Goal: Information Seeking & Learning: Find specific fact

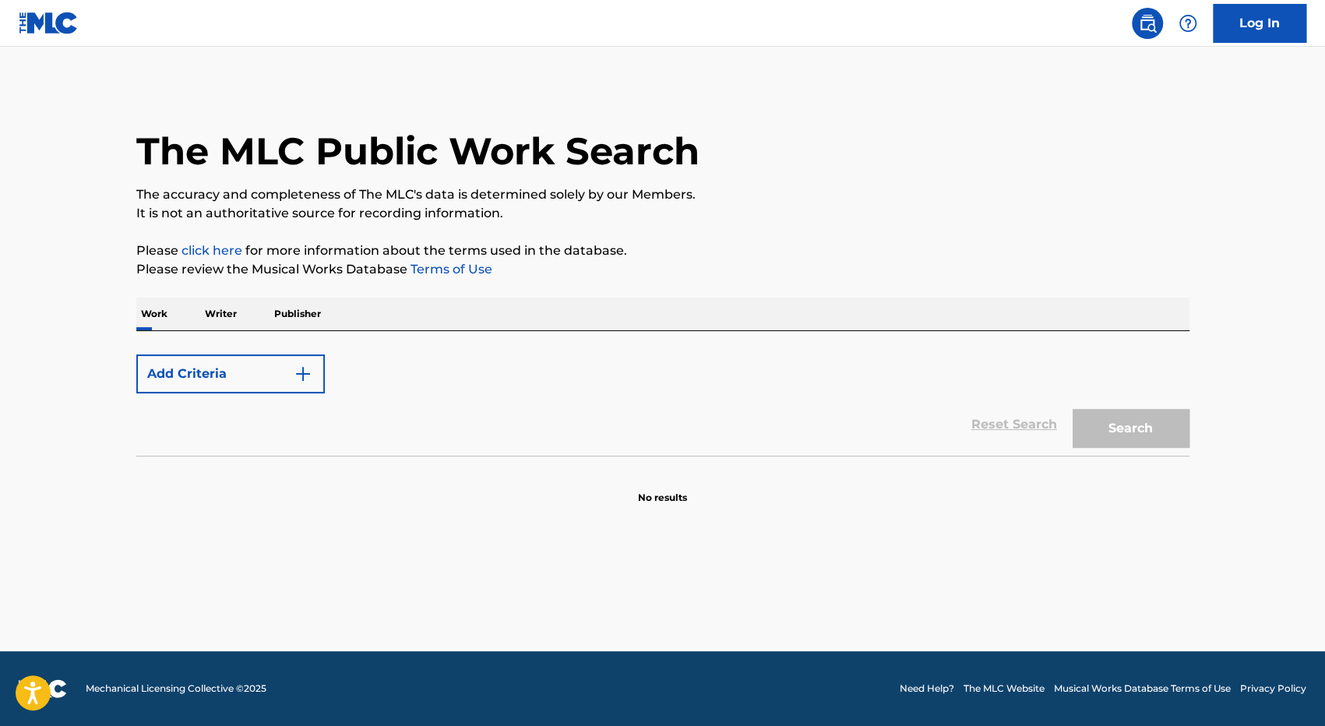
click at [215, 304] on p "Writer" at bounding box center [220, 314] width 41 height 33
click at [370, 377] on input "Search Form" at bounding box center [757, 365] width 864 height 37
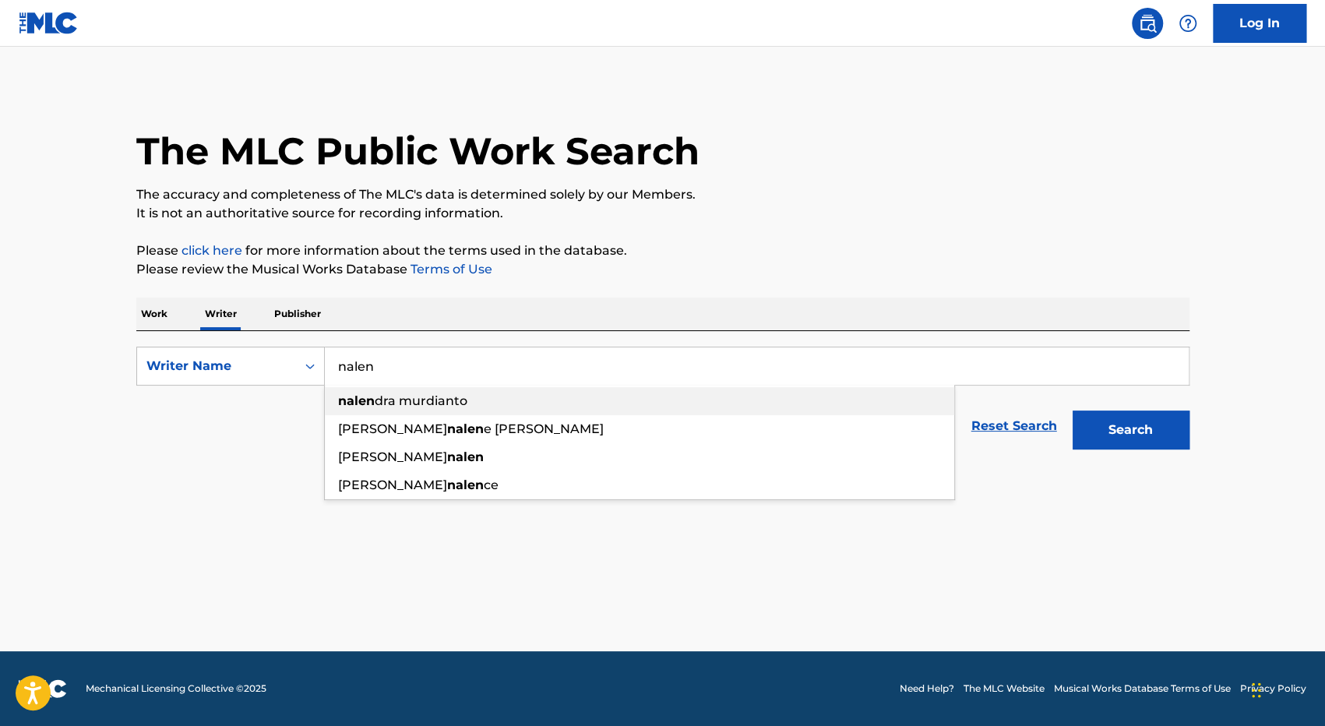
click at [461, 403] on span "dra murdianto" at bounding box center [421, 400] width 93 height 15
type input "[PERSON_NAME]"
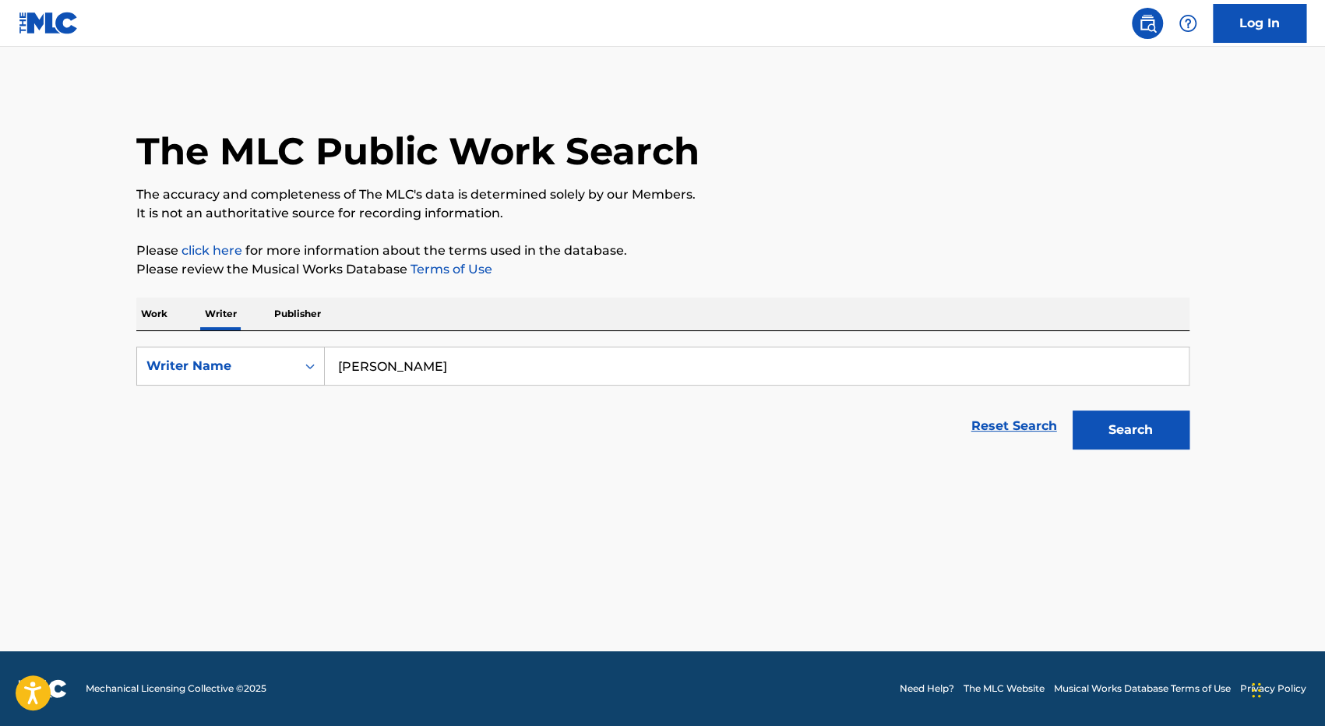
drag, startPoint x: 1146, startPoint y: 424, endPoint x: 1142, endPoint y: 416, distance: 8.7
click at [1146, 423] on button "Search" at bounding box center [1131, 430] width 117 height 39
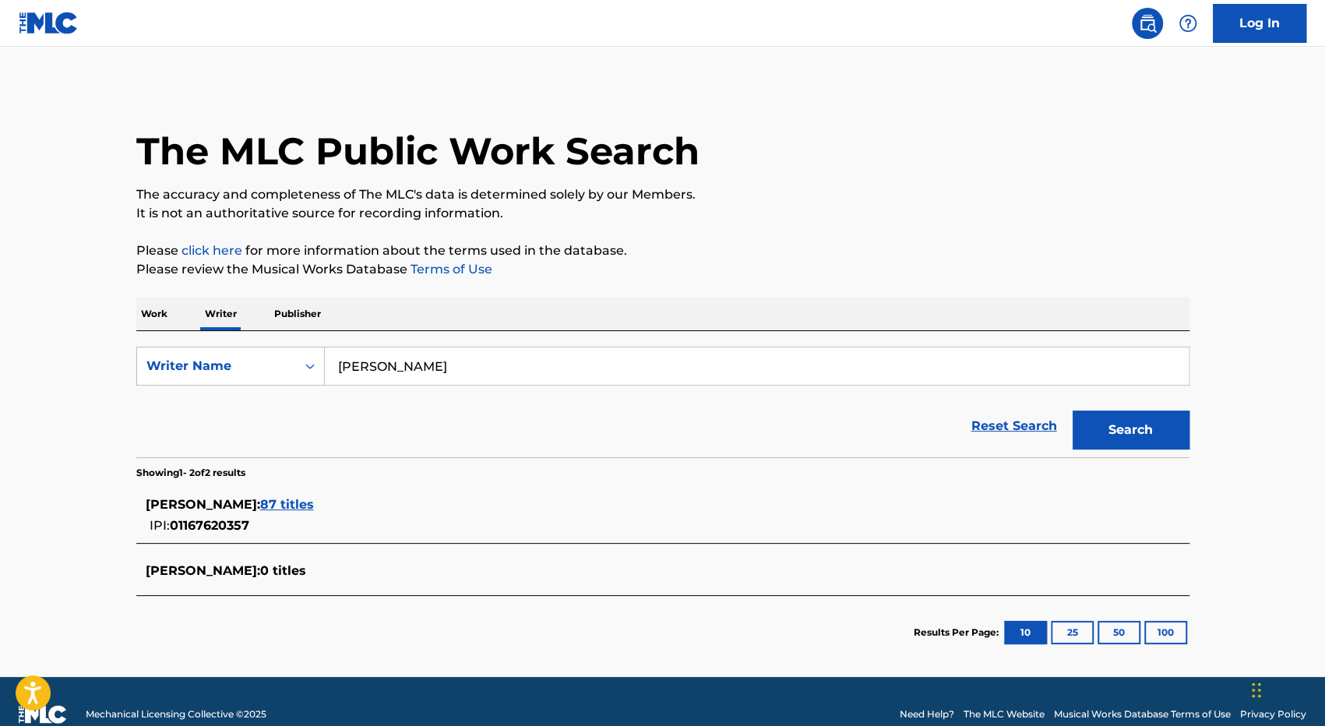
click at [314, 497] on span "87 titles" at bounding box center [287, 504] width 54 height 15
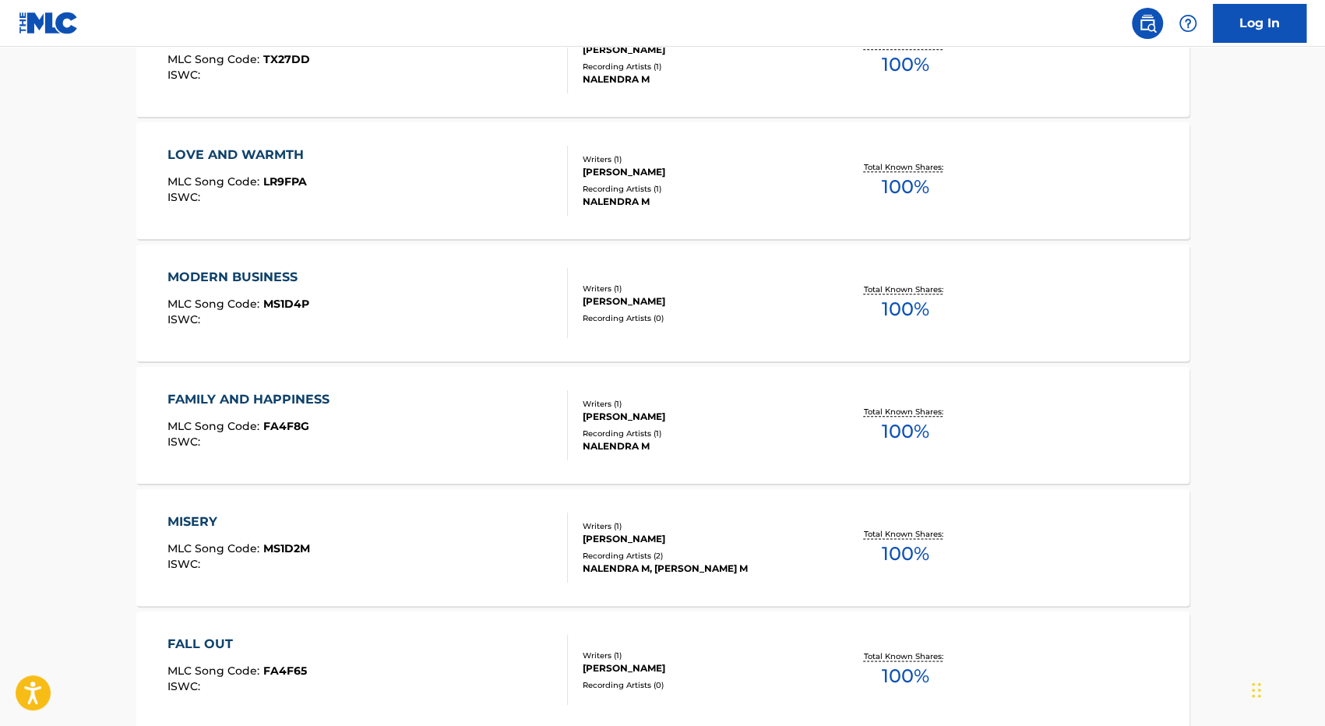
scroll to position [1091, 0]
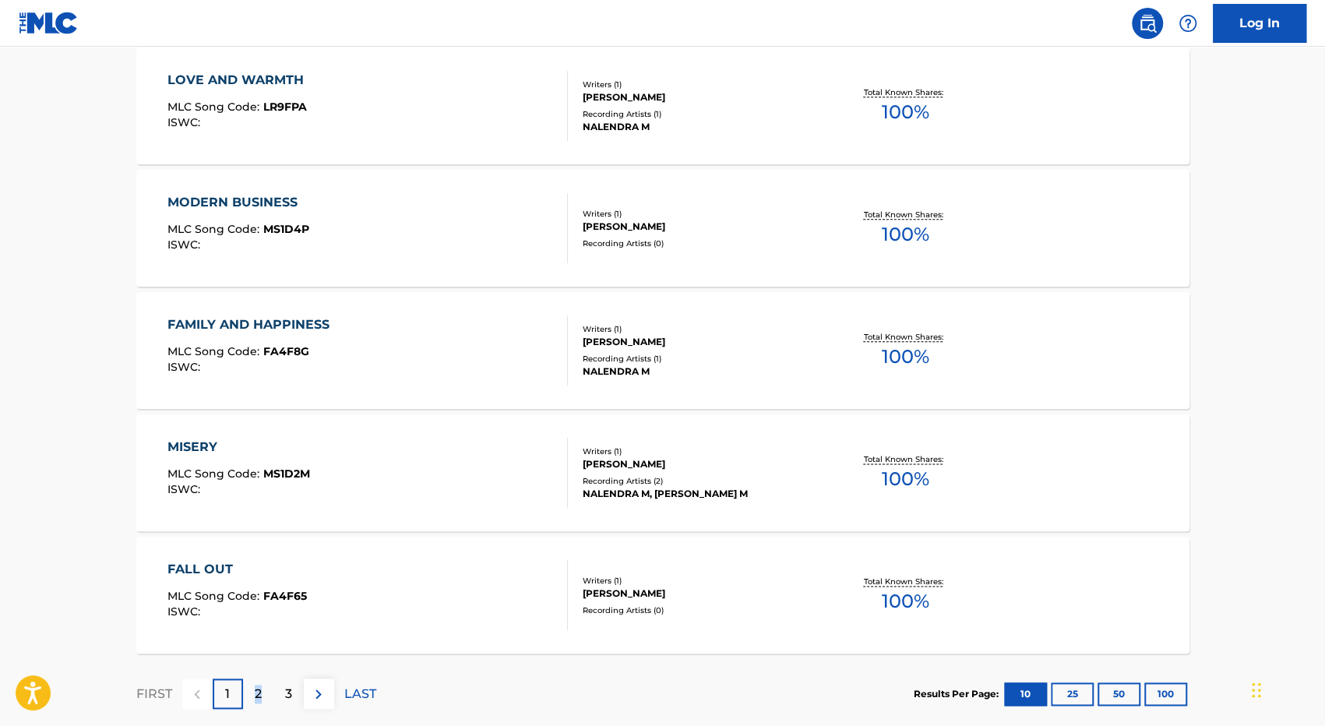
click at [258, 690] on p "2" at bounding box center [258, 694] width 7 height 19
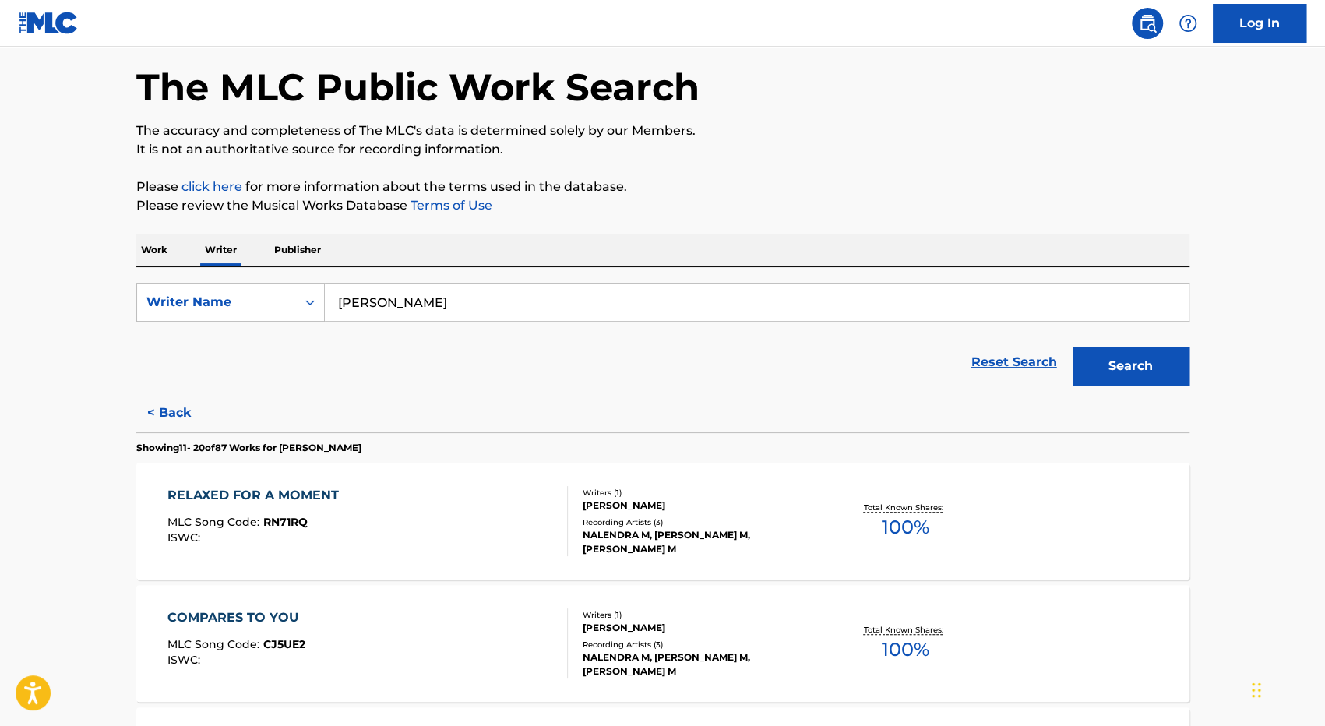
scroll to position [0, 0]
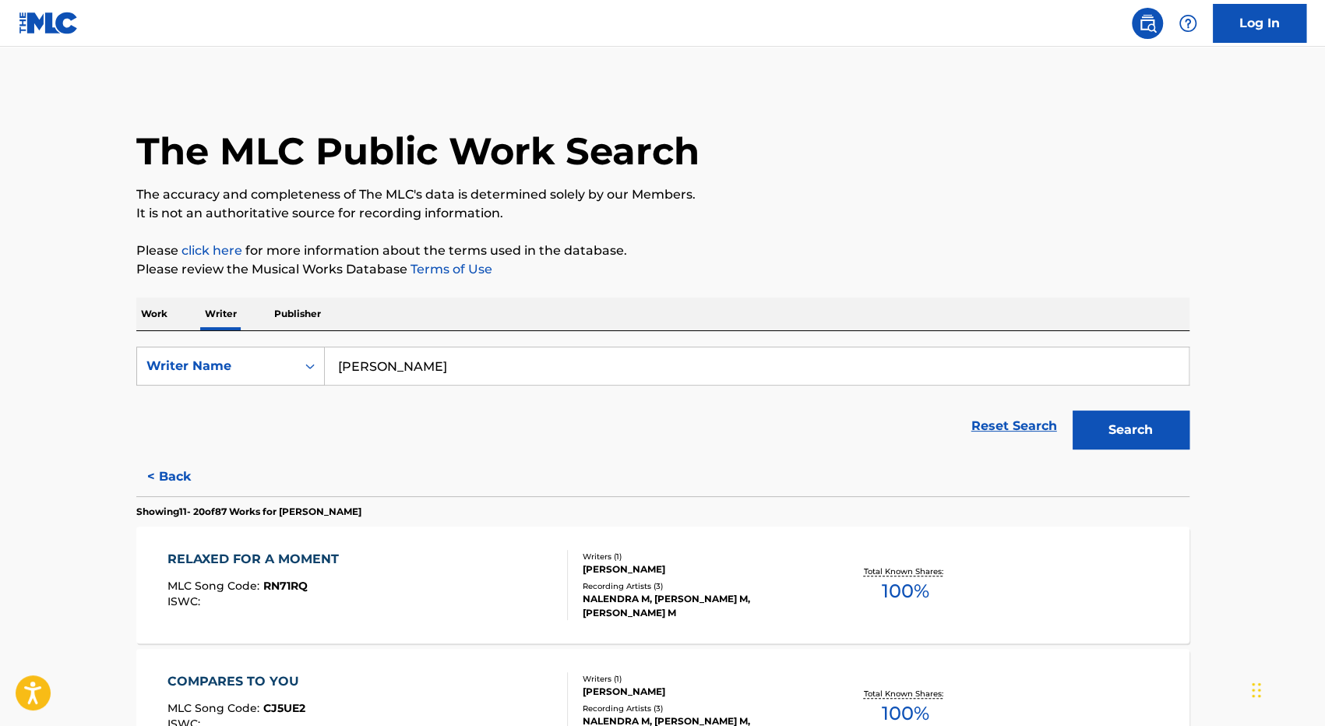
click at [212, 320] on p "Writer" at bounding box center [220, 314] width 41 height 33
click at [170, 316] on p "Work" at bounding box center [154, 314] width 36 height 33
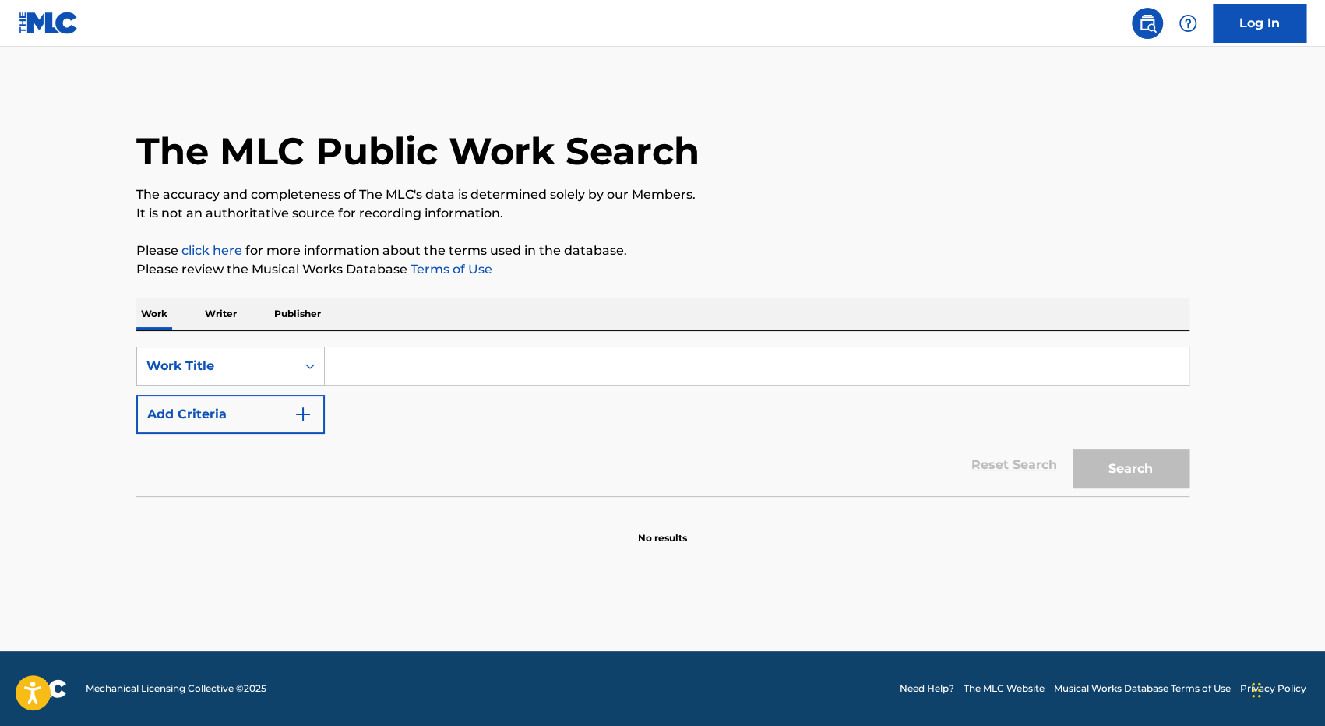
click at [238, 312] on p "Writer" at bounding box center [220, 314] width 41 height 33
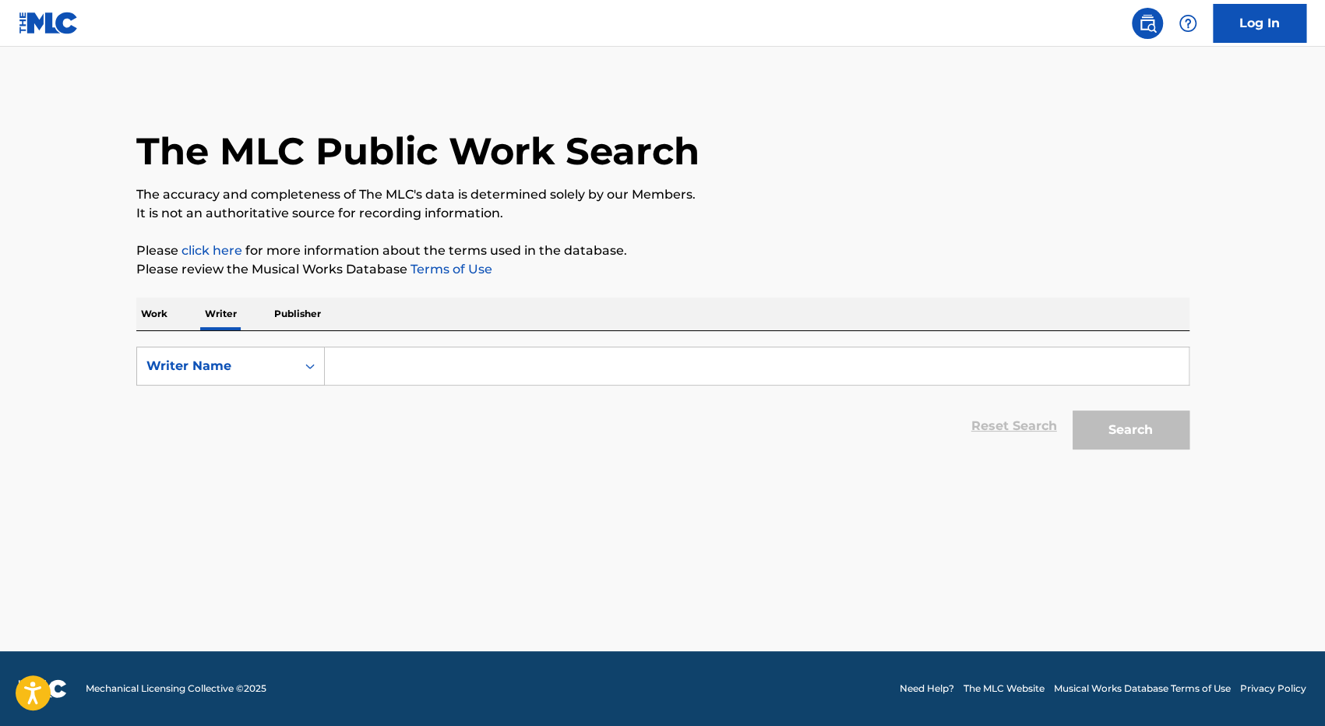
click at [460, 375] on input "Search Form" at bounding box center [757, 365] width 864 height 37
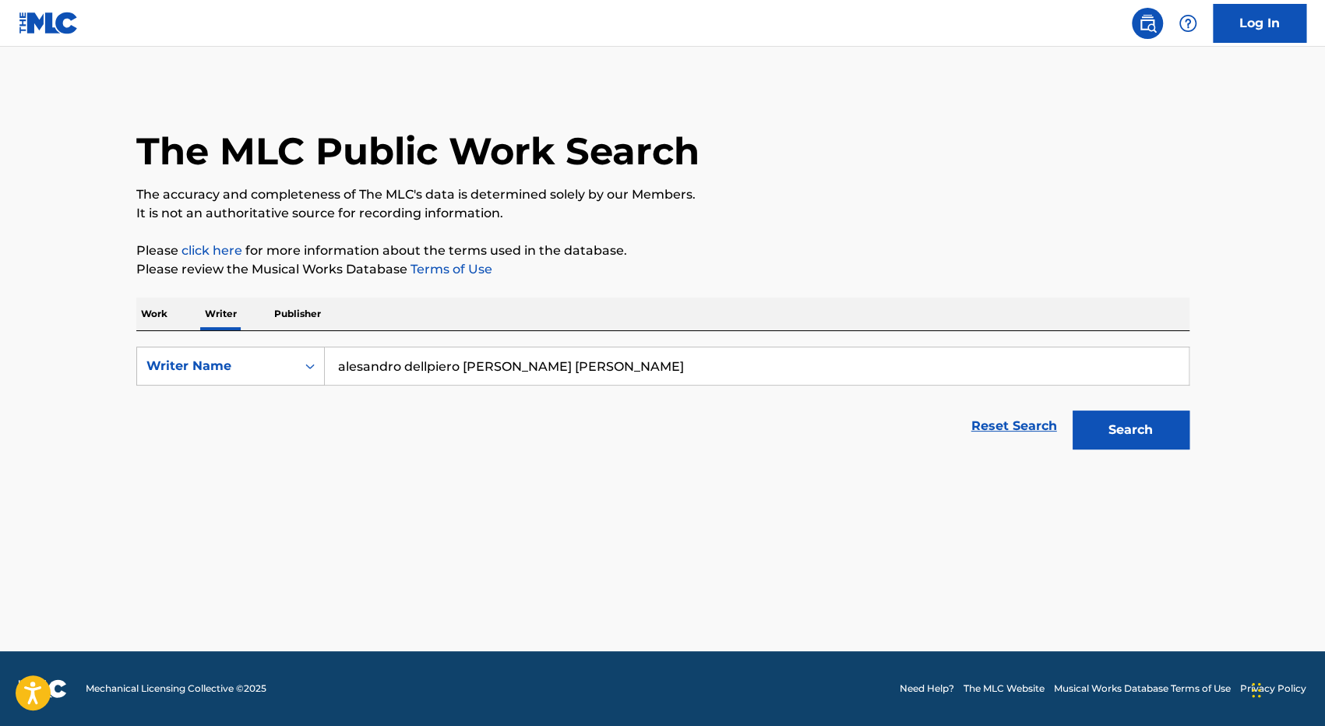
click at [1073, 411] on button "Search" at bounding box center [1131, 430] width 117 height 39
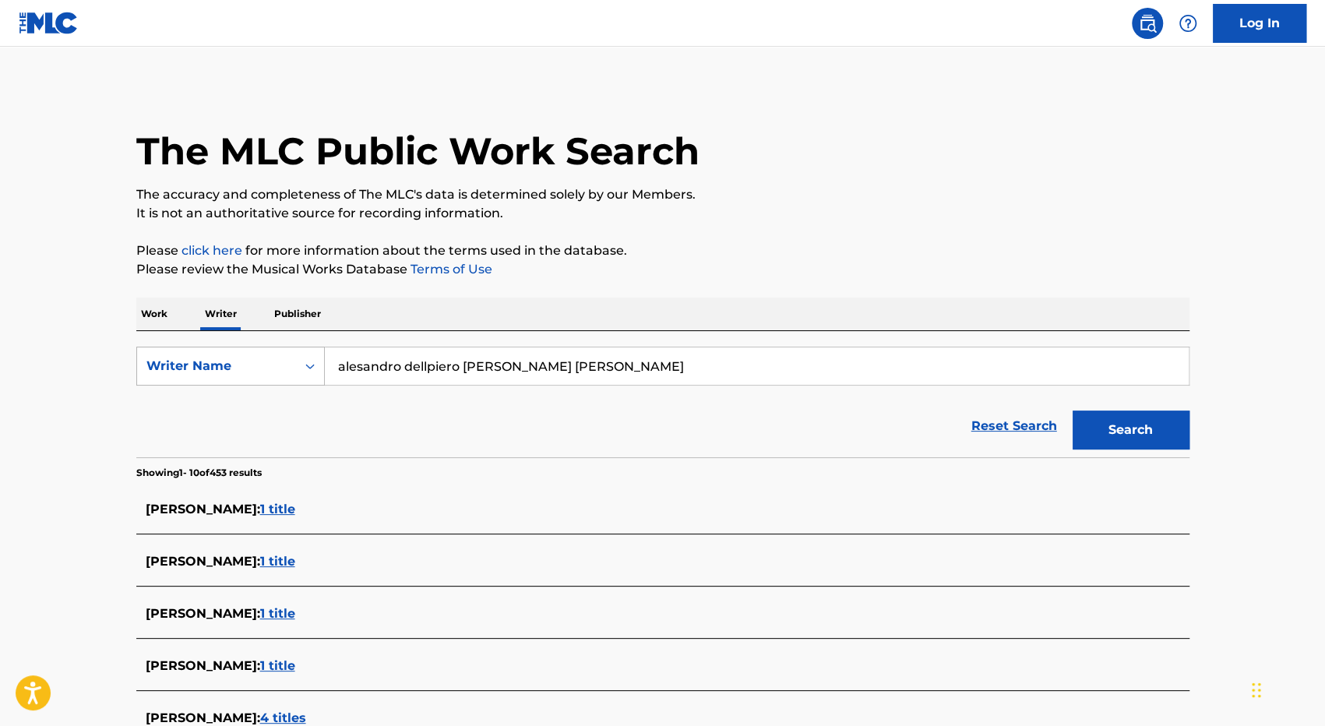
drag, startPoint x: 602, startPoint y: 359, endPoint x: 263, endPoint y: 365, distance: 338.2
click at [263, 365] on div "SearchWithCriteria99447b1c-daa8-43c4-8ed5-9a3fe07a9291 Writer Name [PERSON_NAME…" at bounding box center [662, 366] width 1053 height 39
click at [570, 365] on input "alesandro dellpiero [PERSON_NAME] [PERSON_NAME]" at bounding box center [757, 365] width 864 height 37
drag, startPoint x: 481, startPoint y: 364, endPoint x: 467, endPoint y: 367, distance: 13.6
click at [467, 367] on input "alesandro dellpiero [PERSON_NAME] [PERSON_NAME]" at bounding box center [757, 365] width 864 height 37
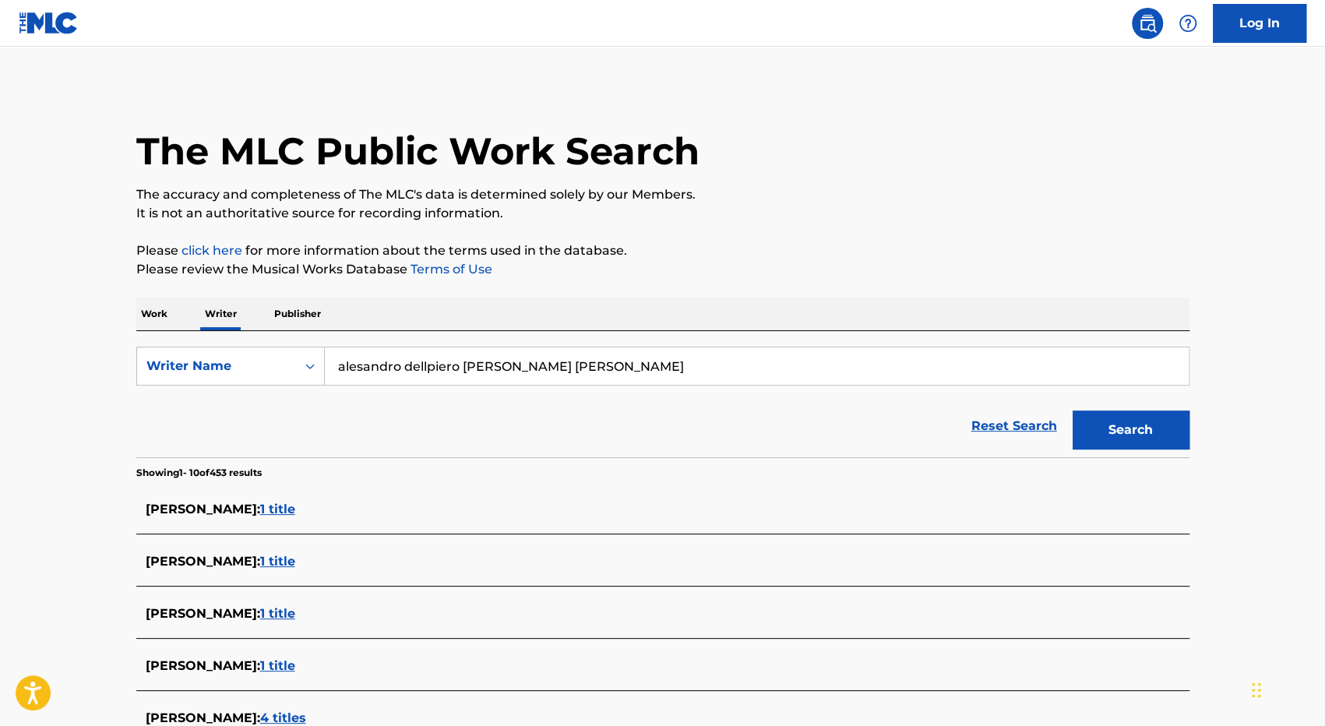
drag, startPoint x: 457, startPoint y: 364, endPoint x: 514, endPoint y: 369, distance: 57.1
click at [514, 369] on input "alesandro dellpiero [PERSON_NAME] [PERSON_NAME]" at bounding box center [757, 365] width 864 height 37
type input "alesandro [PERSON_NAME]"
click at [1099, 435] on button "Search" at bounding box center [1131, 430] width 117 height 39
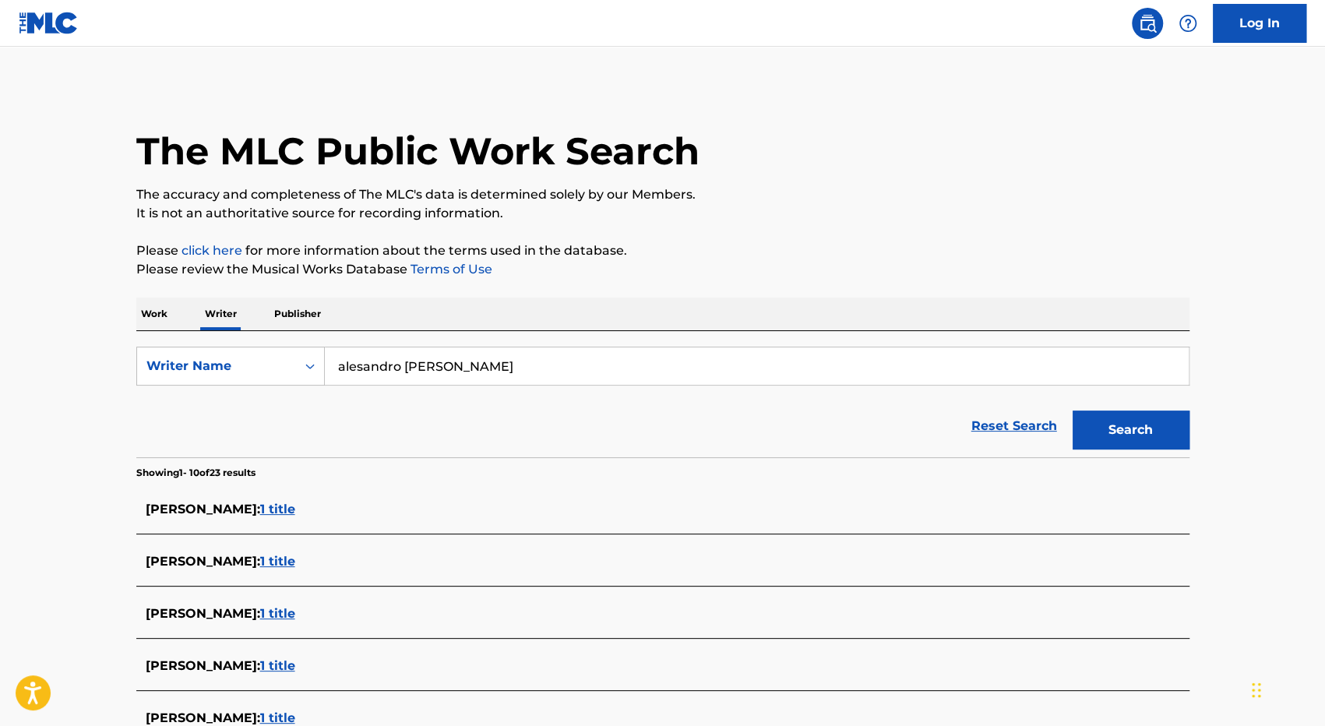
drag, startPoint x: 648, startPoint y: 372, endPoint x: 254, endPoint y: 415, distance: 396.7
click at [254, 415] on form "SearchWithCriteria99447b1c-daa8-43c4-8ed5-9a3fe07a9291 Writer Name [PERSON_NAME…" at bounding box center [662, 402] width 1053 height 111
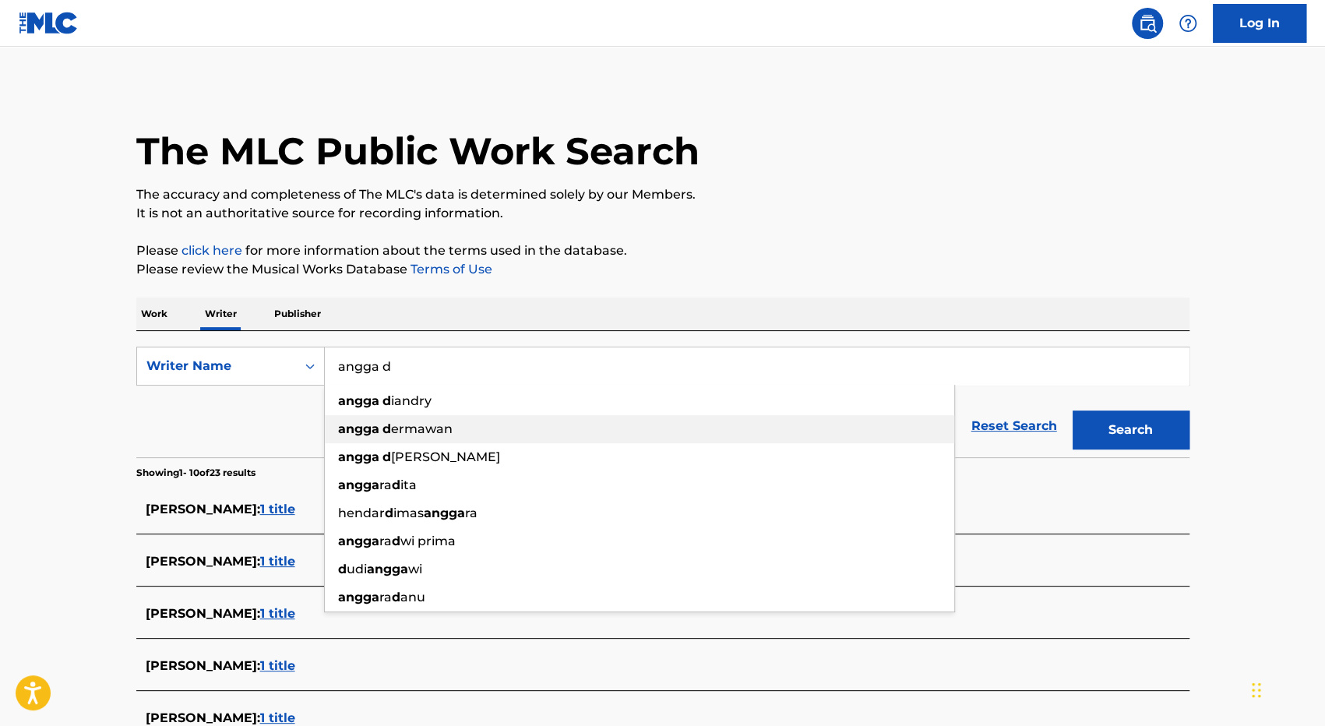
click at [412, 436] on span "ermawan" at bounding box center [422, 429] width 62 height 15
type input "angga dermawan"
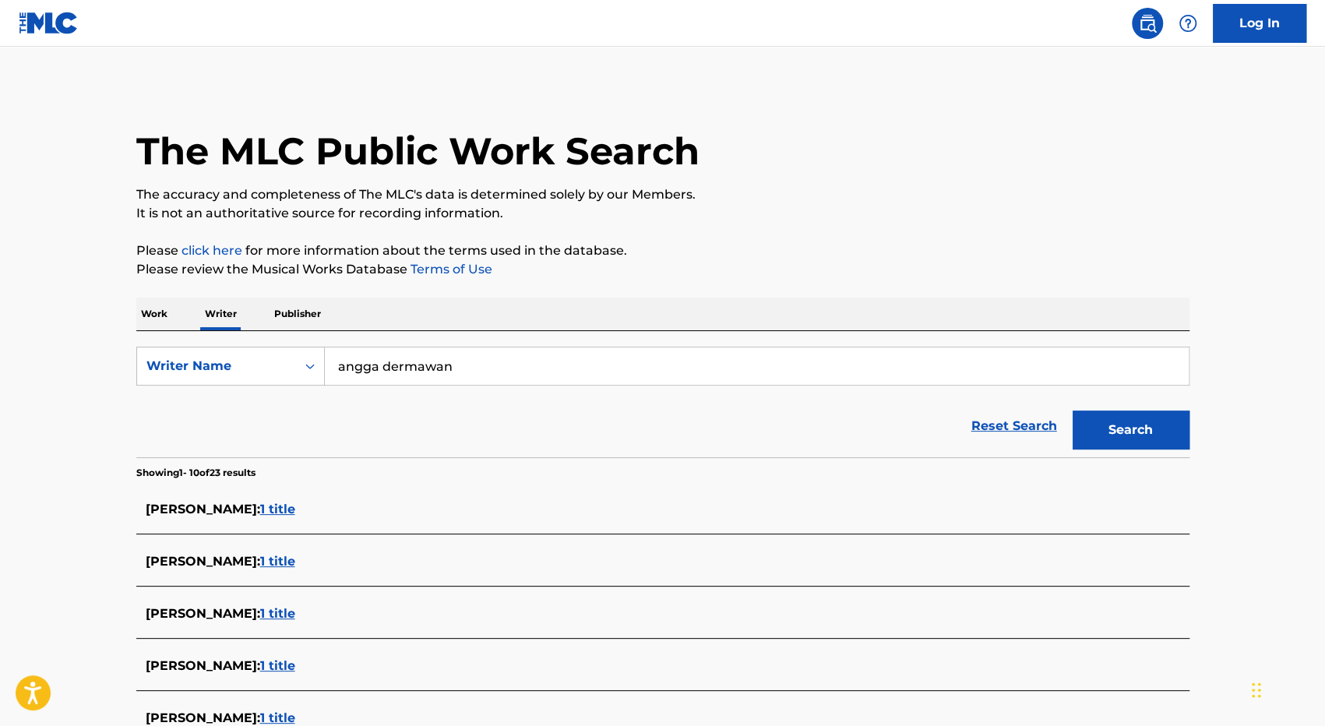
scroll to position [156, 0]
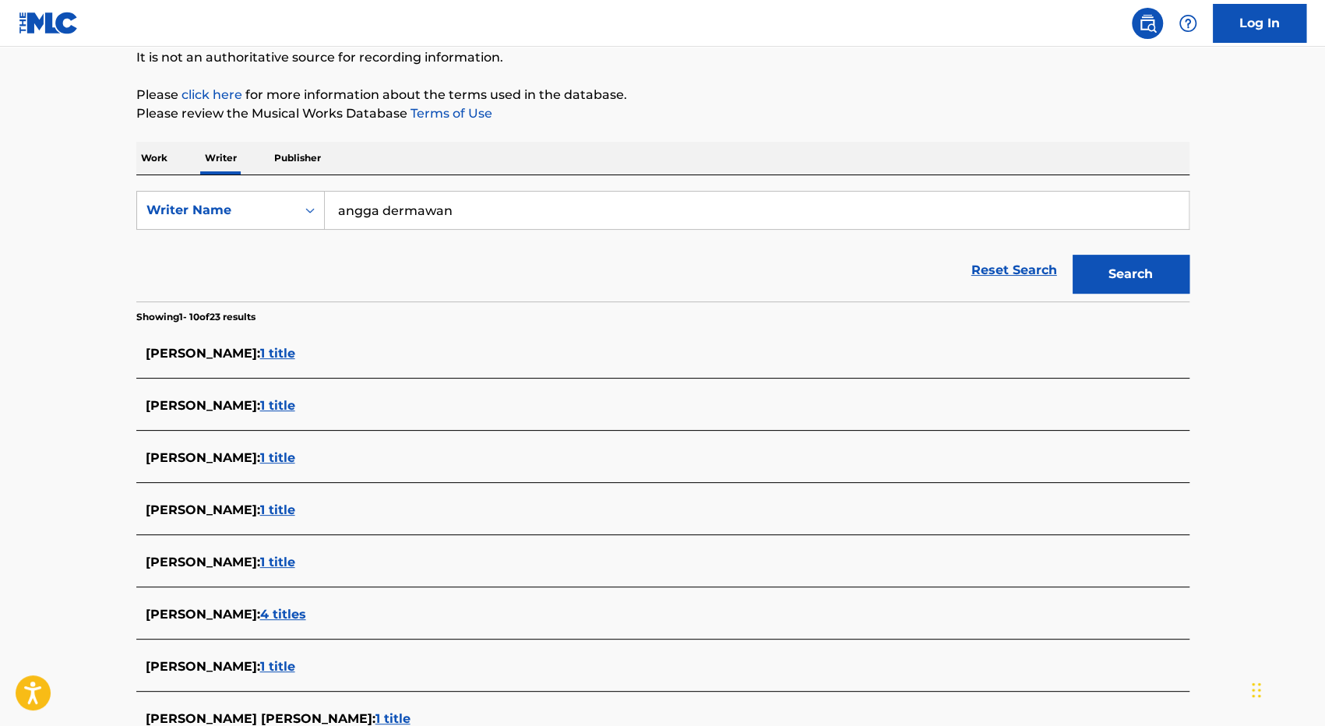
click at [1125, 270] on button "Search" at bounding box center [1131, 274] width 117 height 39
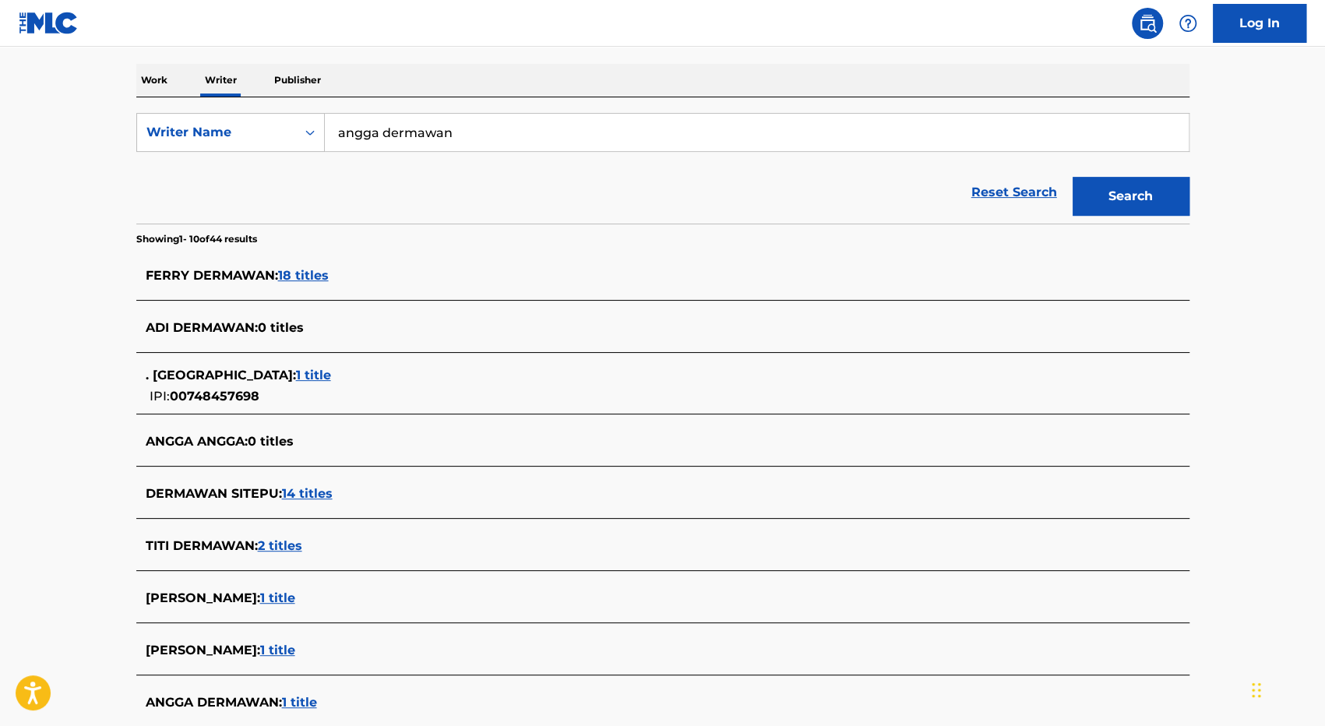
scroll to position [312, 0]
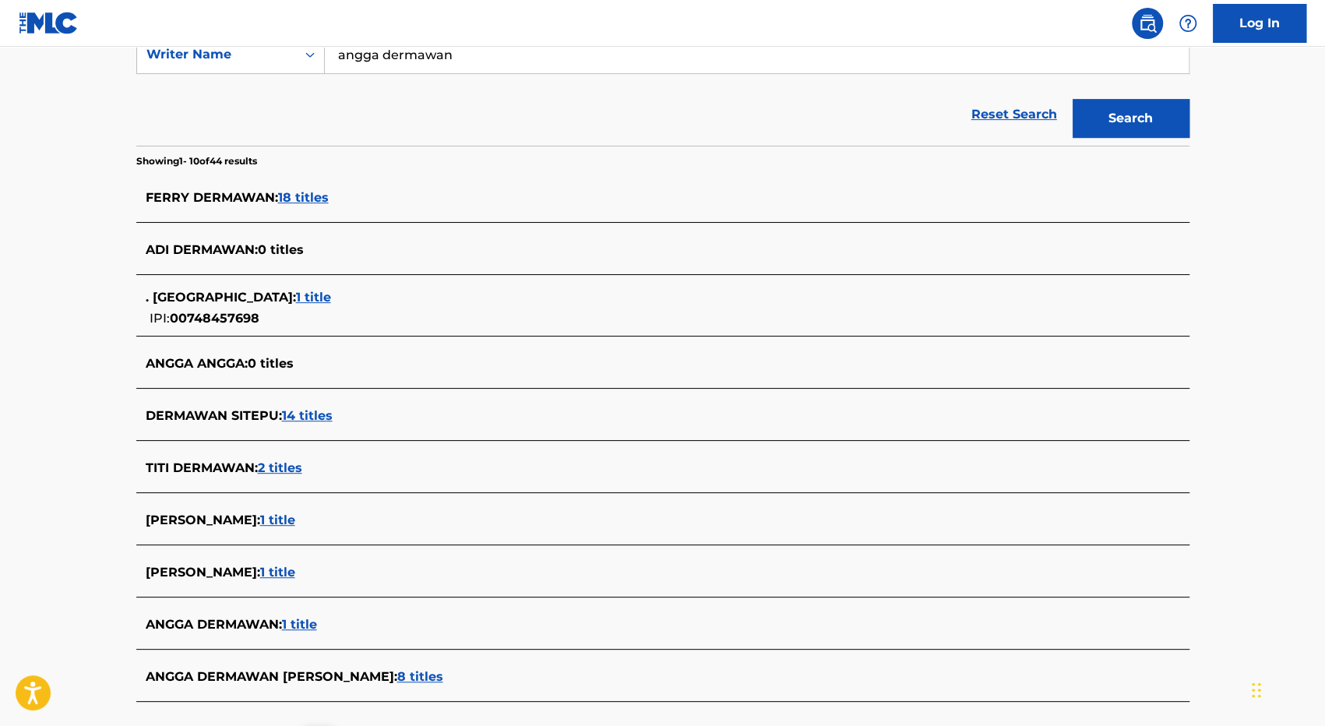
click at [198, 618] on span "ANGGA DERMAWAN :" at bounding box center [214, 624] width 136 height 15
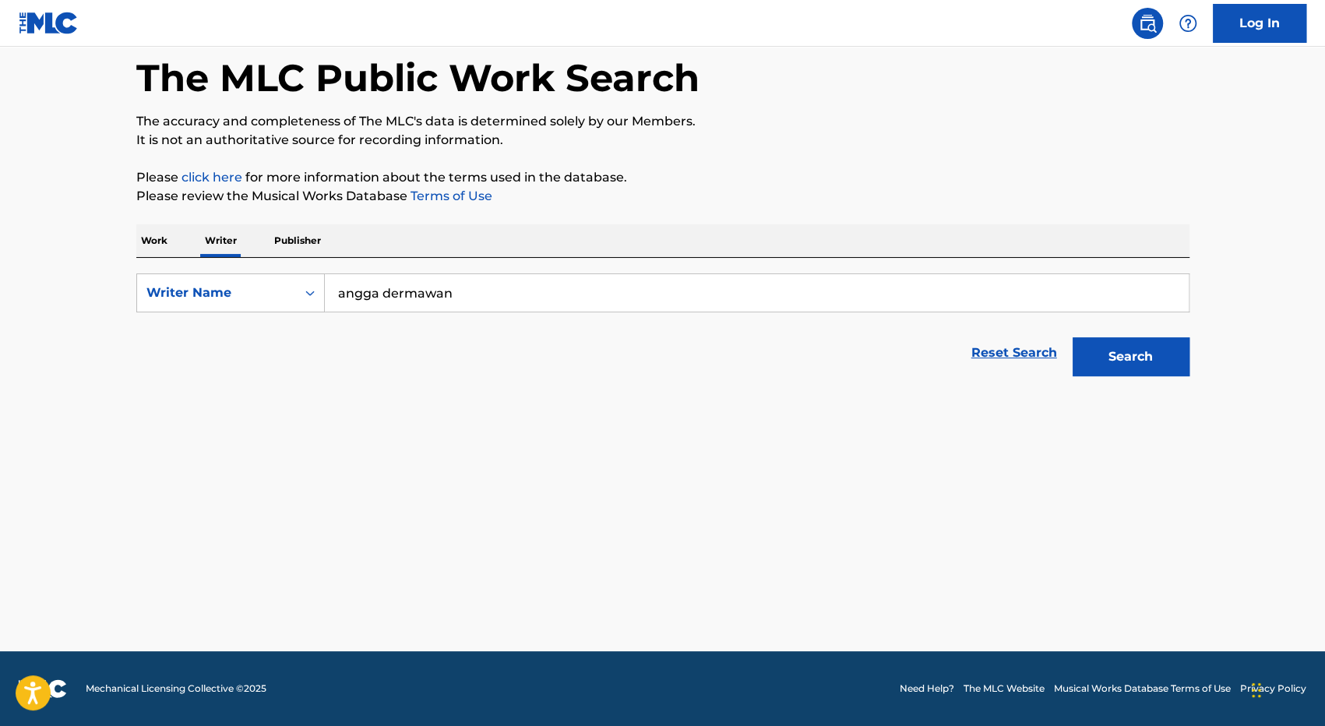
scroll to position [72, 0]
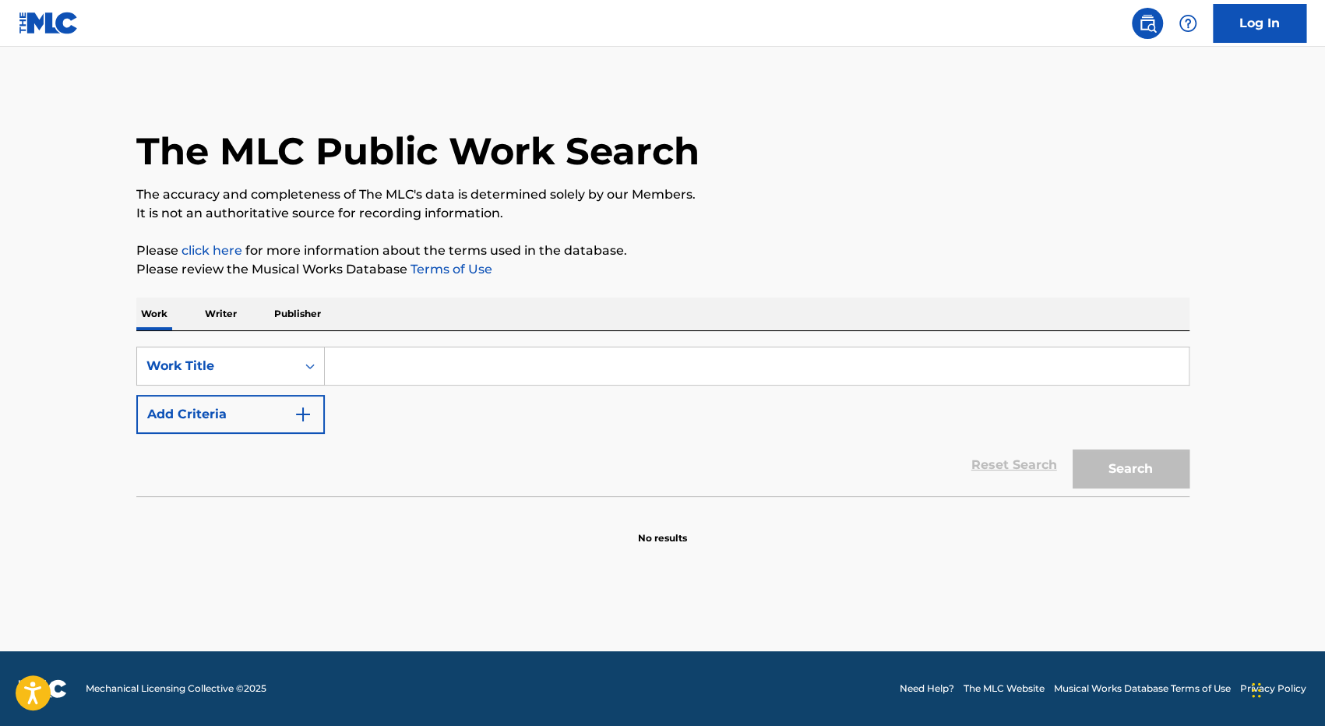
click at [217, 312] on p "Writer" at bounding box center [220, 314] width 41 height 33
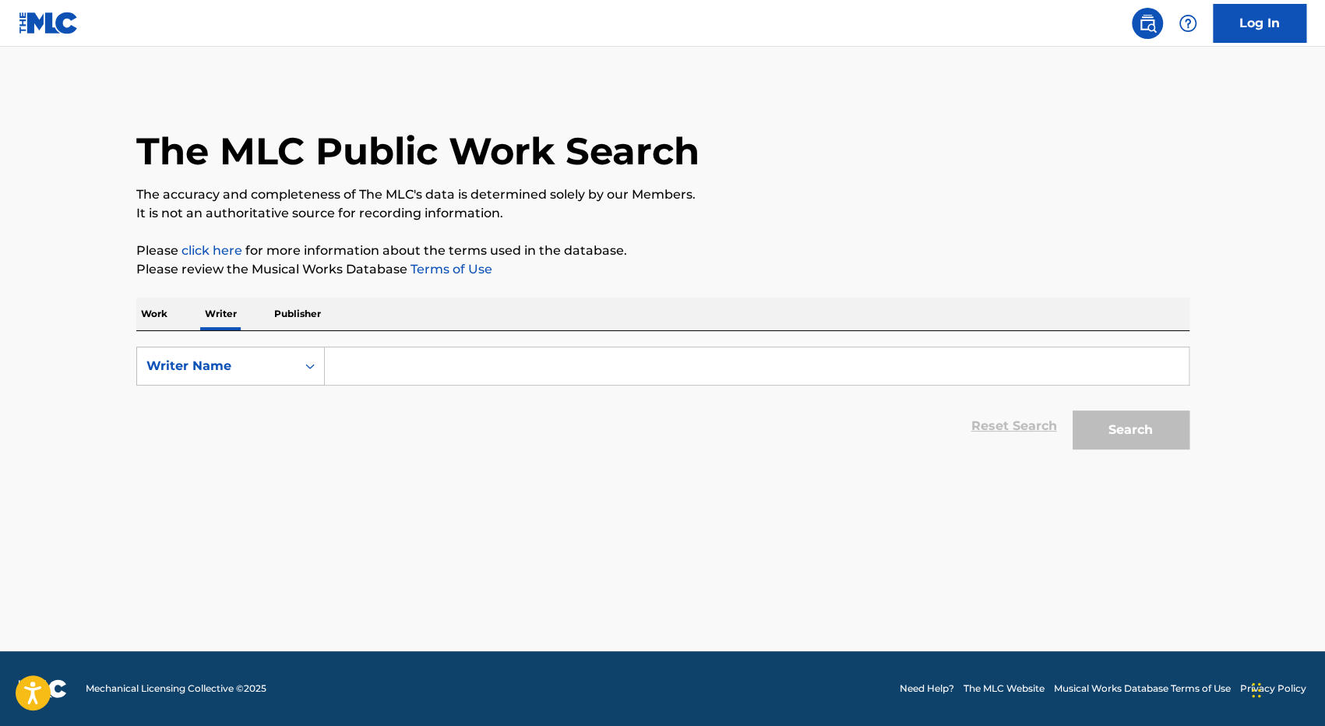
click at [366, 356] on input "Search Form" at bounding box center [757, 365] width 864 height 37
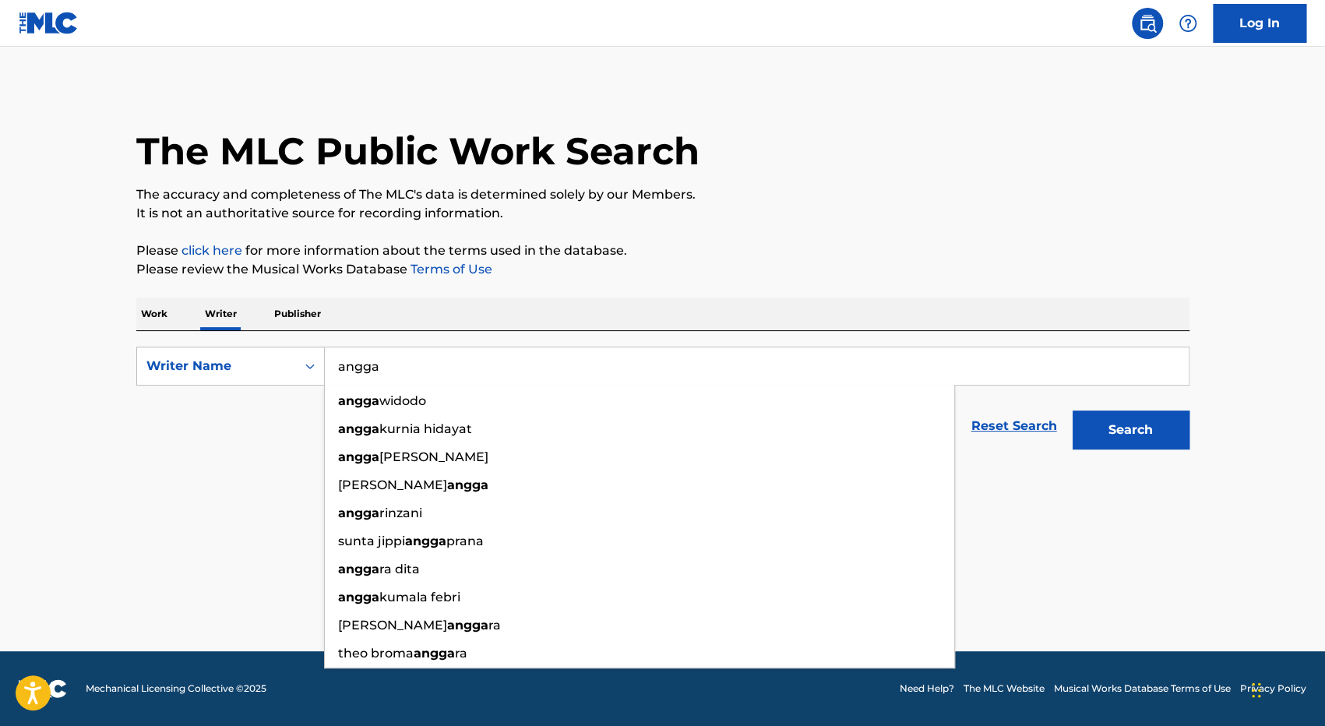
type input "angga"
click at [164, 322] on p "Work" at bounding box center [154, 314] width 36 height 33
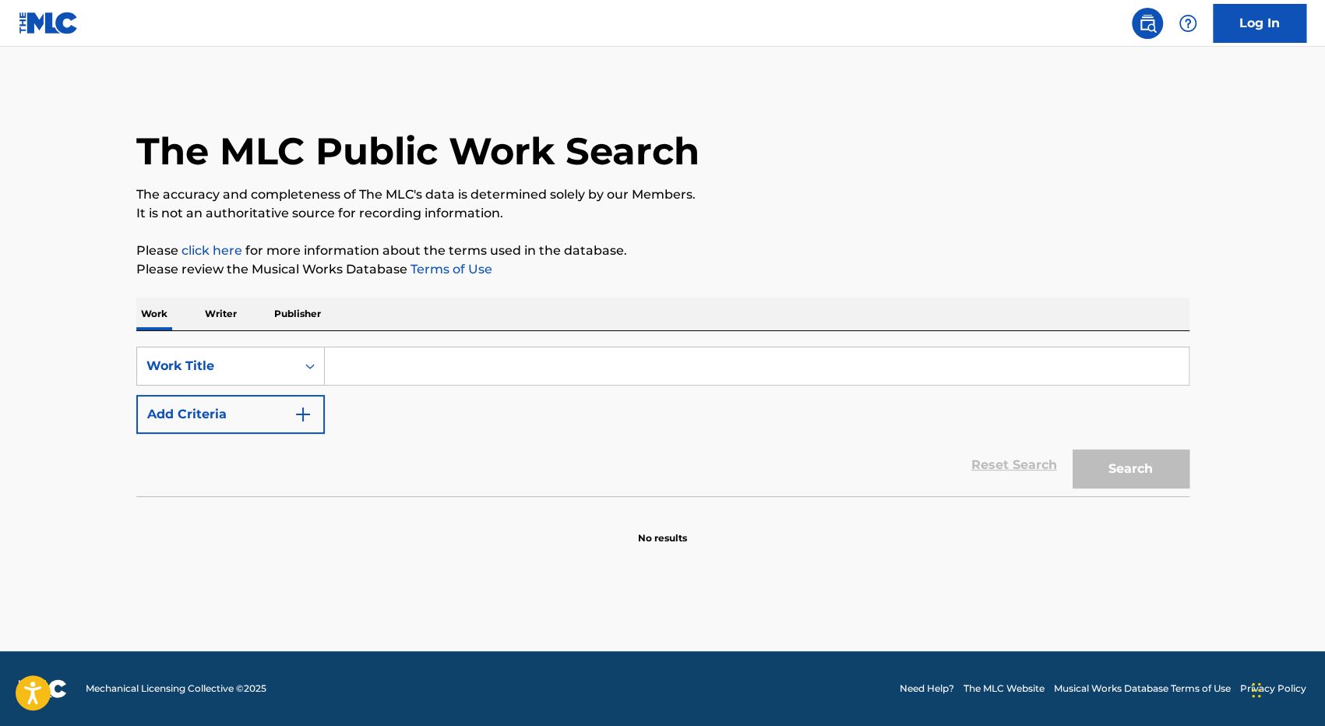
click at [429, 366] on input "Search Form" at bounding box center [757, 365] width 864 height 37
type input "t"
type input "faja skali"
click at [1057, 448] on link "Reset Search" at bounding box center [1014, 465] width 101 height 34
click at [658, 373] on input "Search Form" at bounding box center [757, 365] width 864 height 37
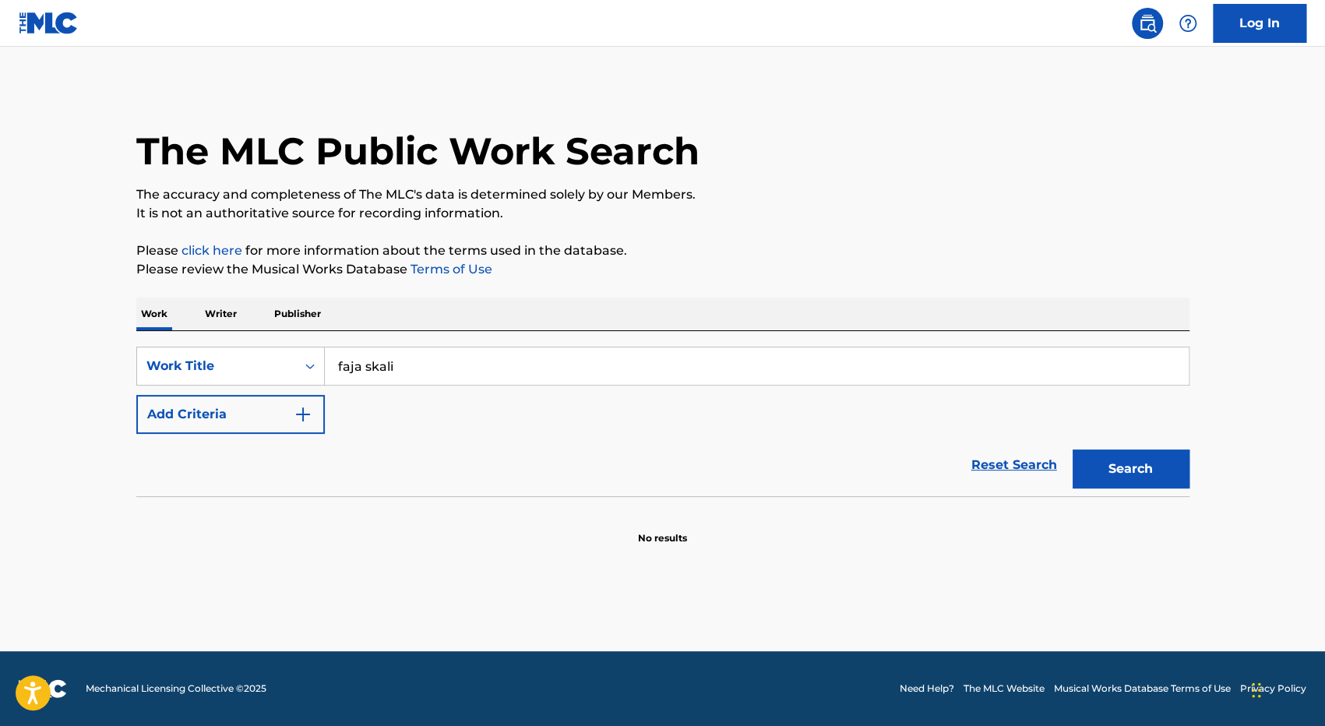
type input "faja skali"
click at [1073, 450] on button "Search" at bounding box center [1131, 469] width 117 height 39
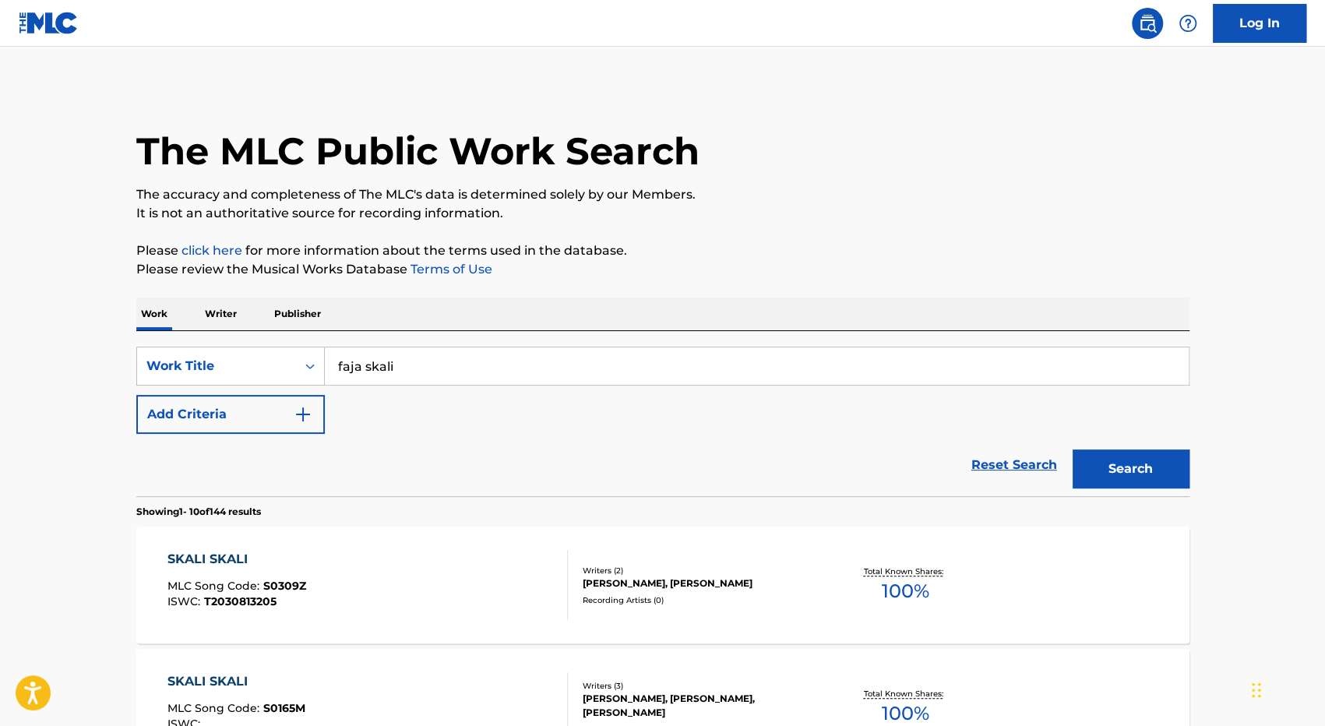
drag, startPoint x: 213, startPoint y: 309, endPoint x: 270, endPoint y: 322, distance: 57.5
click at [213, 309] on p "Writer" at bounding box center [220, 314] width 41 height 33
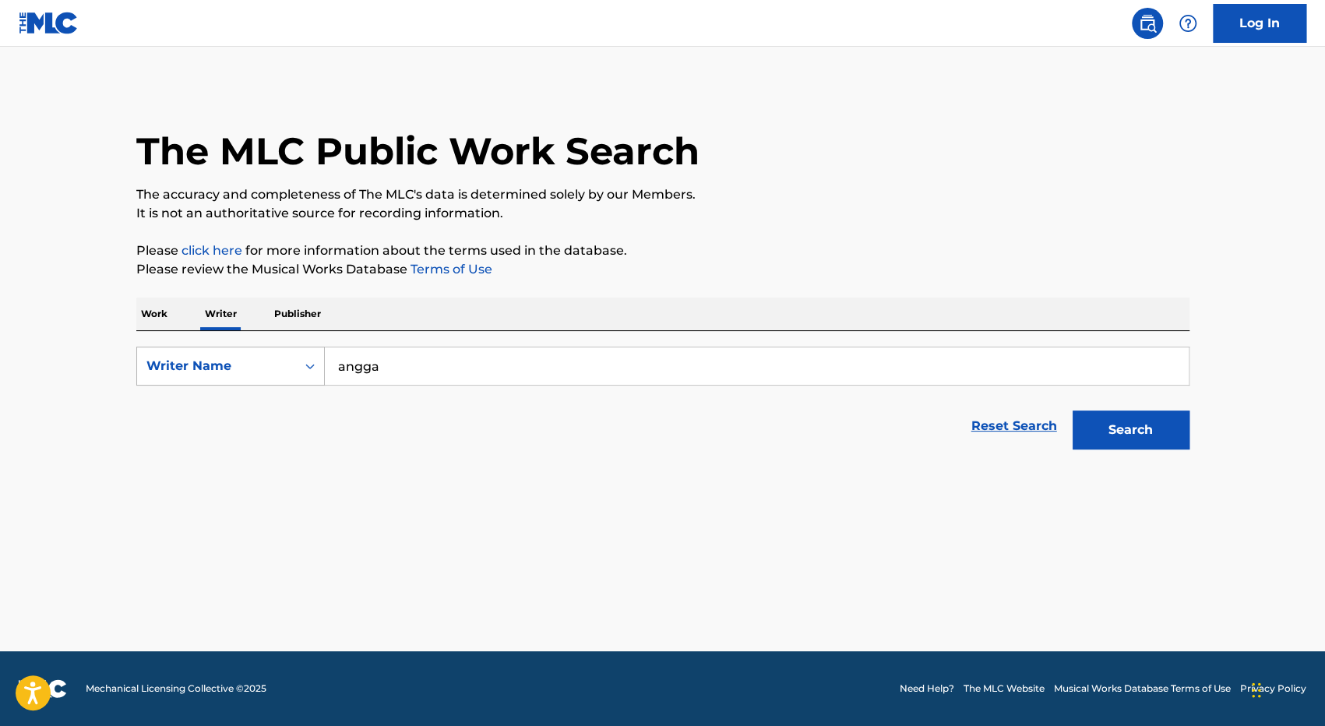
drag, startPoint x: 461, startPoint y: 363, endPoint x: 276, endPoint y: 376, distance: 185.9
click at [276, 376] on div "SearchWithCriteriac20f032a-cc07-4443-8ffb-69bc40039893 Writer Name angga" at bounding box center [662, 366] width 1053 height 39
click at [529, 400] on div "angga der mawan" at bounding box center [640, 401] width 630 height 28
type input "angga dermawan"
click at [1145, 428] on button "Search" at bounding box center [1131, 430] width 117 height 39
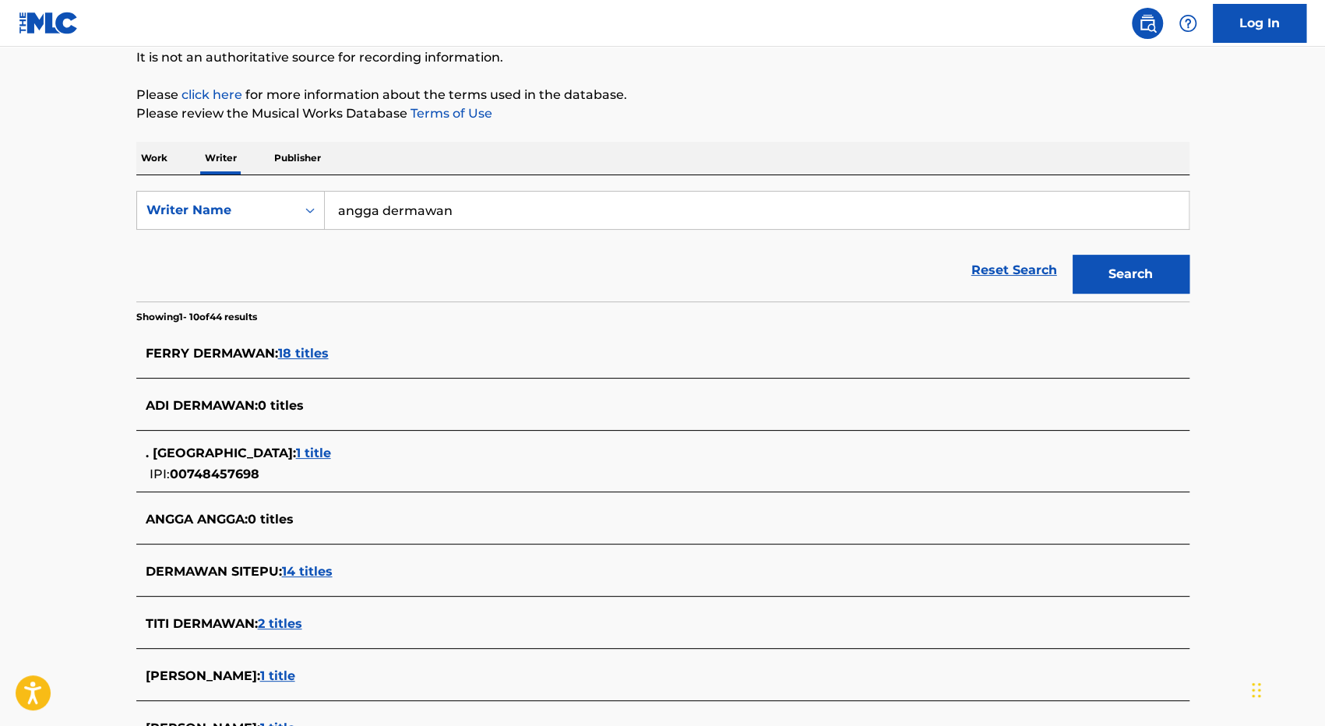
scroll to position [390, 0]
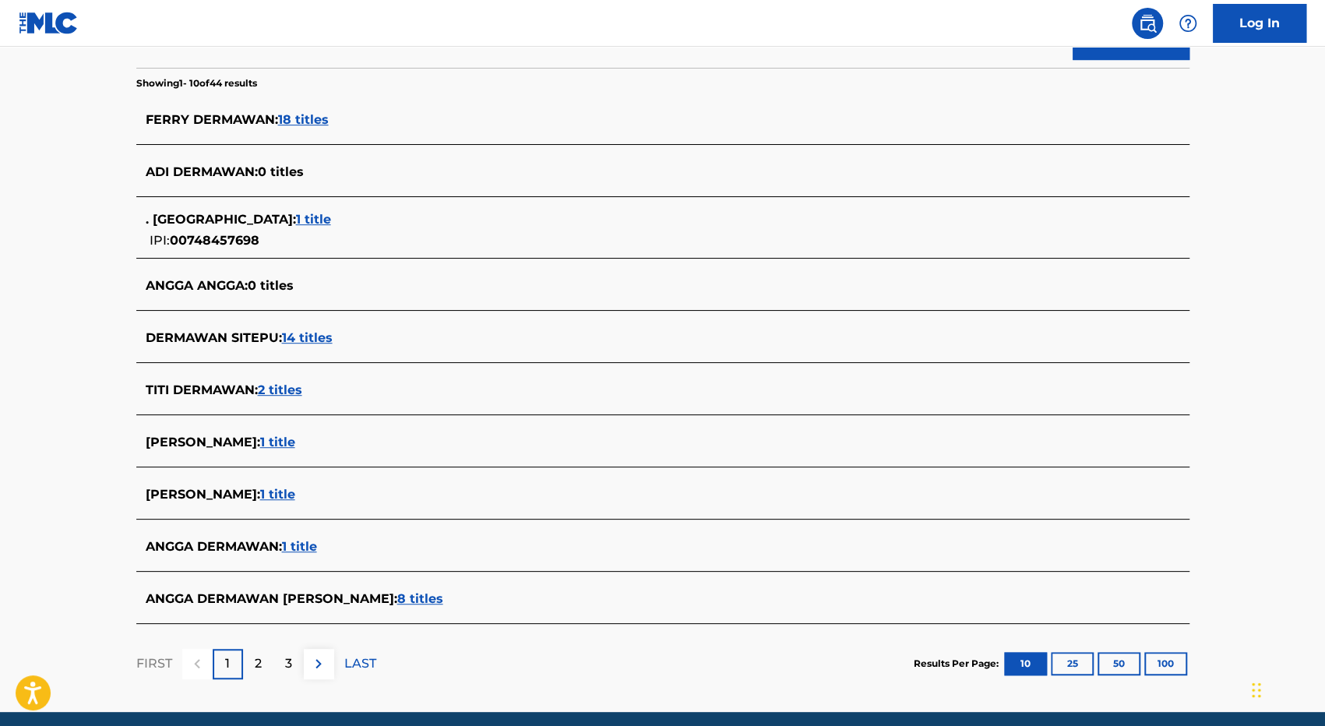
click at [263, 661] on div "2" at bounding box center [258, 664] width 30 height 30
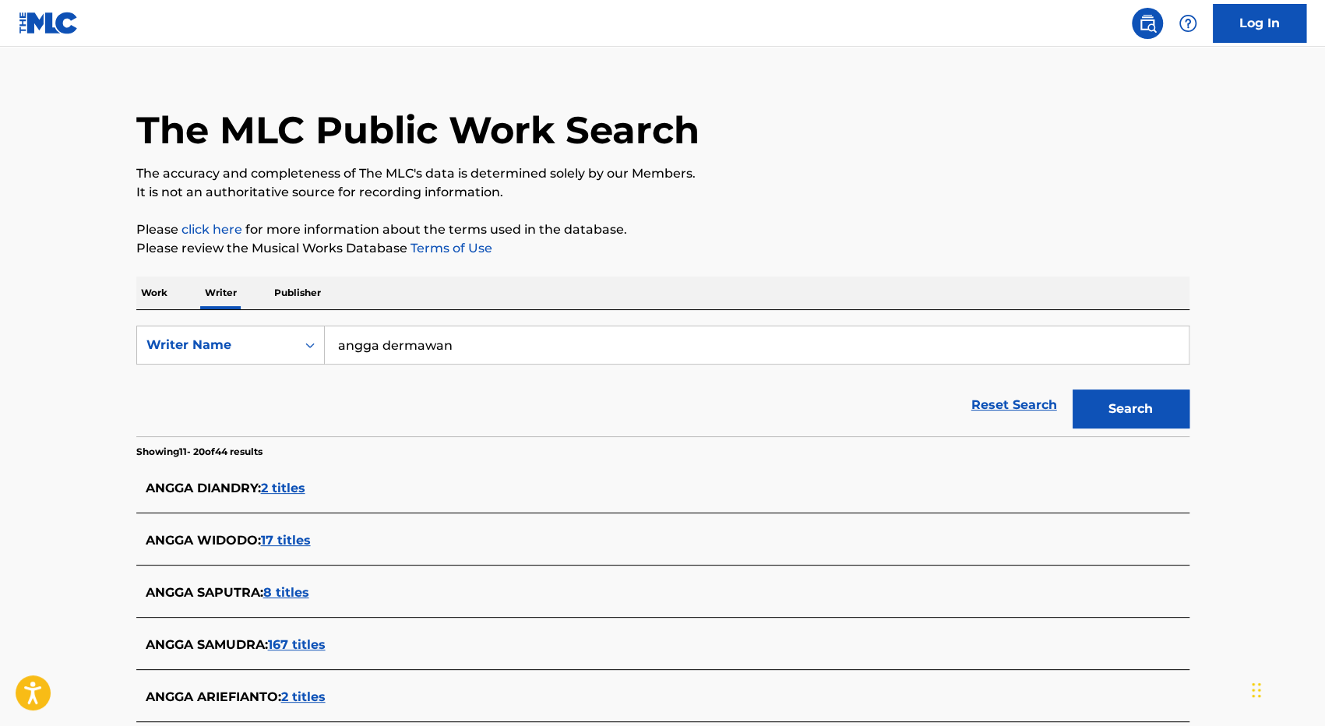
scroll to position [0, 0]
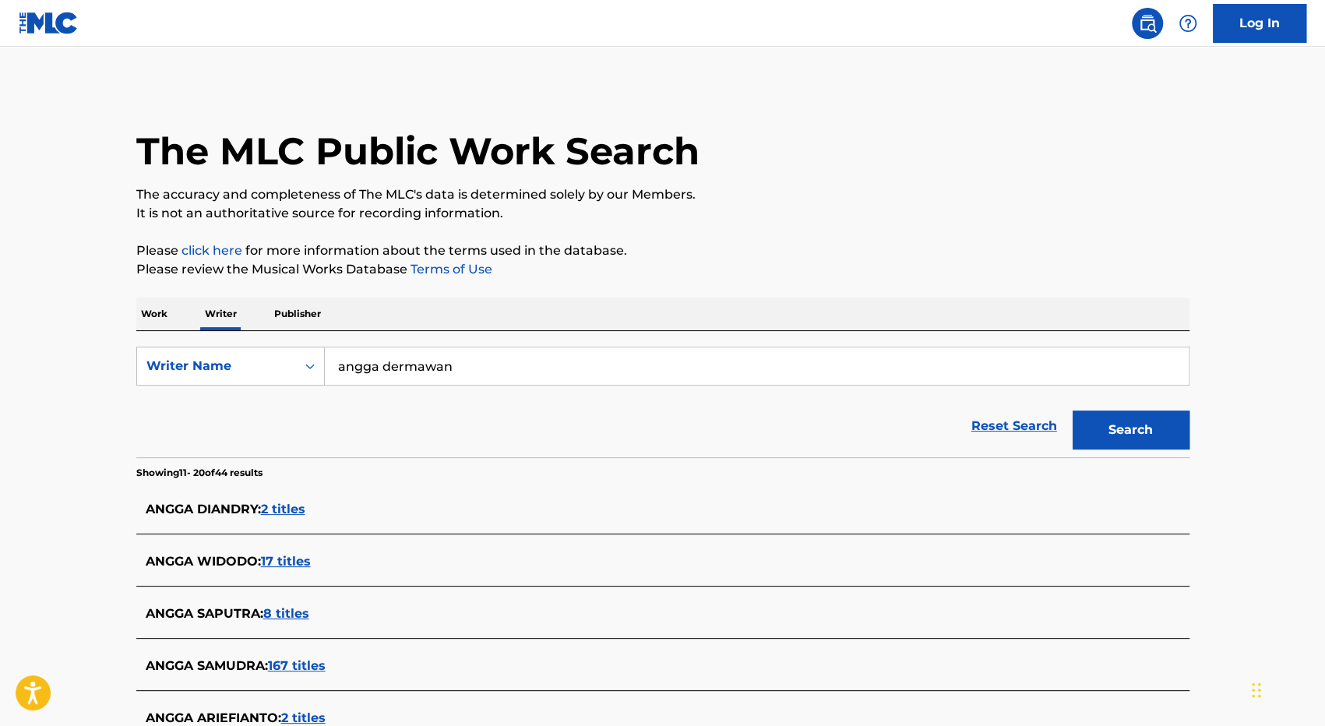
click at [152, 312] on p "Work" at bounding box center [154, 314] width 36 height 33
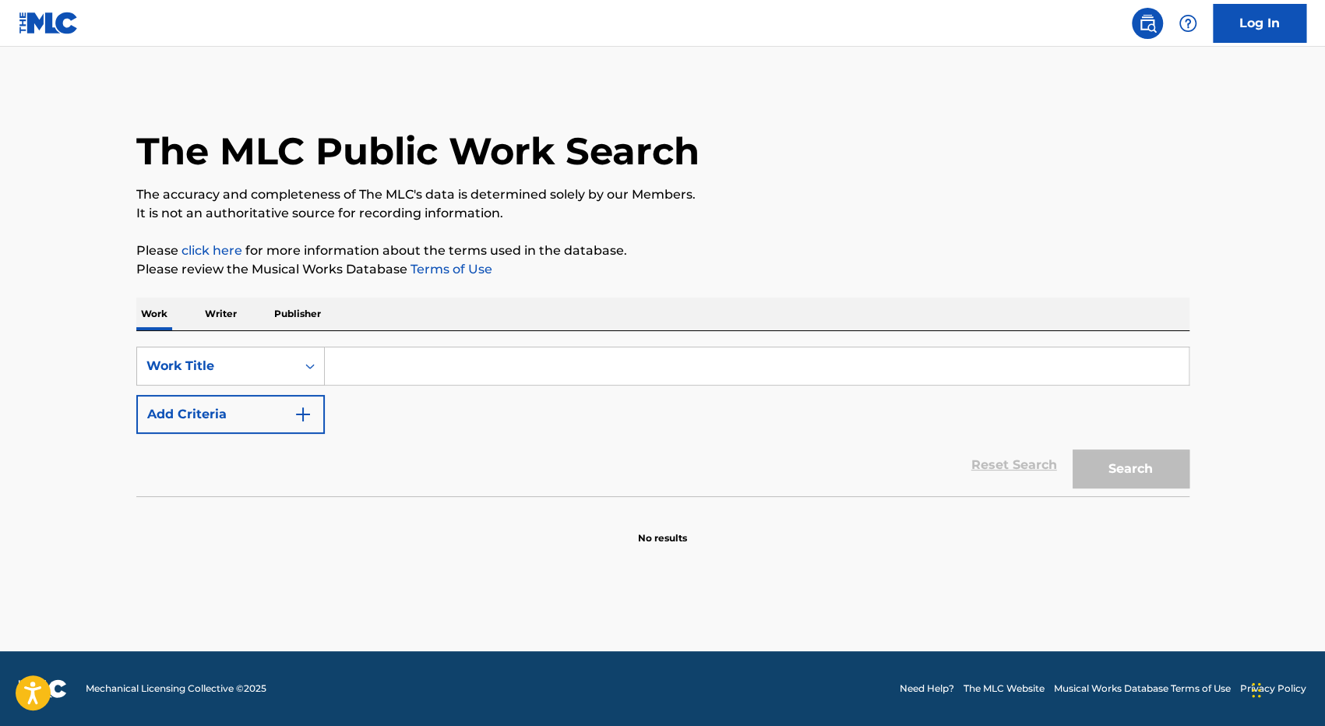
click at [355, 372] on input "Search Form" at bounding box center [757, 365] width 864 height 37
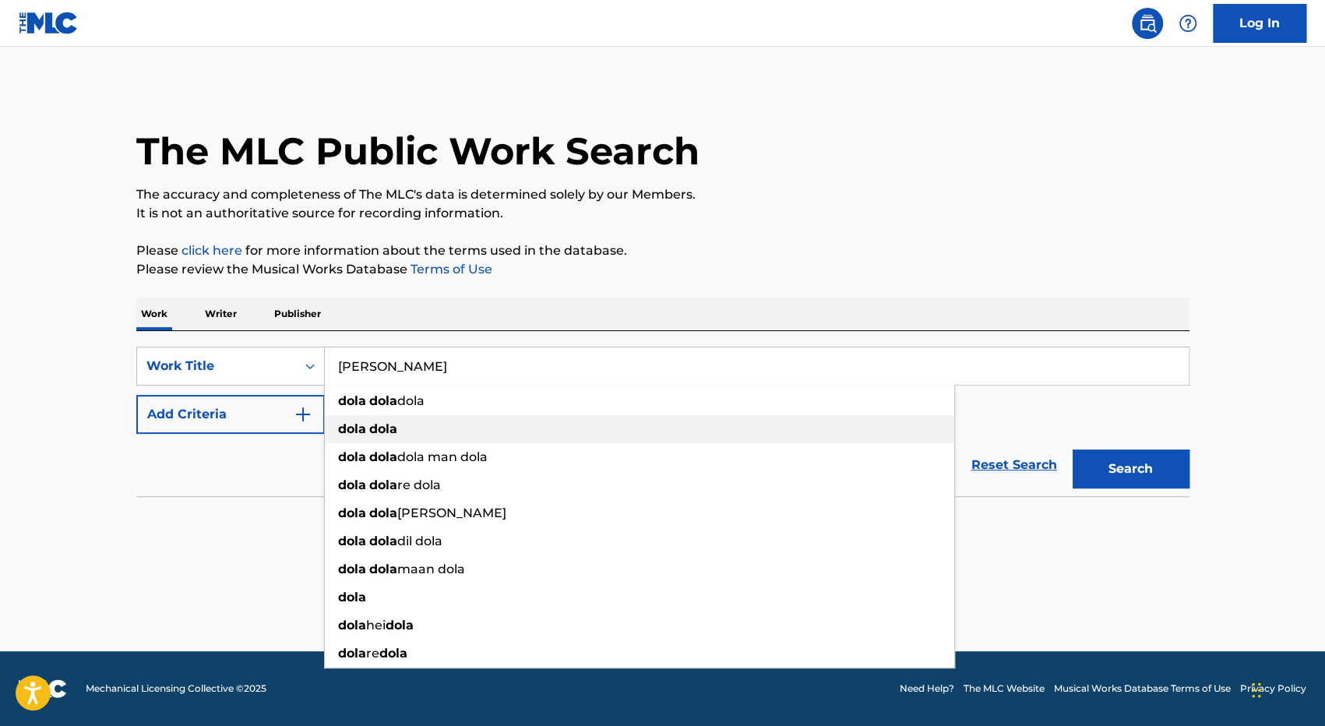
type input "[PERSON_NAME]"
click at [492, 431] on div "[PERSON_NAME]" at bounding box center [640, 429] width 630 height 28
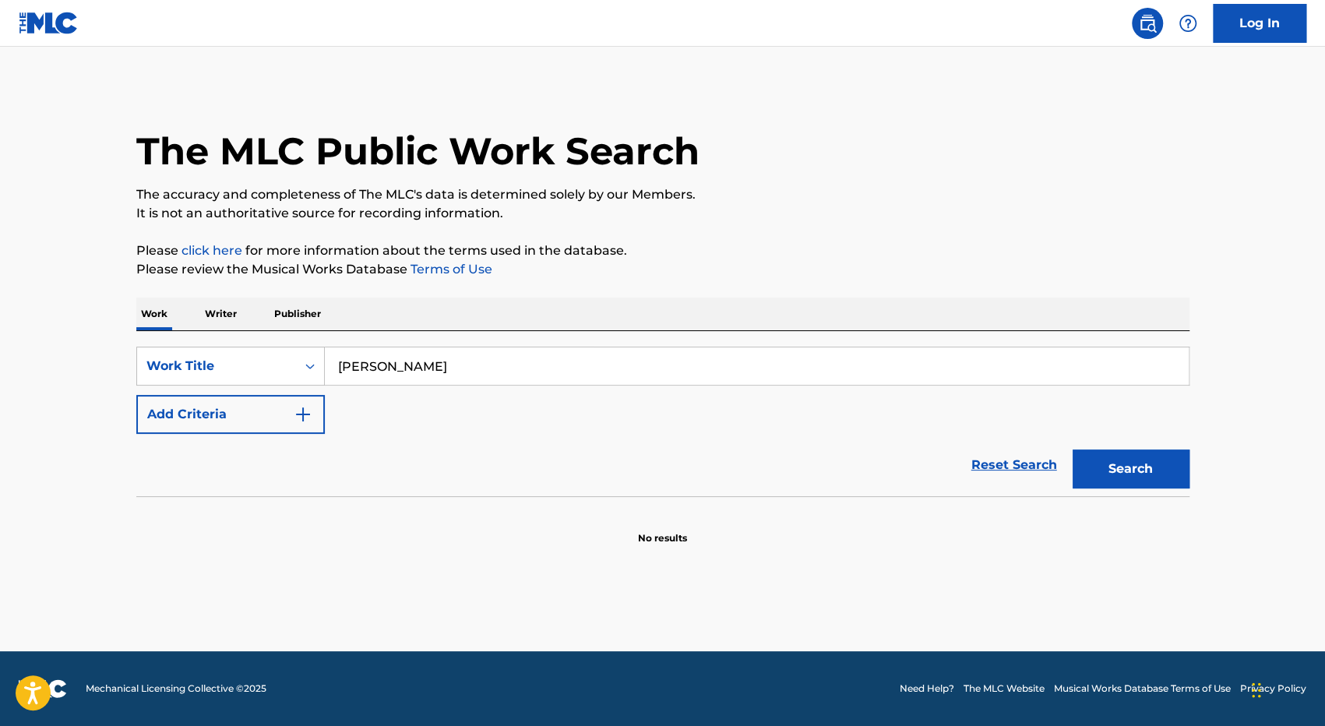
click at [1097, 475] on button "Search" at bounding box center [1131, 469] width 117 height 39
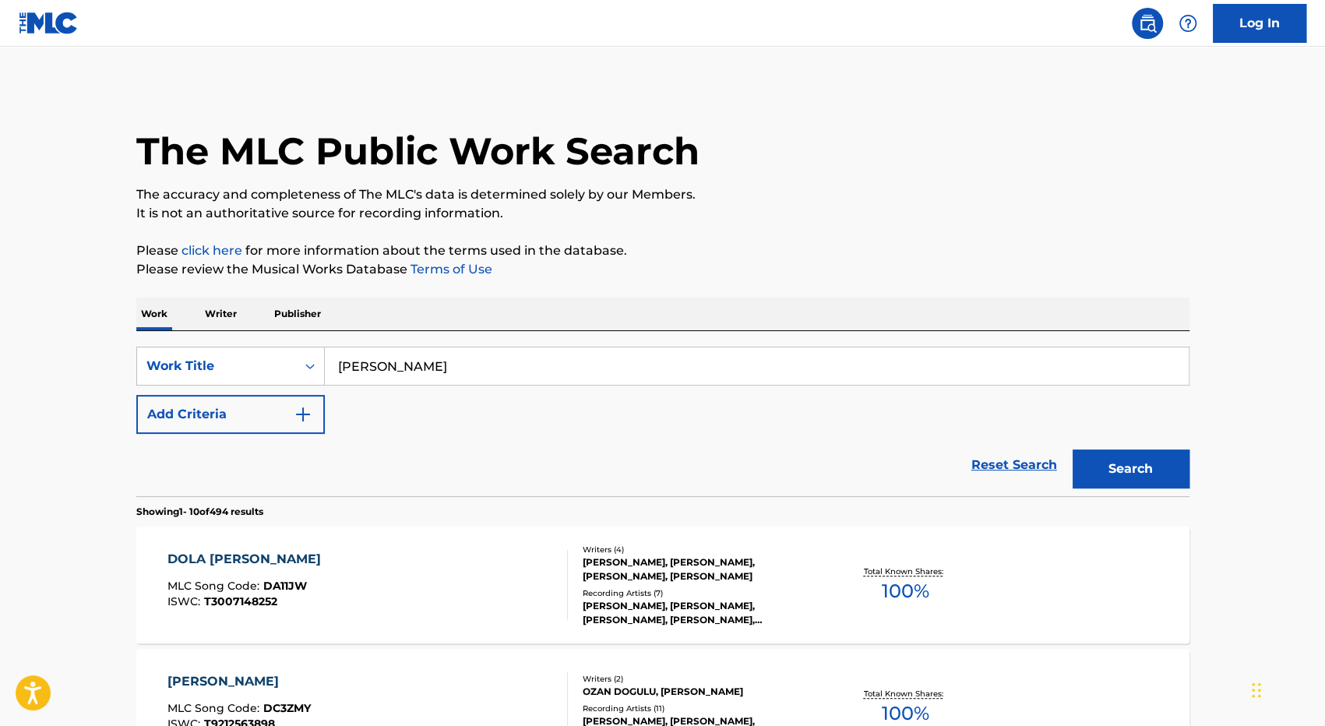
click at [266, 411] on button "Add Criteria" at bounding box center [230, 414] width 189 height 39
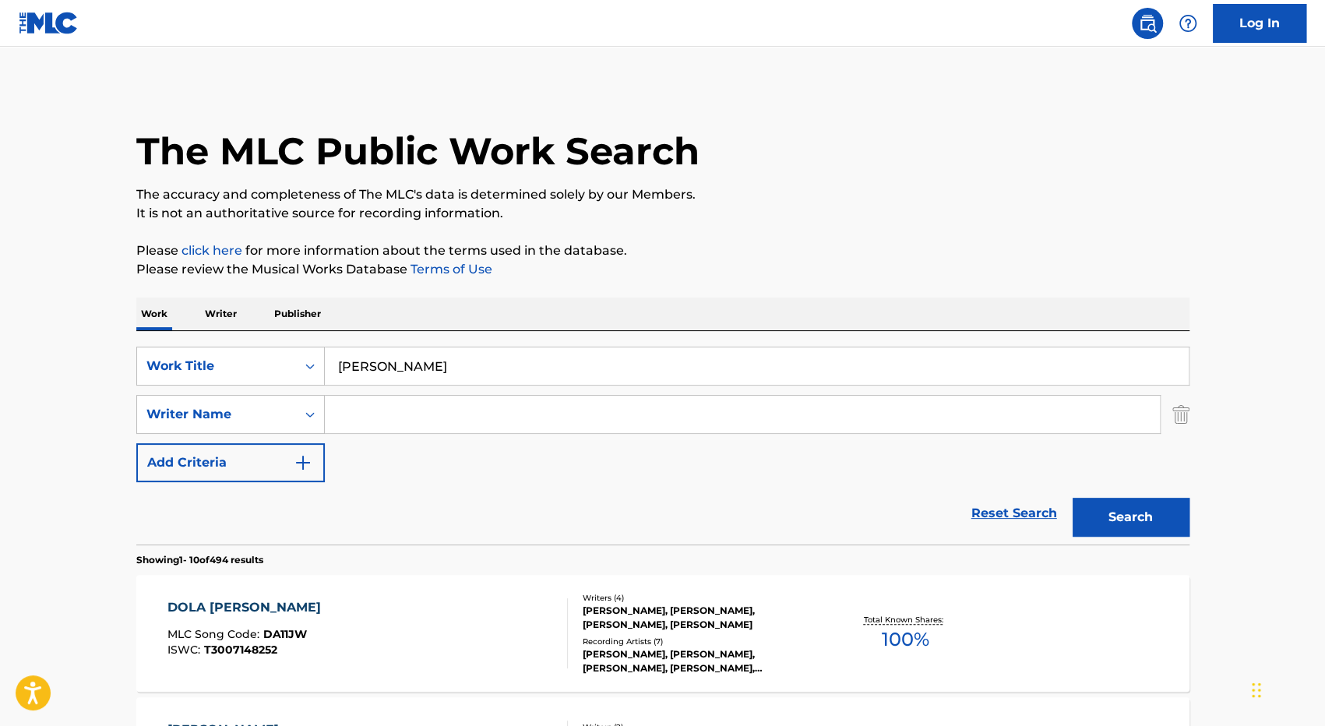
click at [404, 419] on input "Search Form" at bounding box center [742, 414] width 835 height 37
click at [217, 422] on div "Writer Name" at bounding box center [216, 414] width 140 height 19
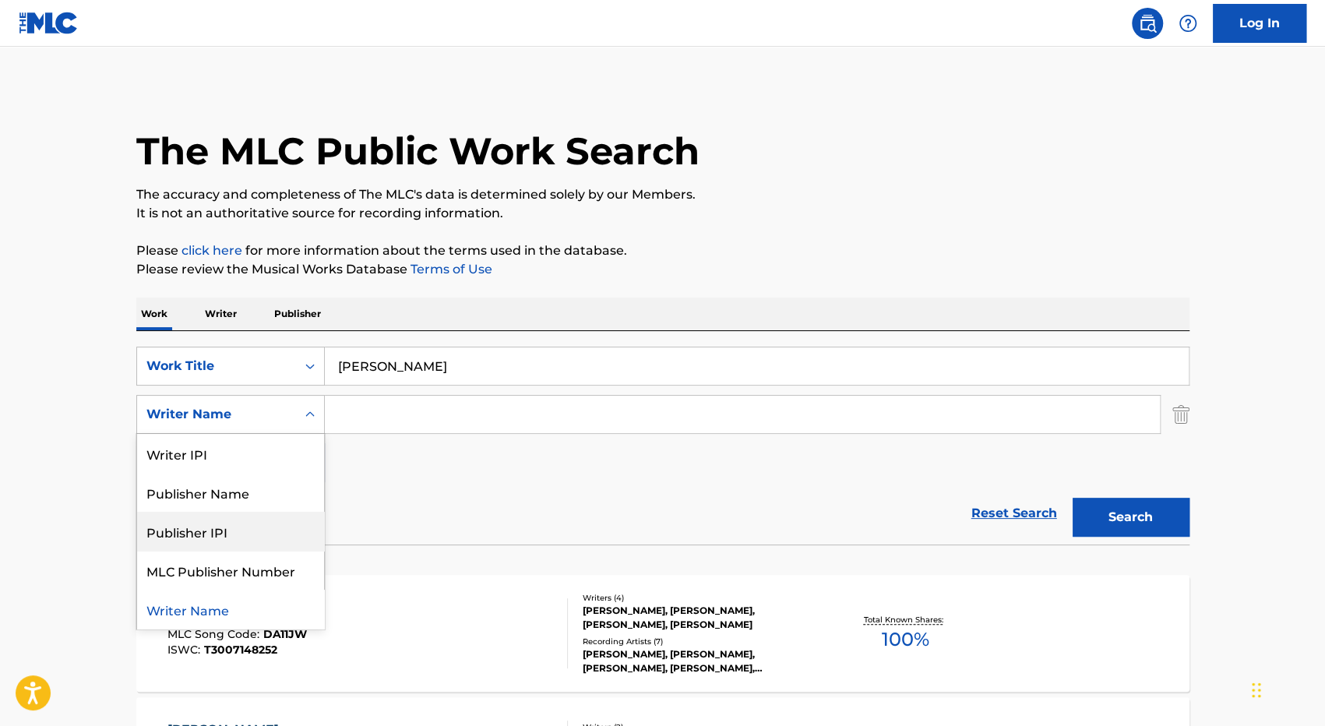
click at [226, 534] on div "Publisher IPI" at bounding box center [230, 531] width 187 height 39
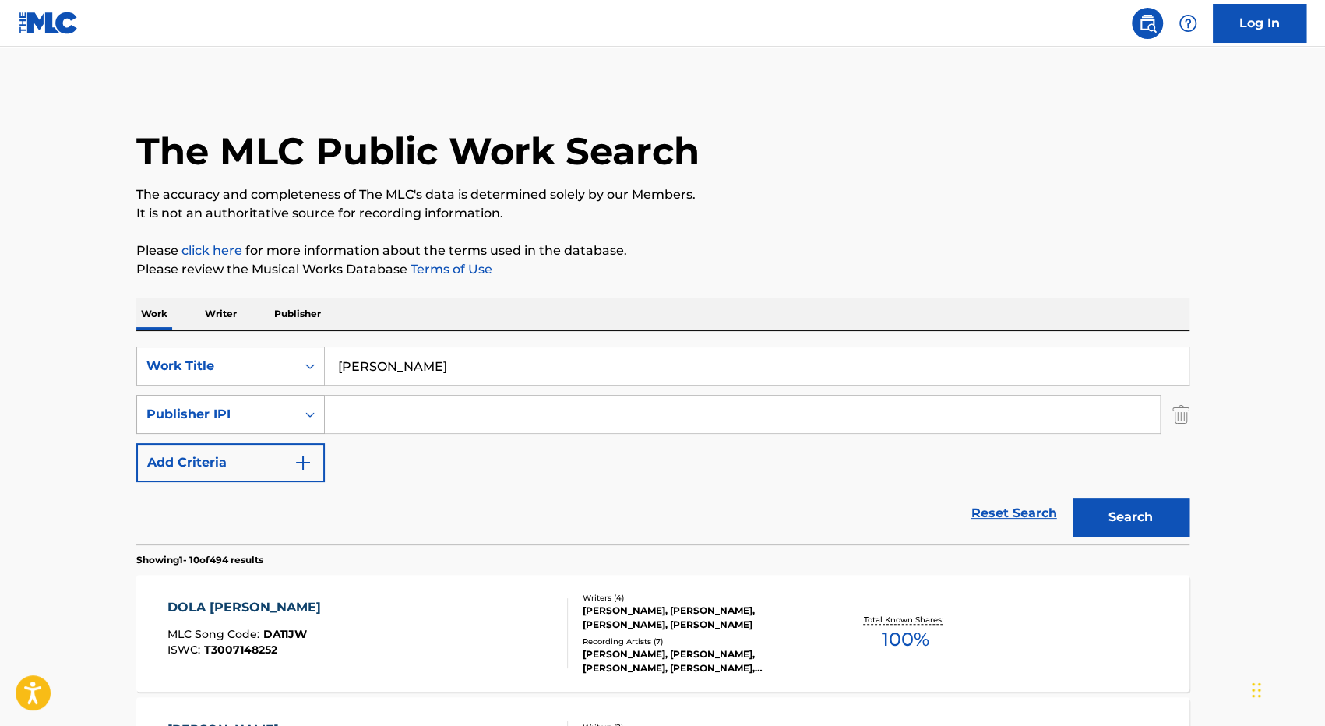
click at [245, 418] on div "Publisher IPI" at bounding box center [216, 414] width 140 height 19
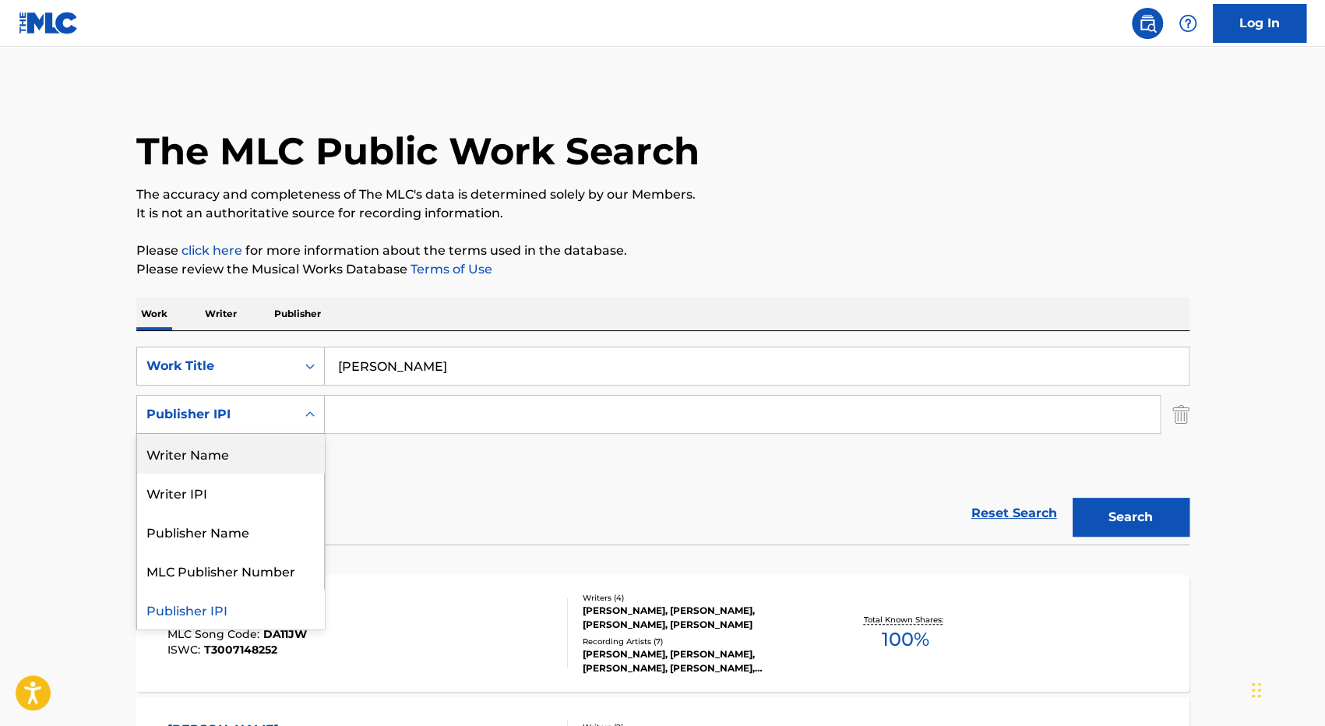
click at [347, 404] on input "Search Form" at bounding box center [742, 414] width 835 height 37
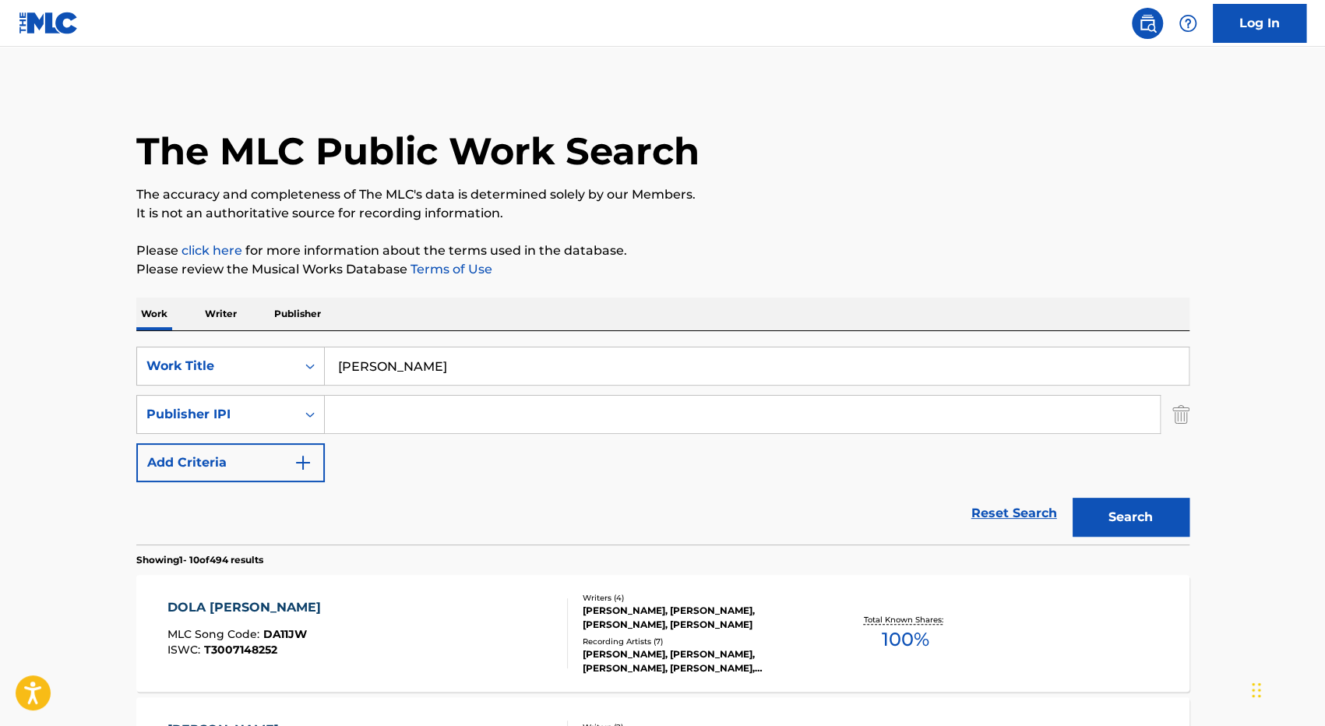
type input "d"
type input "pt duatujuh"
click at [1073, 498] on button "Search" at bounding box center [1131, 517] width 117 height 39
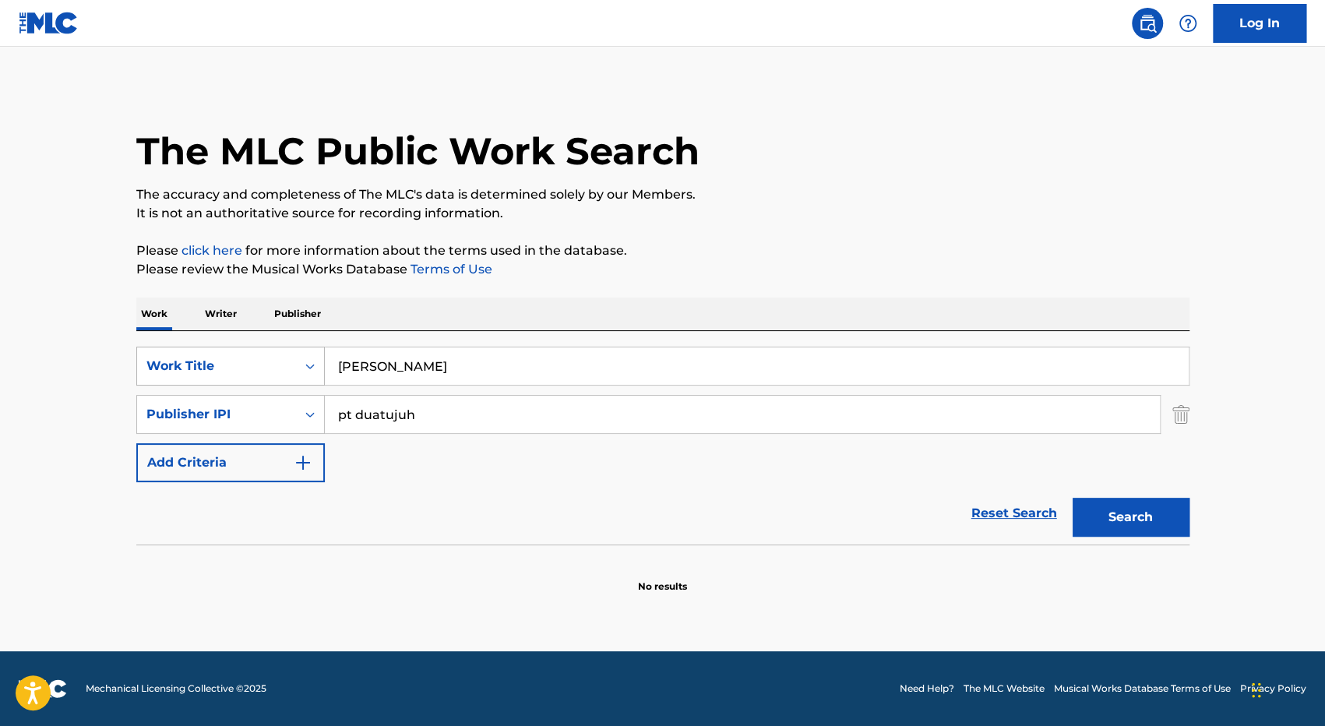
drag, startPoint x: 439, startPoint y: 374, endPoint x: 318, endPoint y: 367, distance: 121.7
click at [318, 367] on div "SearchWithCriteria3f4dfeb5-e4c8-458d-9c85-85902e117750 Work Title dola dola" at bounding box center [662, 366] width 1053 height 39
click at [1184, 411] on img "Search Form" at bounding box center [1181, 414] width 17 height 39
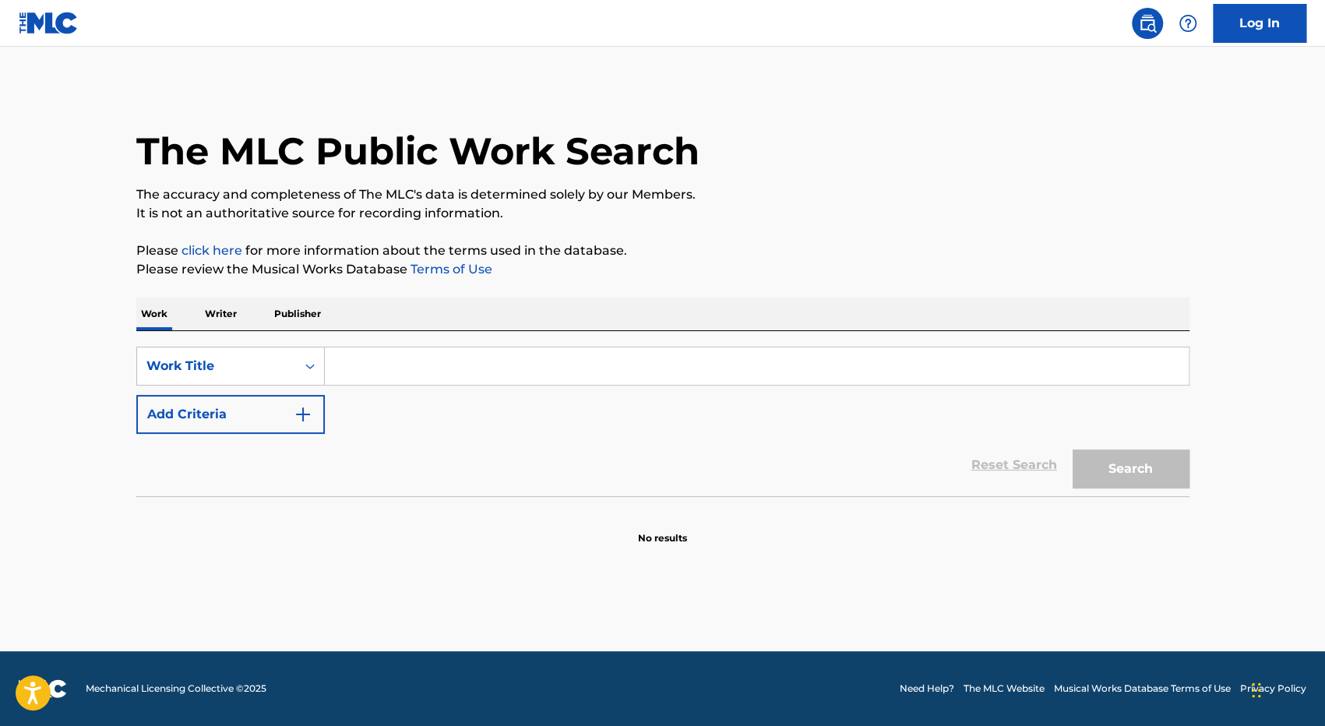
click at [291, 302] on p "Publisher" at bounding box center [298, 314] width 56 height 33
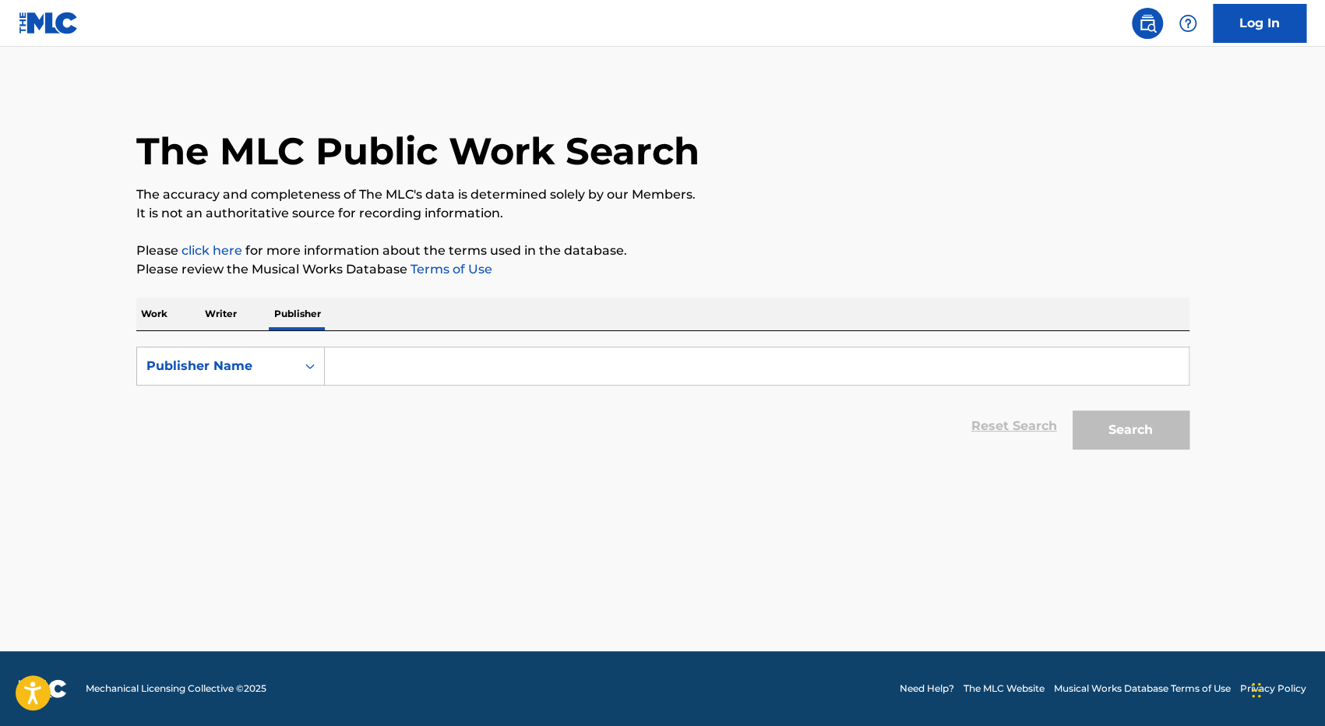
click at [356, 355] on input "Search Form" at bounding box center [757, 365] width 864 height 37
type input "p"
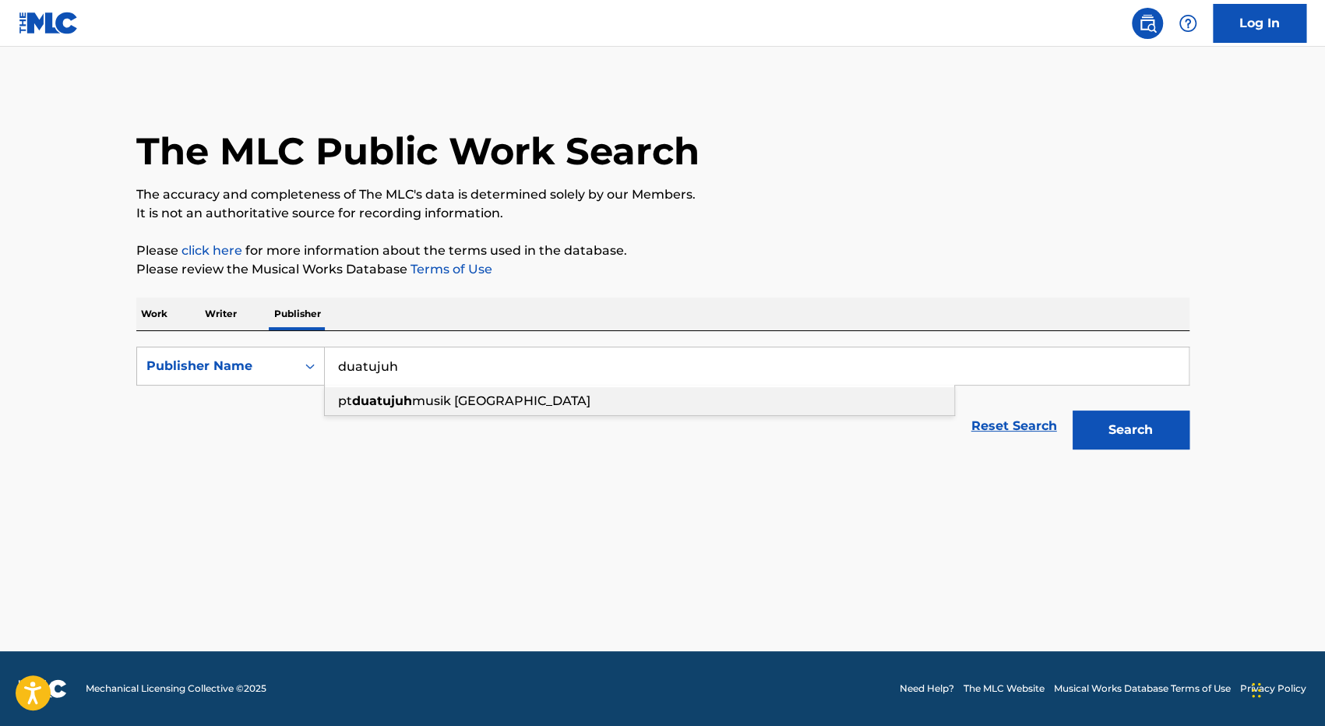
click at [461, 404] on span "musik indonesia" at bounding box center [501, 400] width 178 height 15
type input "pt duatujuh musik indonesia"
click at [1138, 418] on button "Search" at bounding box center [1131, 430] width 117 height 39
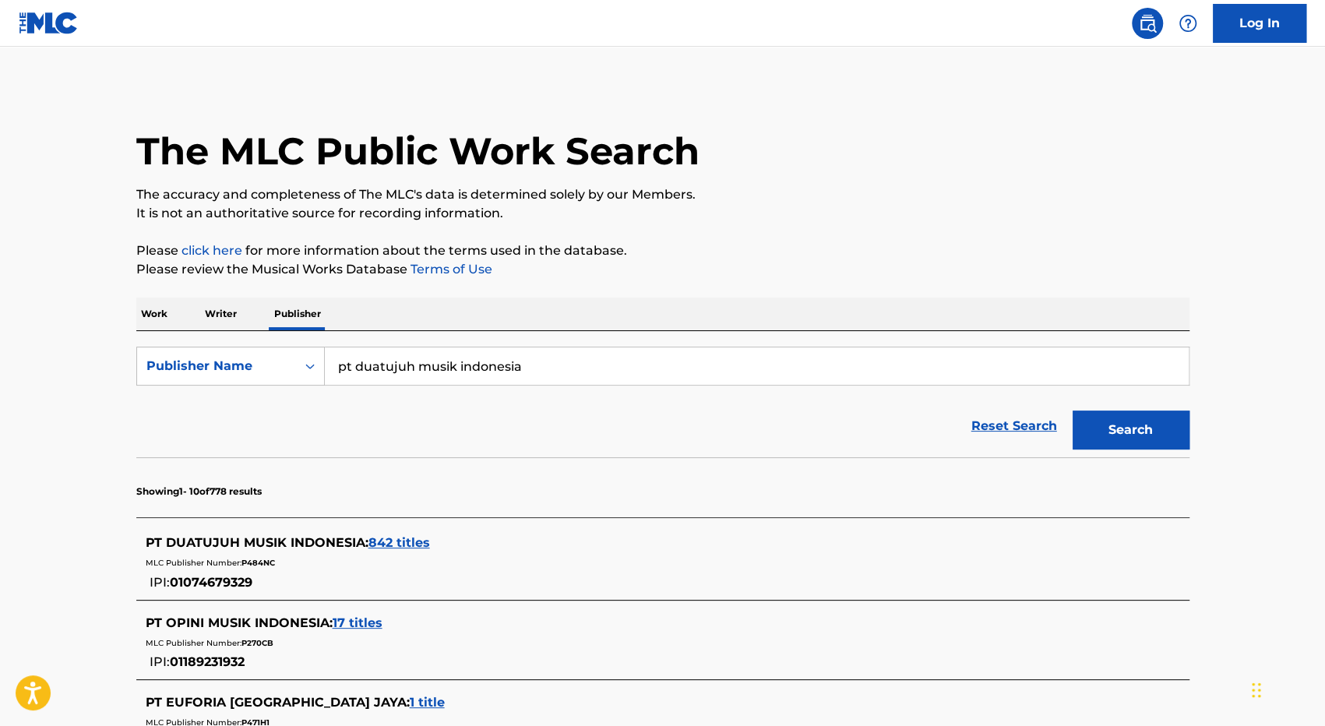
click at [391, 538] on span "842 titles" at bounding box center [400, 542] width 62 height 15
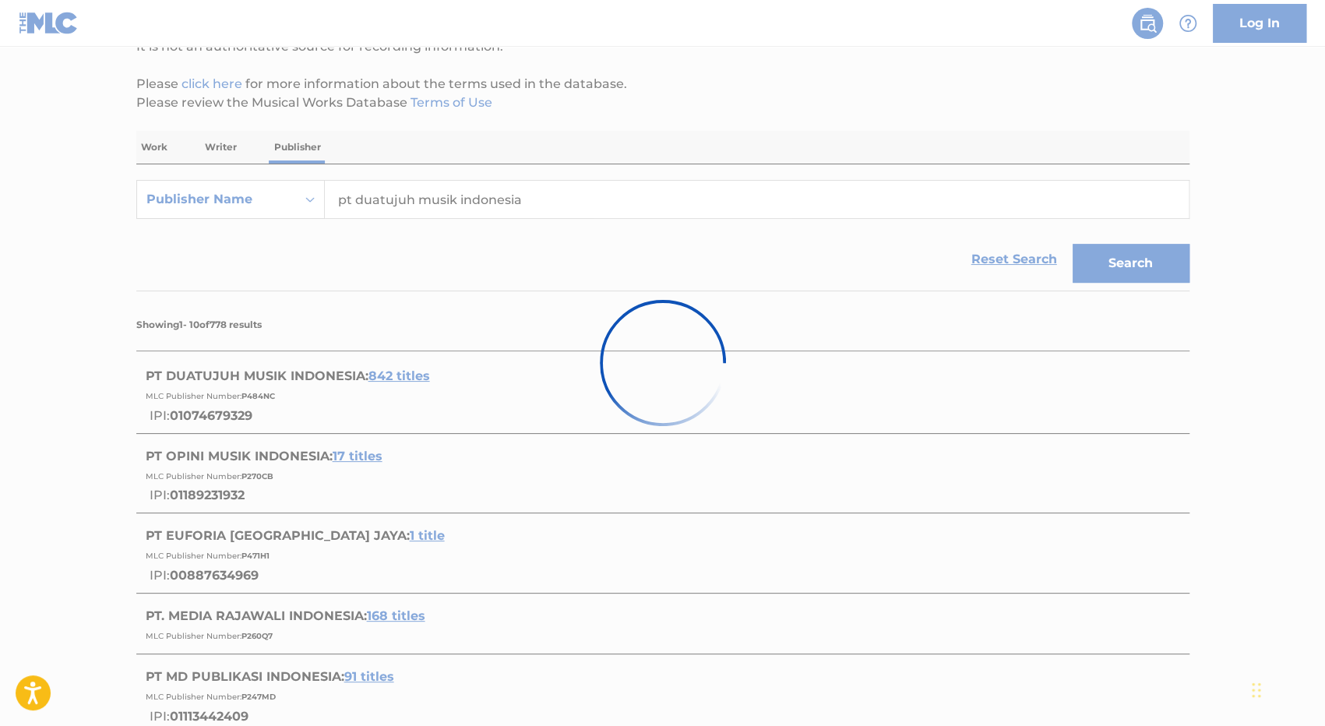
scroll to position [78, 0]
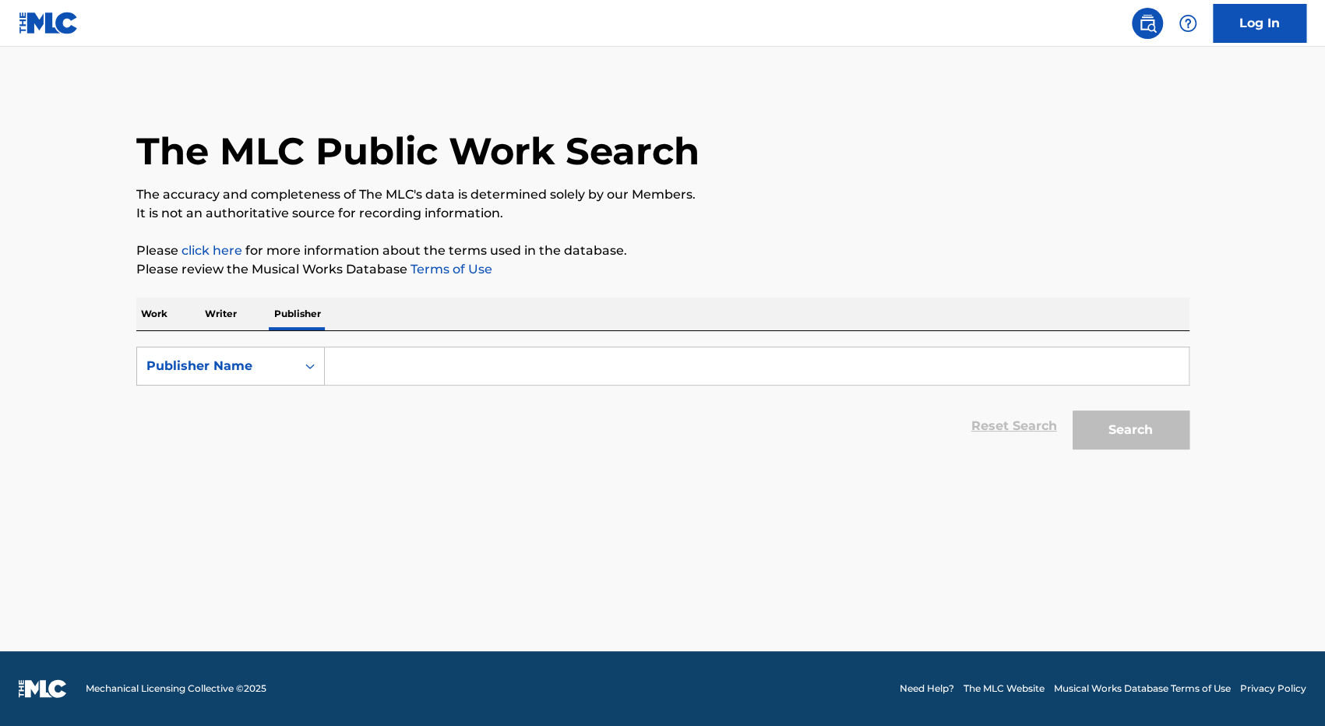
click at [374, 378] on input "Search Form" at bounding box center [757, 365] width 864 height 37
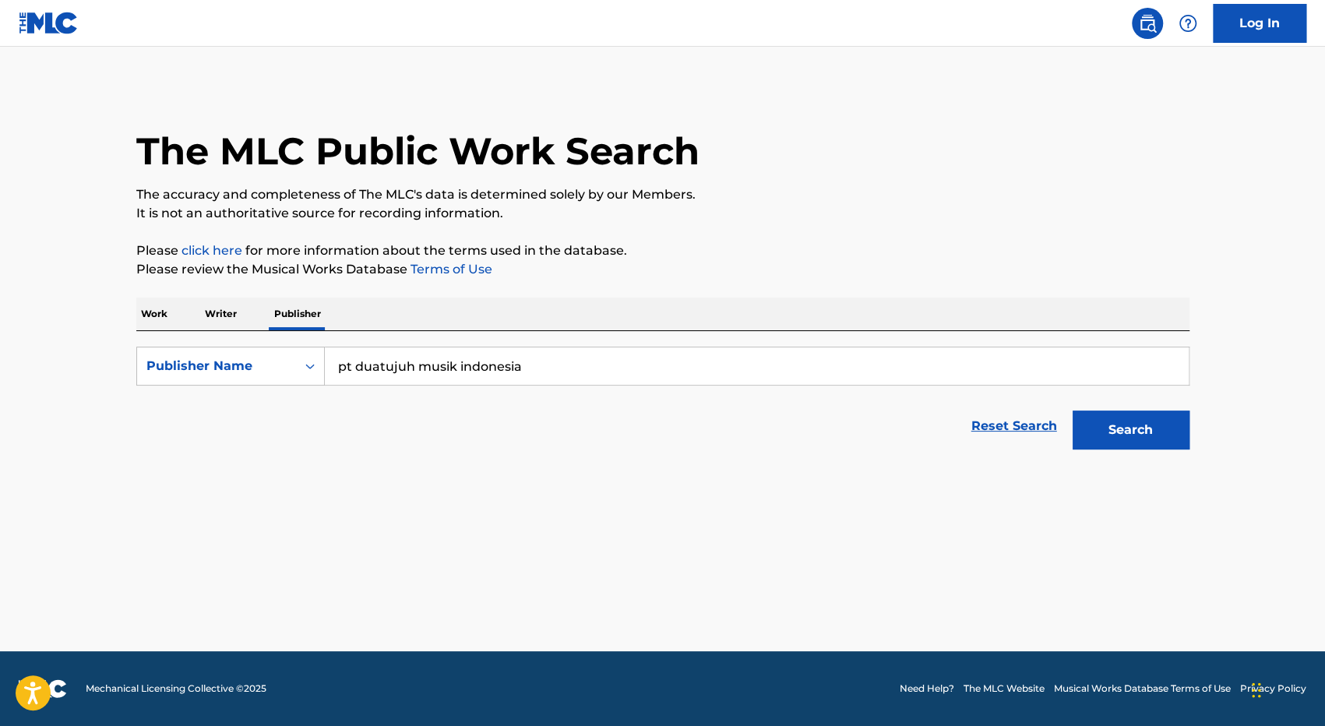
type input "pt duatujuh musik indonesia"
click at [1142, 432] on button "Search" at bounding box center [1131, 430] width 117 height 39
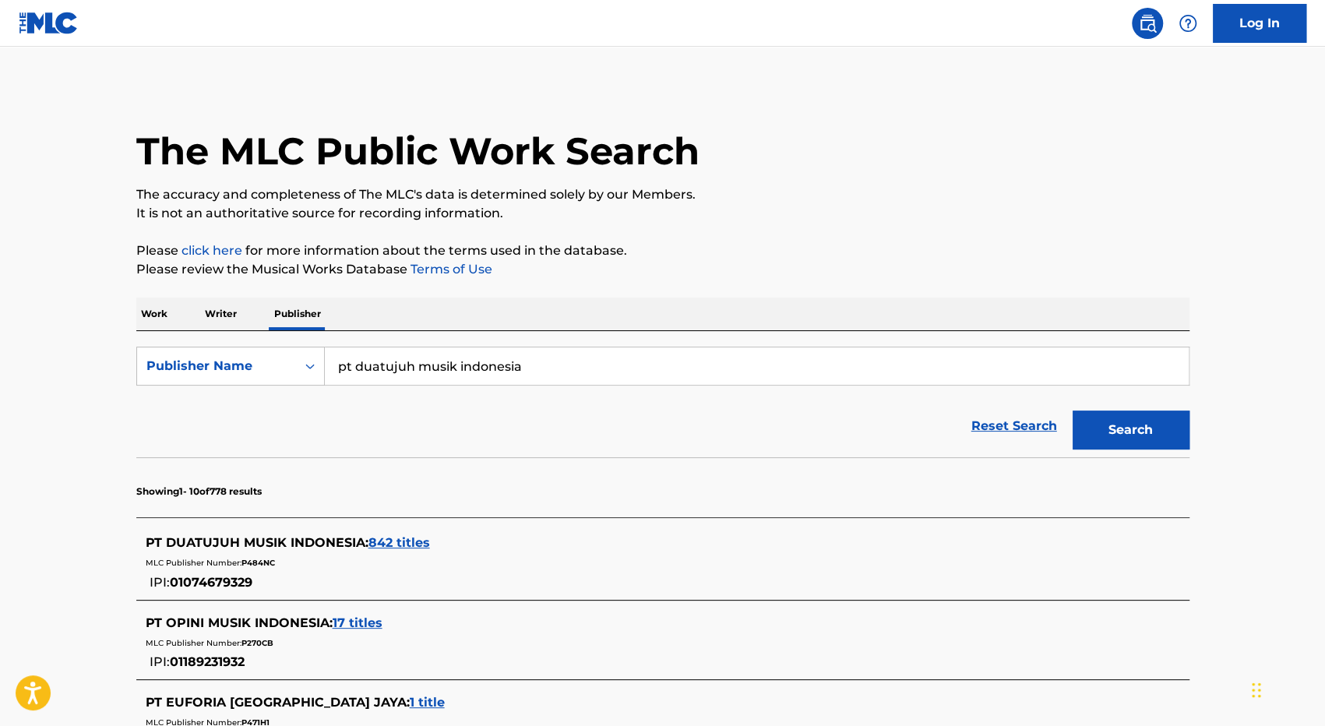
click at [417, 537] on span "842 titles" at bounding box center [400, 542] width 62 height 15
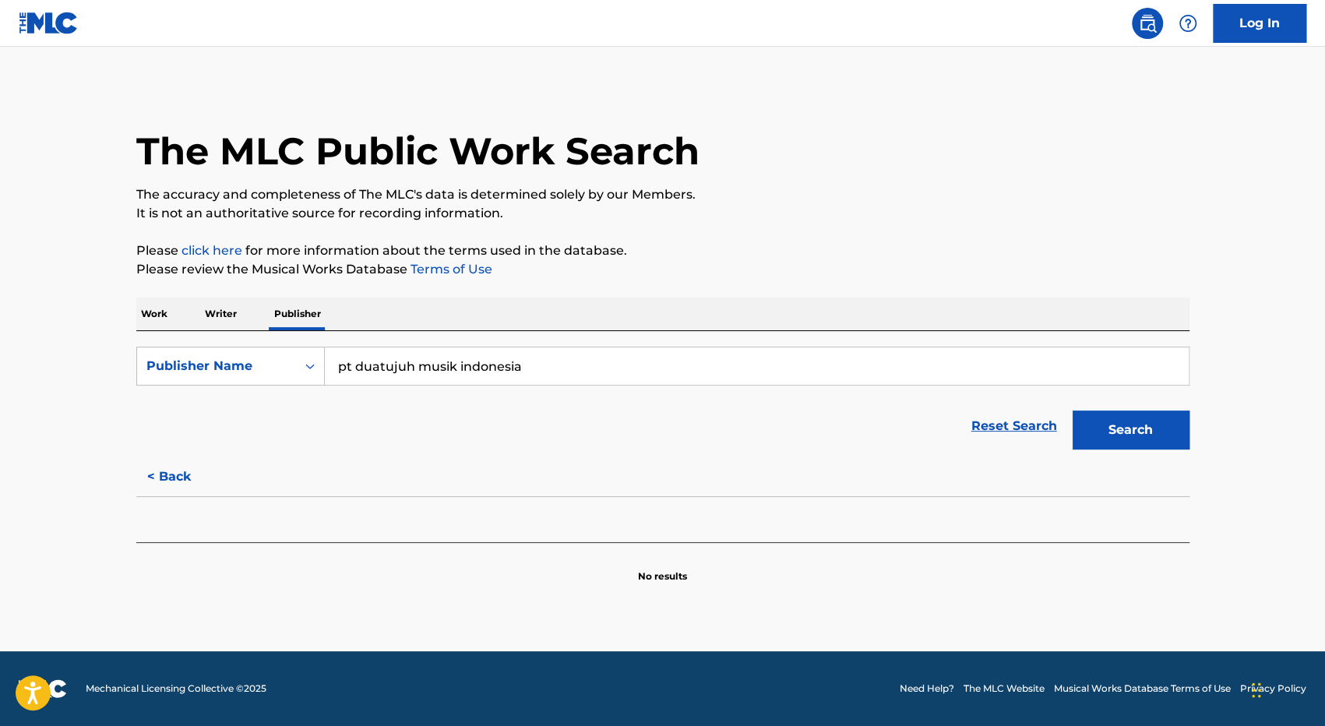
click at [1151, 420] on button "Search" at bounding box center [1131, 430] width 117 height 39
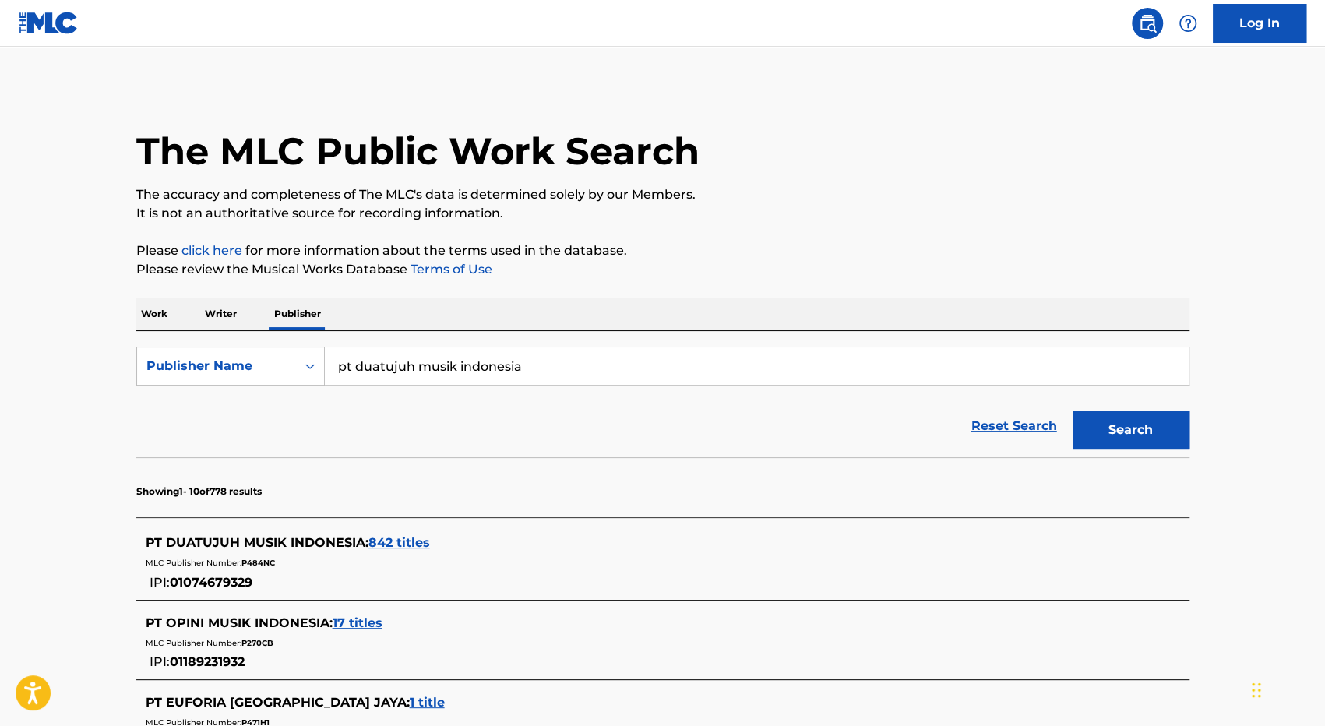
click at [416, 543] on span "842 titles" at bounding box center [400, 542] width 62 height 15
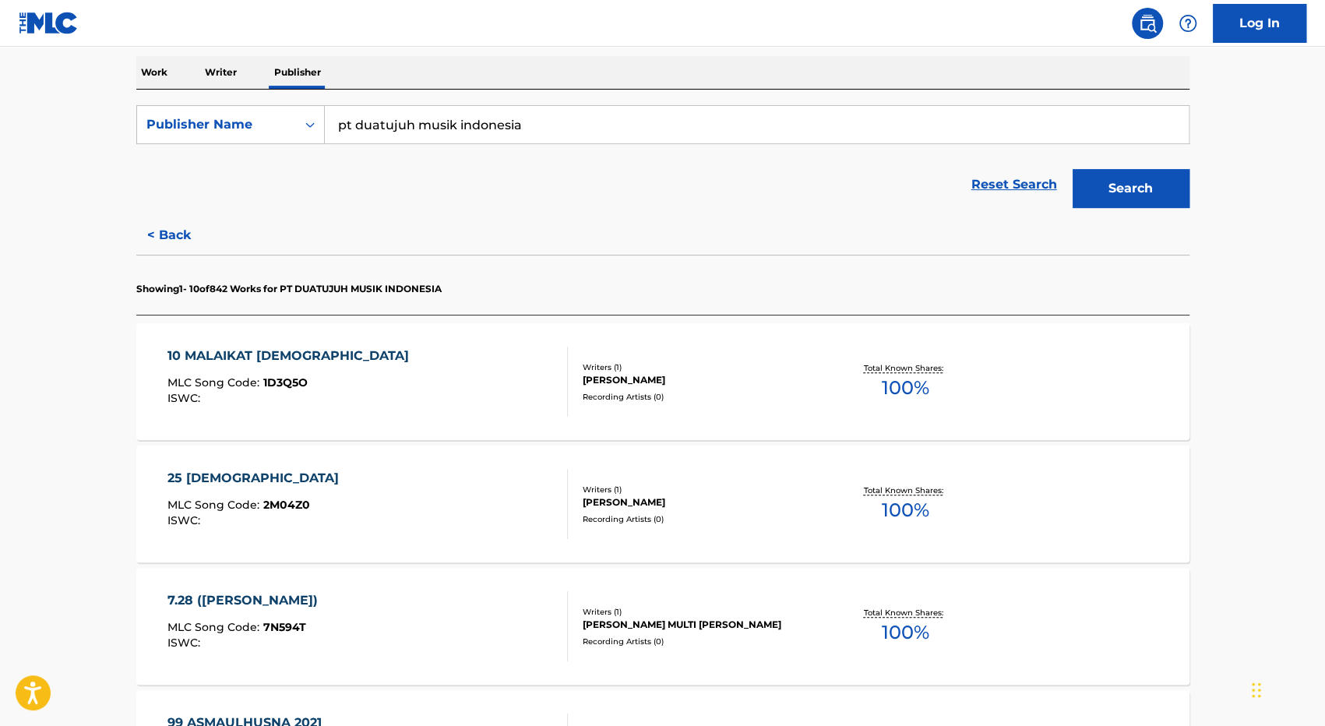
scroll to position [156, 0]
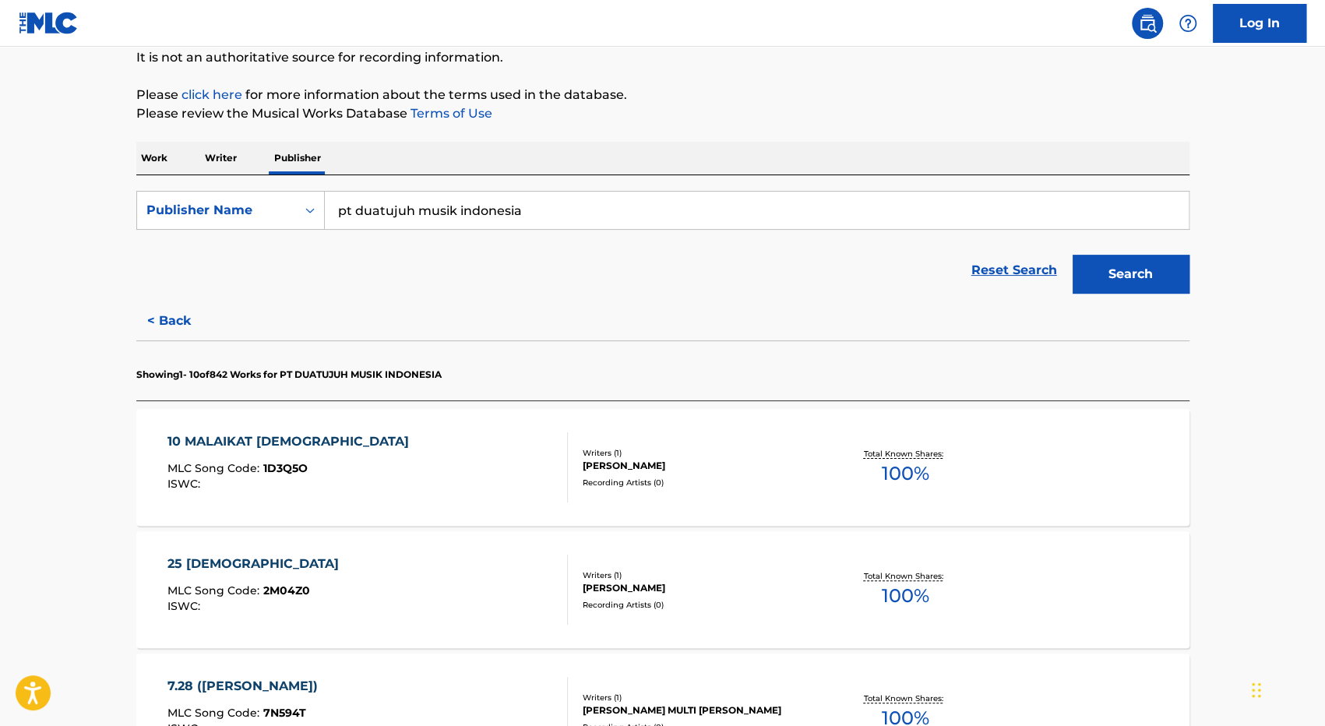
drag, startPoint x: 542, startPoint y: 203, endPoint x: 327, endPoint y: 199, distance: 214.3
click at [327, 199] on input "pt duatujuh musik indonesia" at bounding box center [757, 210] width 864 height 37
click at [261, 206] on div "Publisher Name" at bounding box center [216, 210] width 140 height 19
click at [157, 156] on p "Work" at bounding box center [154, 158] width 36 height 33
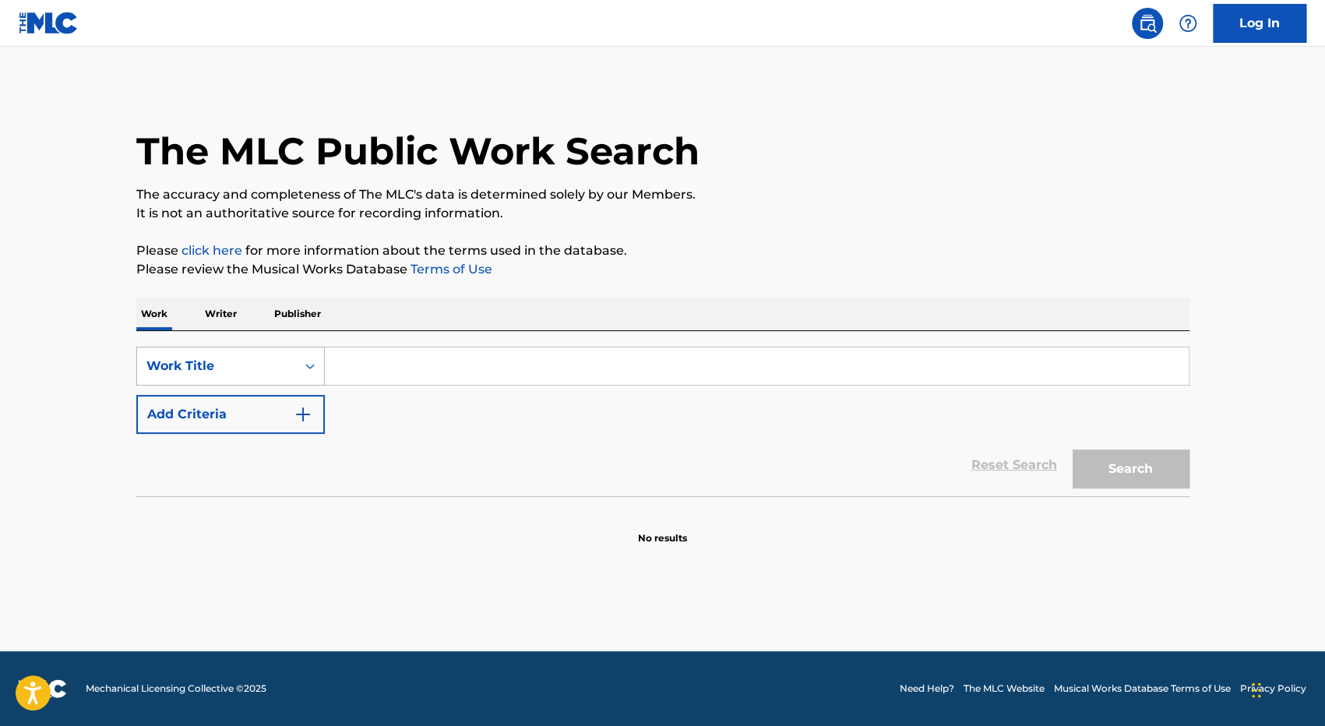
click at [274, 365] on div "Work Title" at bounding box center [216, 366] width 140 height 19
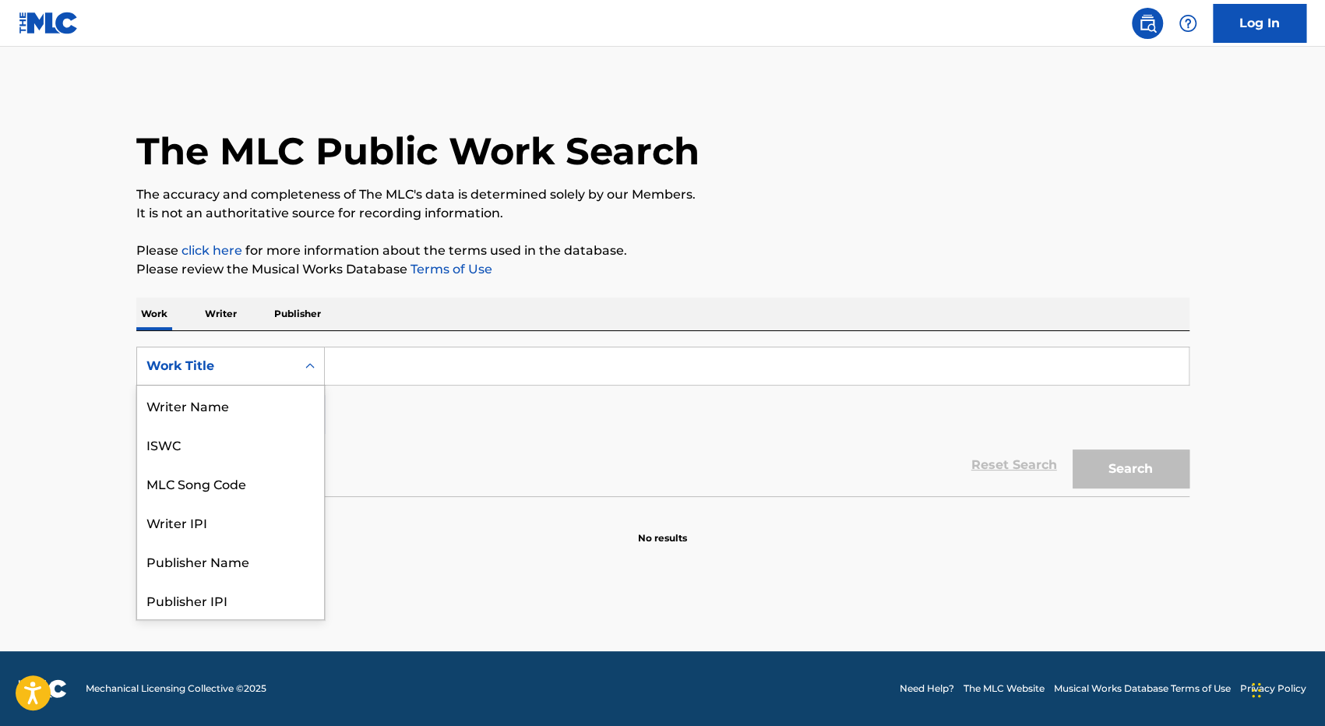
scroll to position [78, 0]
click at [274, 491] on div "Publisher Name" at bounding box center [230, 483] width 187 height 39
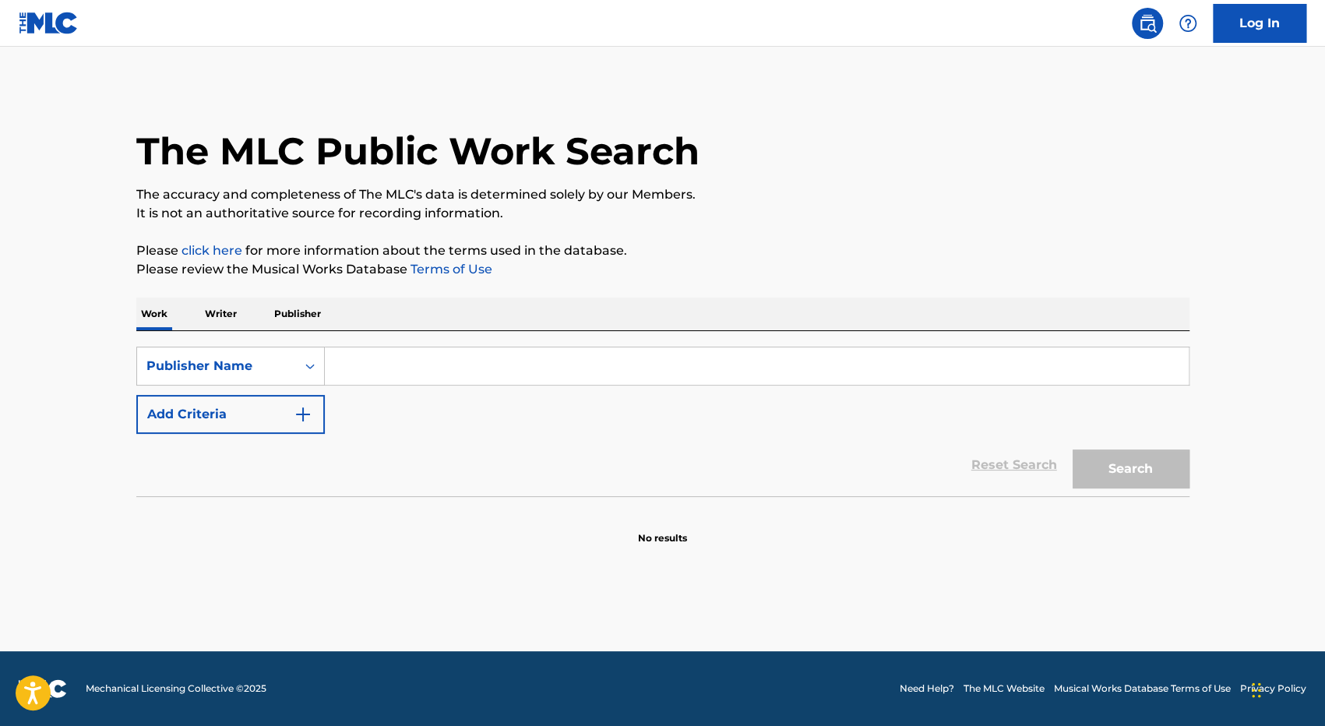
click at [372, 372] on input "Search Form" at bounding box center [757, 365] width 864 height 37
paste input "pt duatujuh musik indonesia"
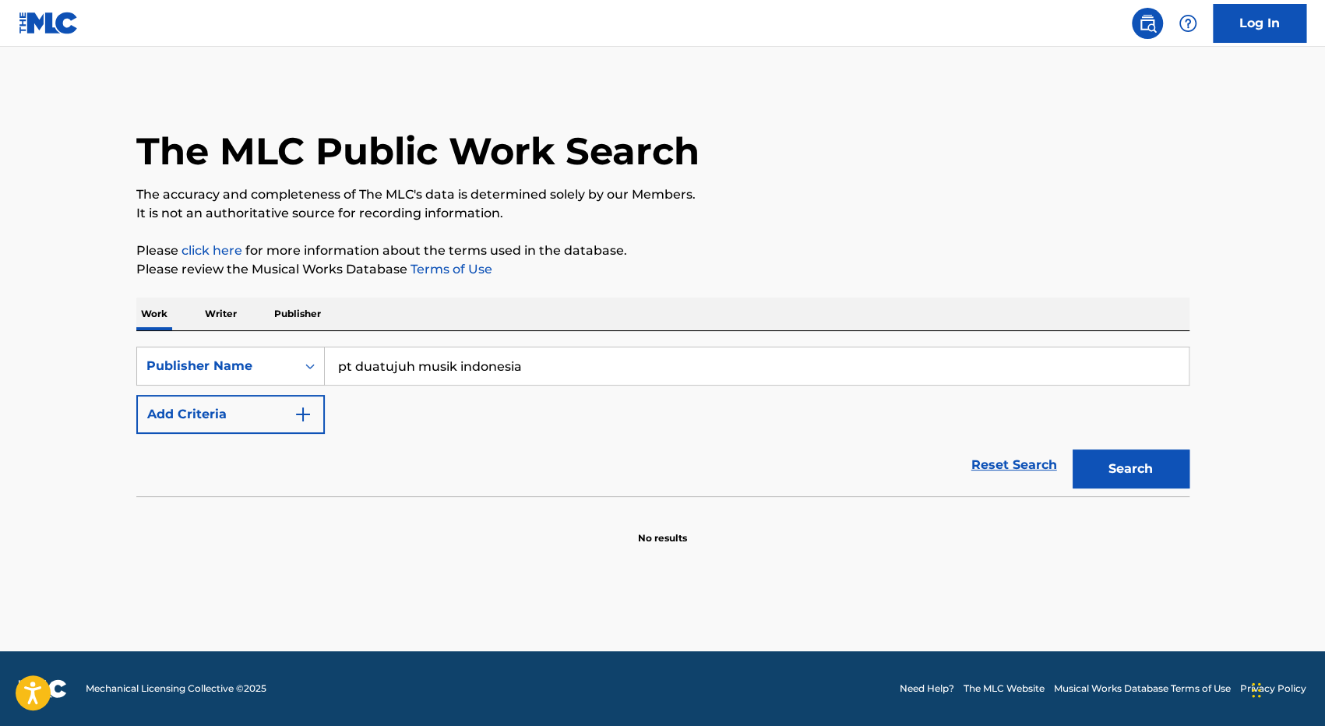
type input "pt duatujuh musik indonesia"
click at [256, 427] on button "Add Criteria" at bounding box center [230, 414] width 189 height 39
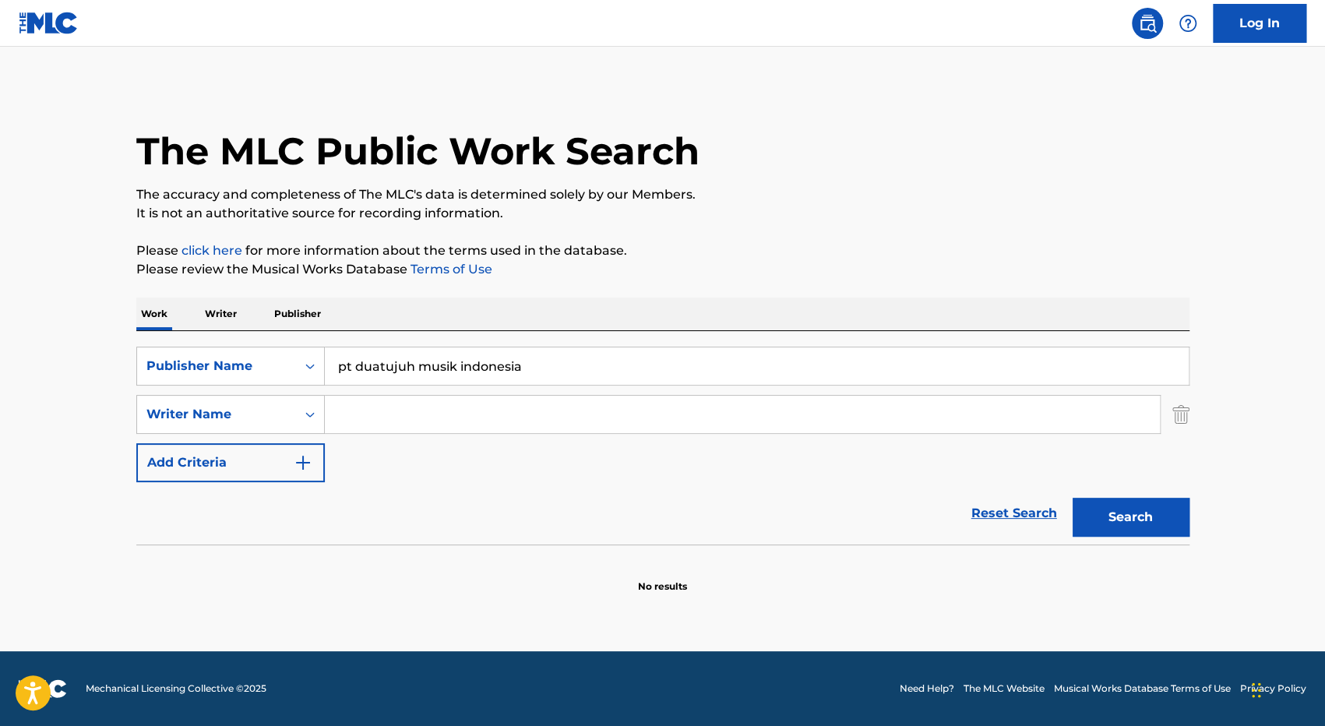
click at [378, 429] on input "Search Form" at bounding box center [742, 414] width 835 height 37
type input "faja skali"
click at [1073, 498] on button "Search" at bounding box center [1131, 517] width 117 height 39
drag, startPoint x: 404, startPoint y: 415, endPoint x: 335, endPoint y: 417, distance: 69.4
click at [335, 417] on input "faja skali" at bounding box center [742, 414] width 835 height 37
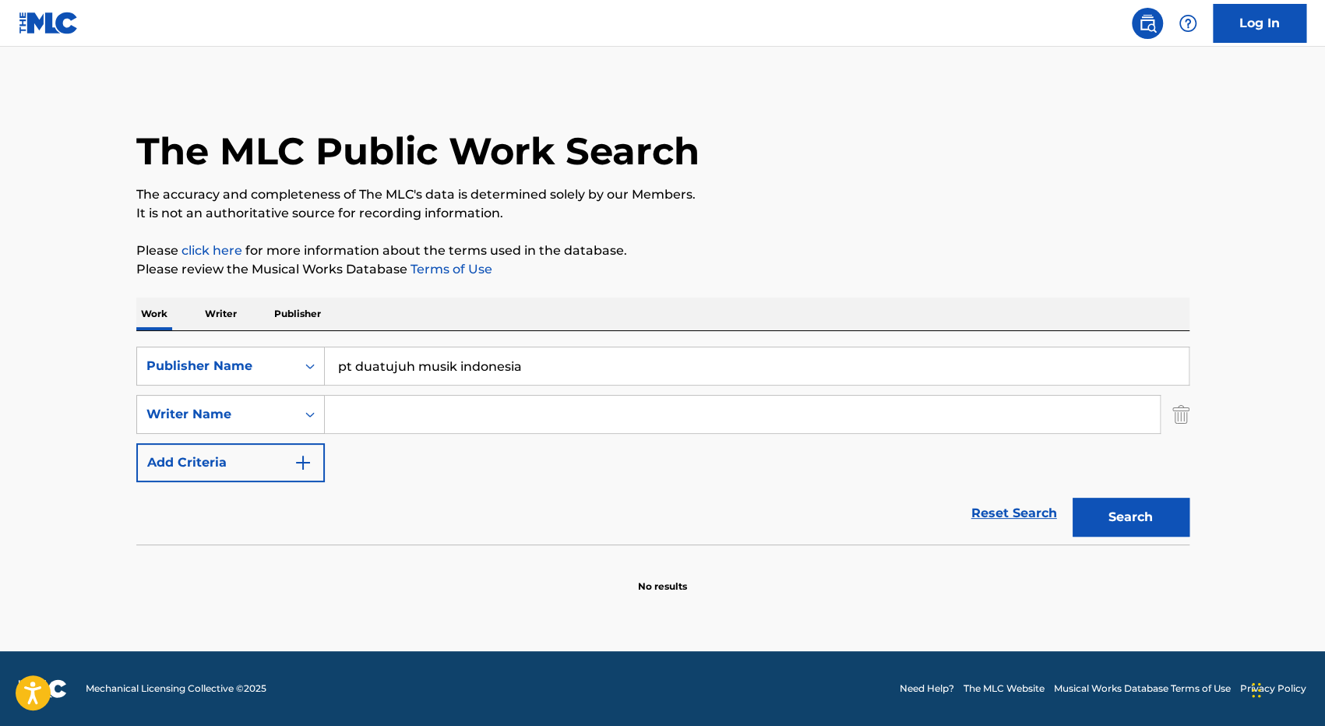
click at [434, 416] on input "Search Form" at bounding box center [742, 414] width 835 height 37
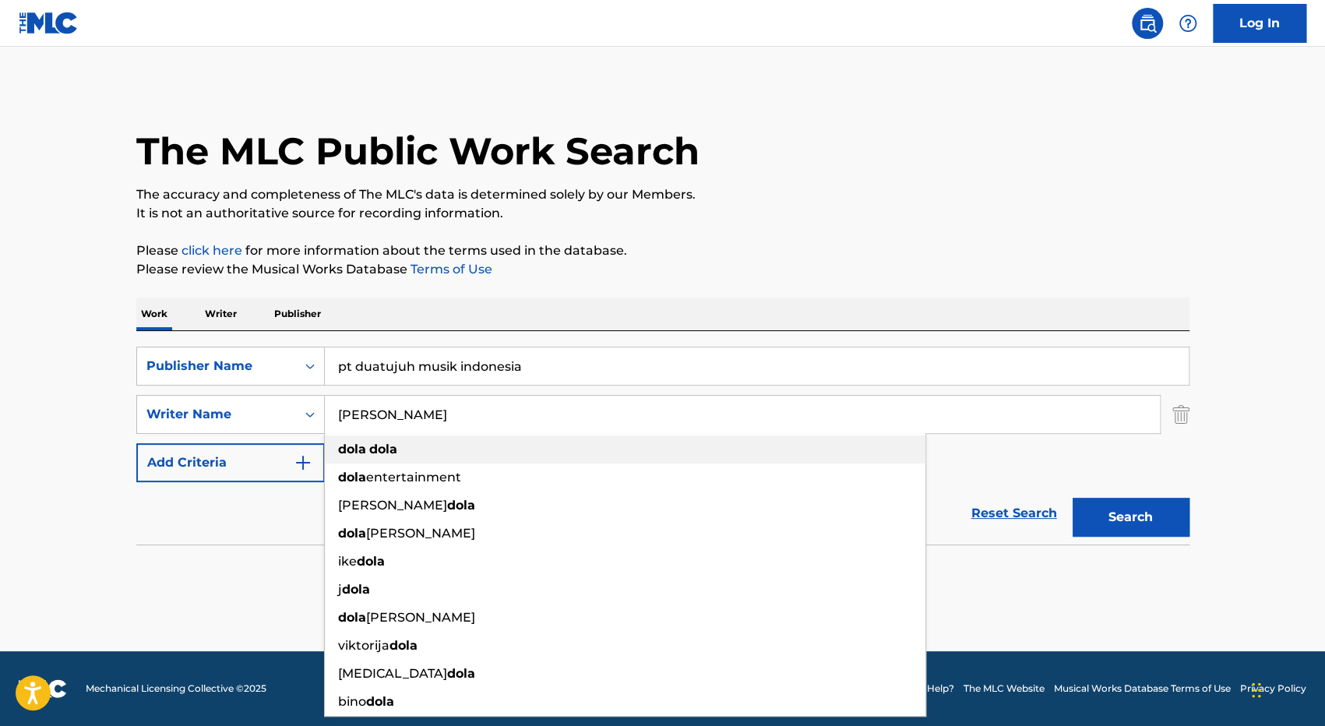
type input "[PERSON_NAME]"
click at [376, 439] on div "[PERSON_NAME]" at bounding box center [625, 450] width 601 height 28
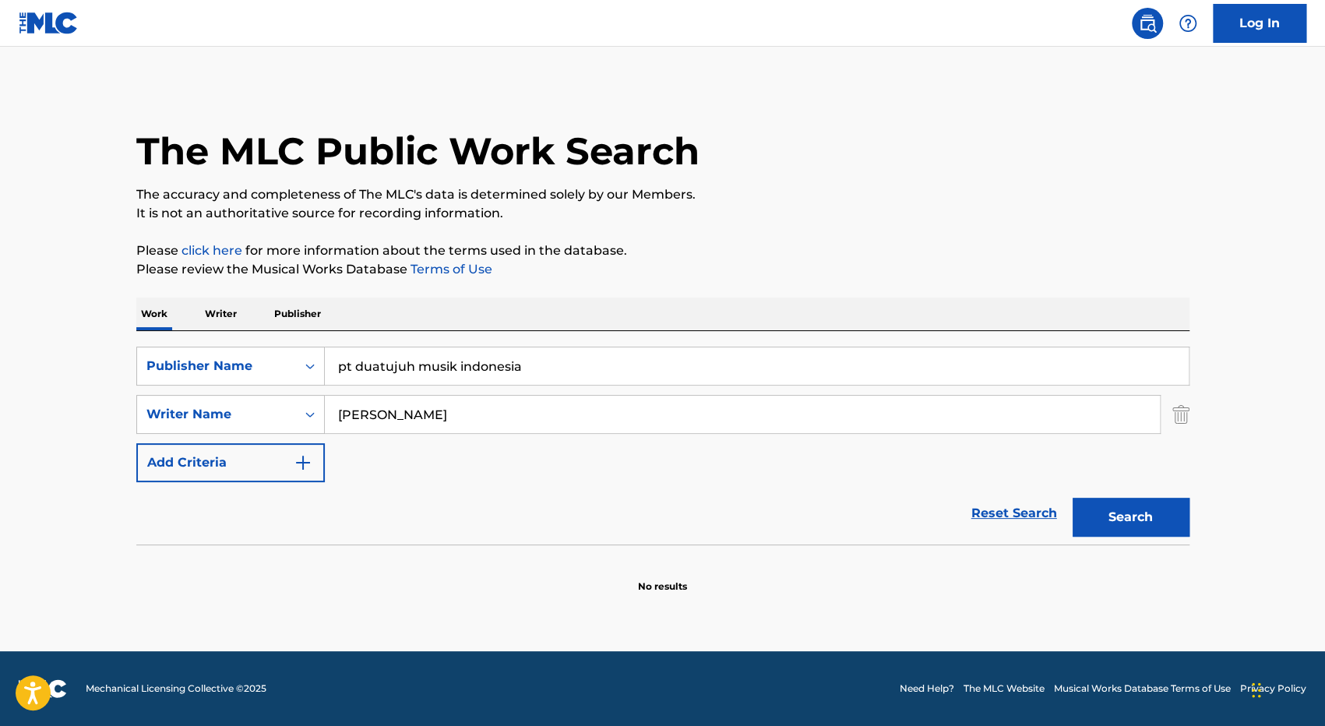
click at [828, 489] on div "Reset Search Search" at bounding box center [662, 513] width 1053 height 62
click at [1142, 532] on button "Search" at bounding box center [1131, 517] width 117 height 39
click at [1183, 418] on img "Search Form" at bounding box center [1181, 414] width 17 height 39
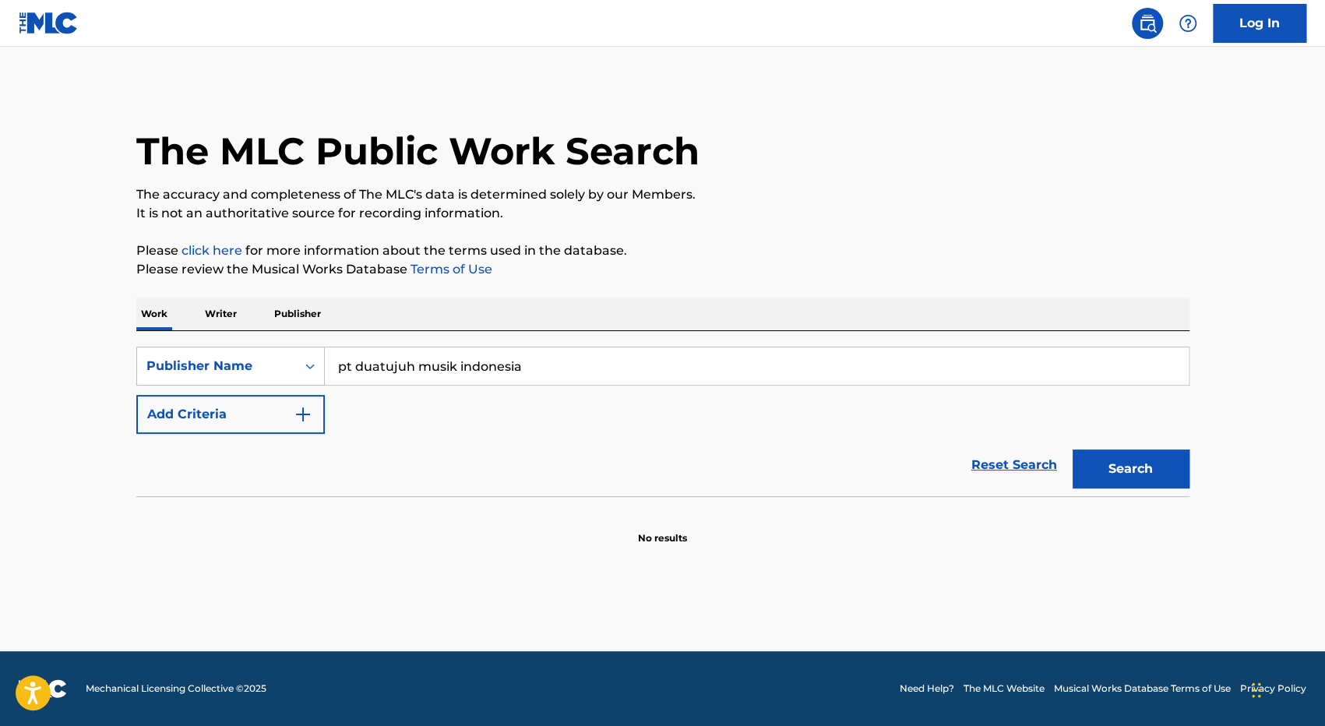
click at [1131, 473] on button "Search" at bounding box center [1131, 469] width 117 height 39
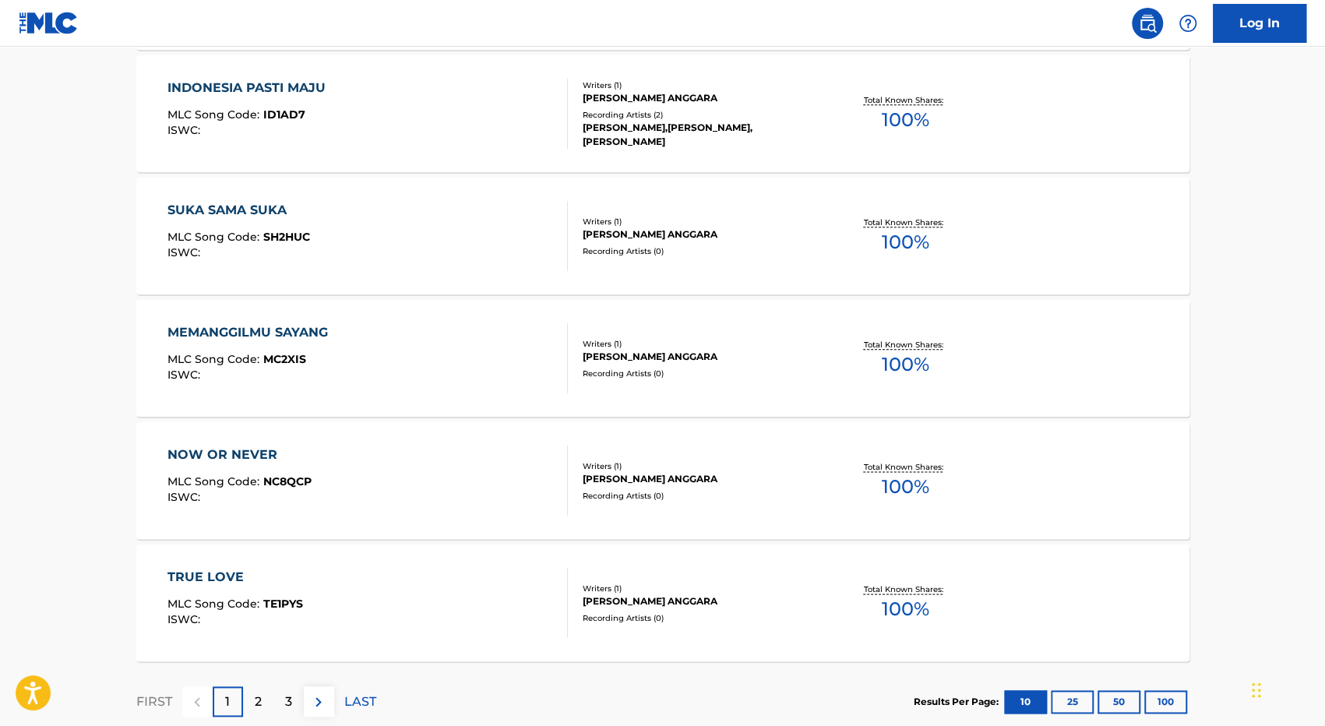
scroll to position [1180, 0]
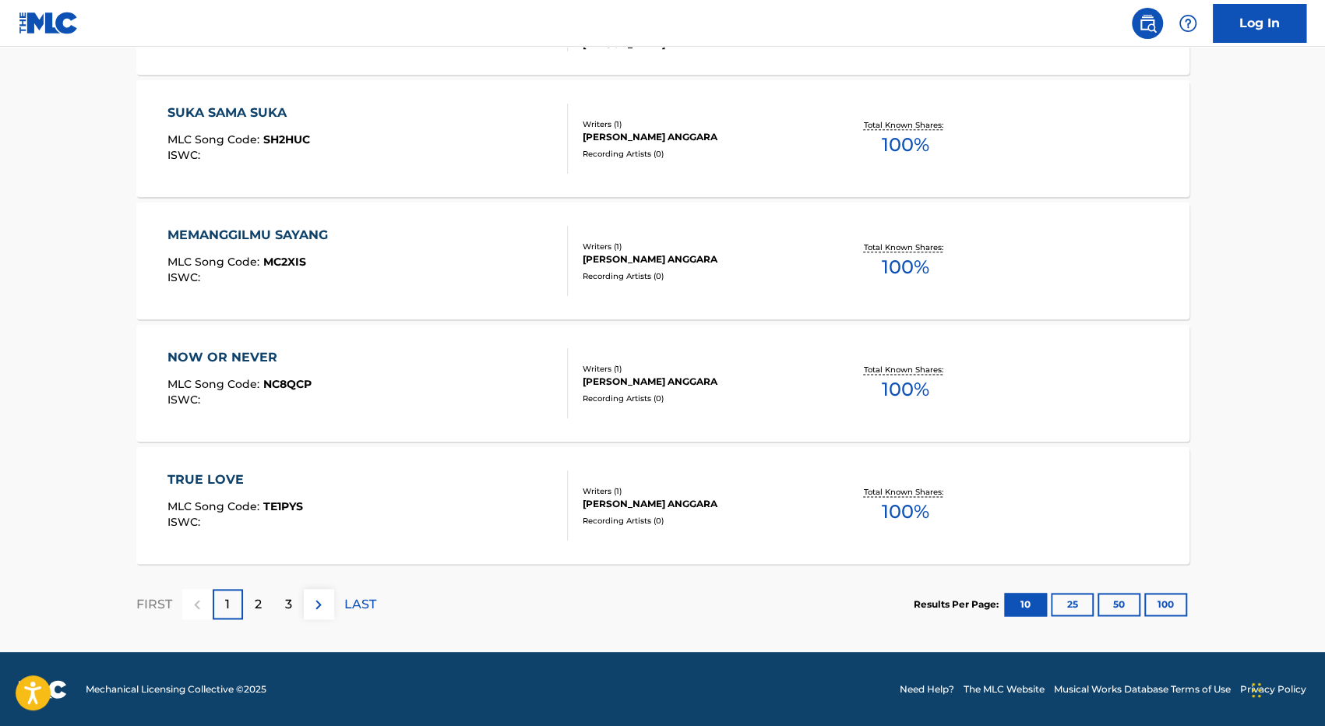
click at [261, 605] on p "2" at bounding box center [258, 604] width 7 height 19
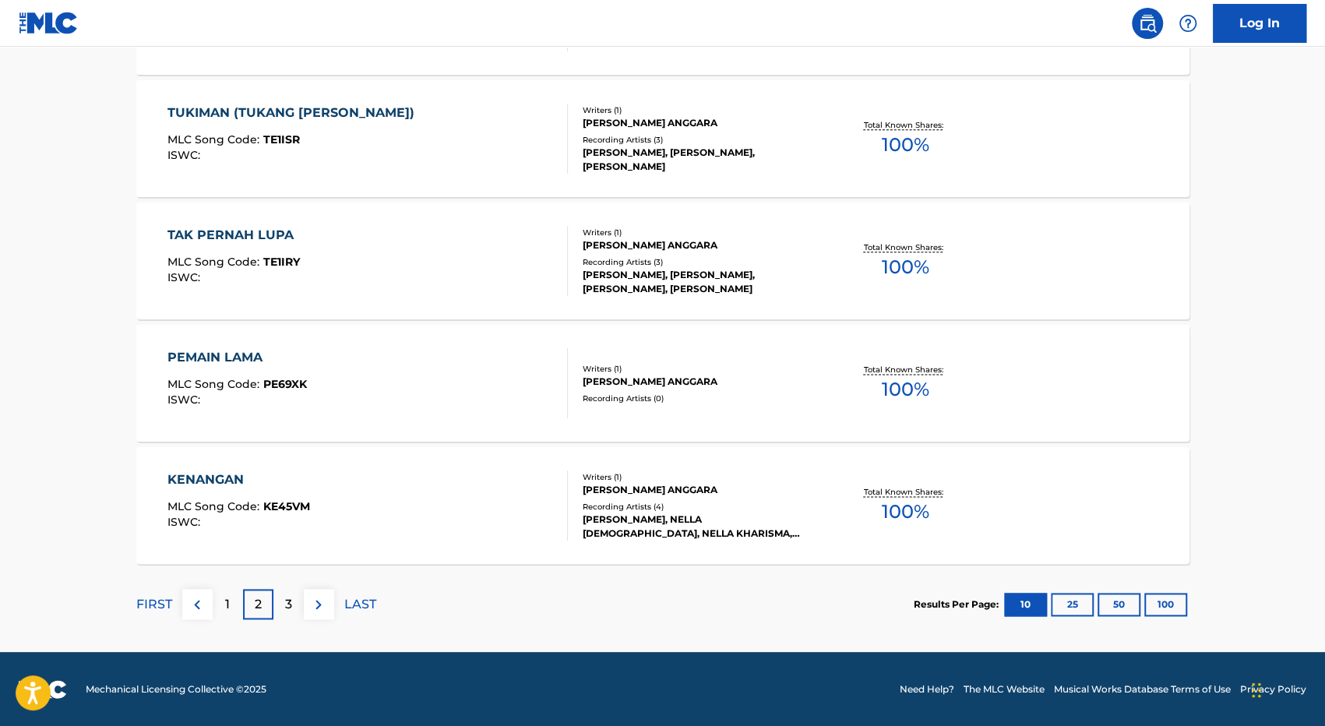
click at [284, 614] on div "3" at bounding box center [288, 604] width 30 height 30
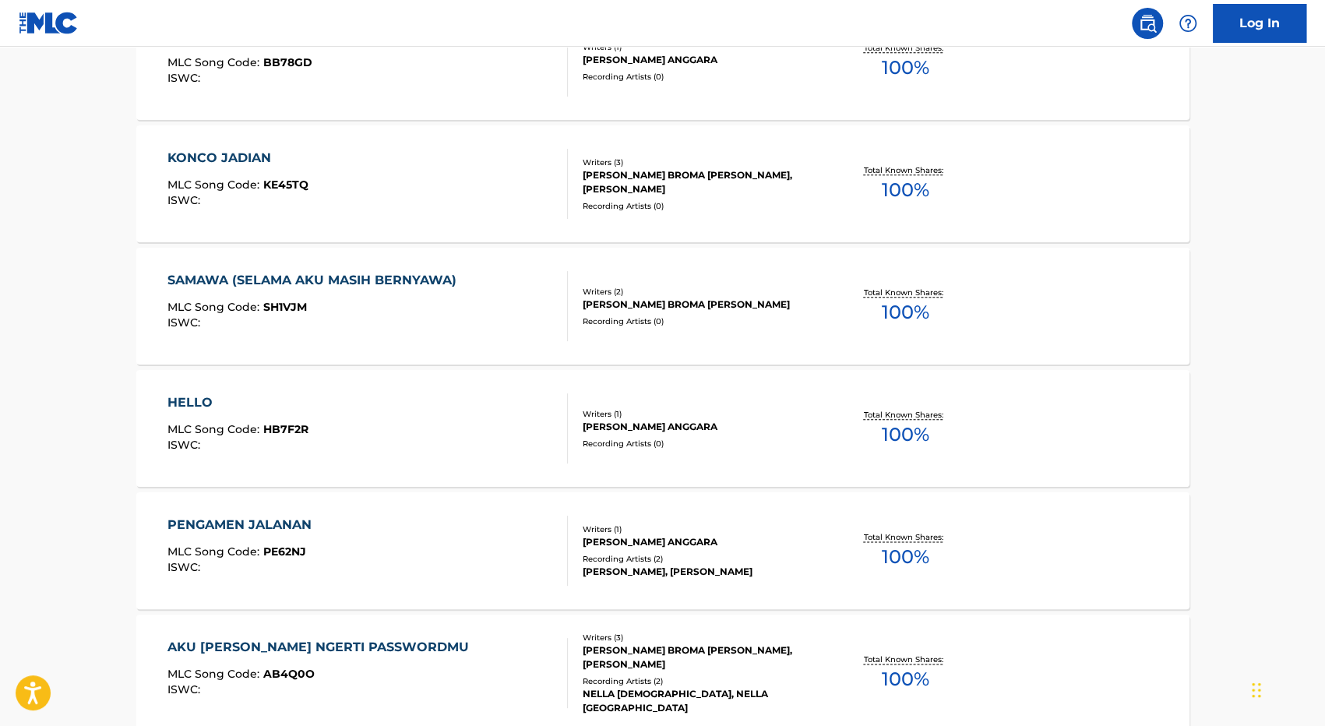
scroll to position [1169, 0]
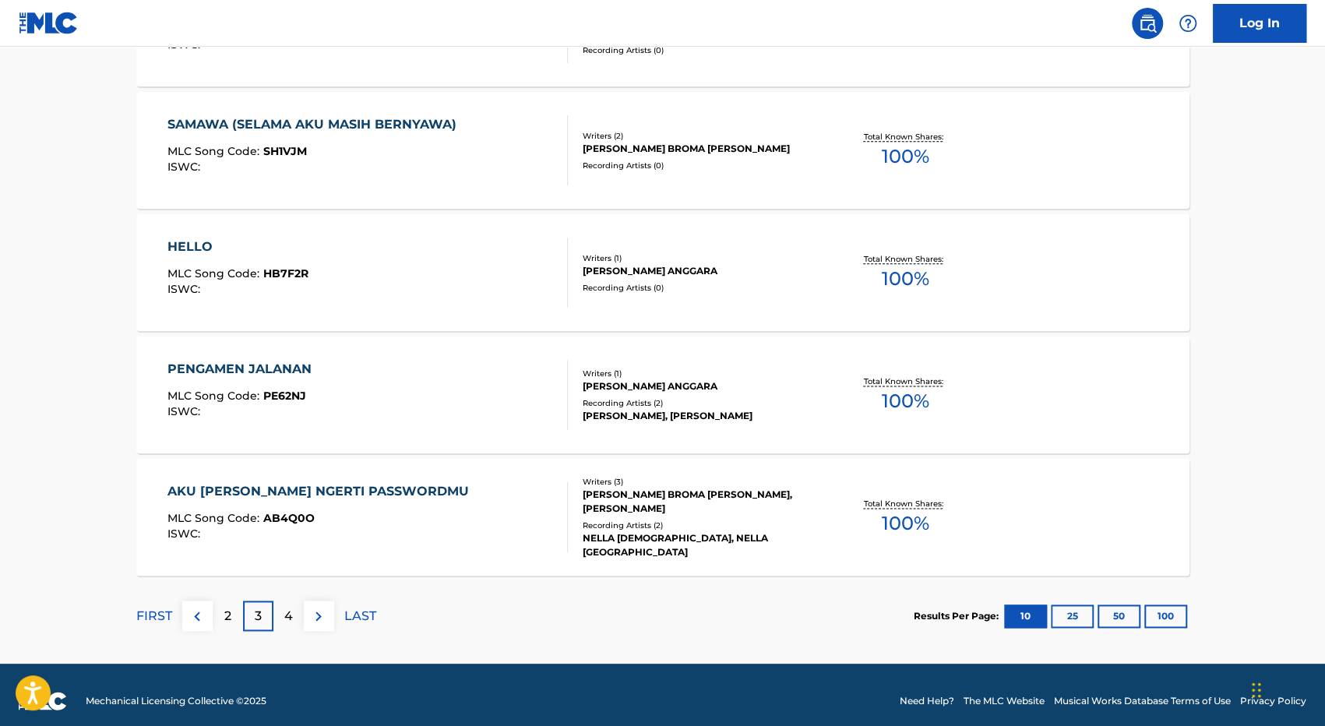
click at [298, 619] on div "4" at bounding box center [288, 616] width 30 height 30
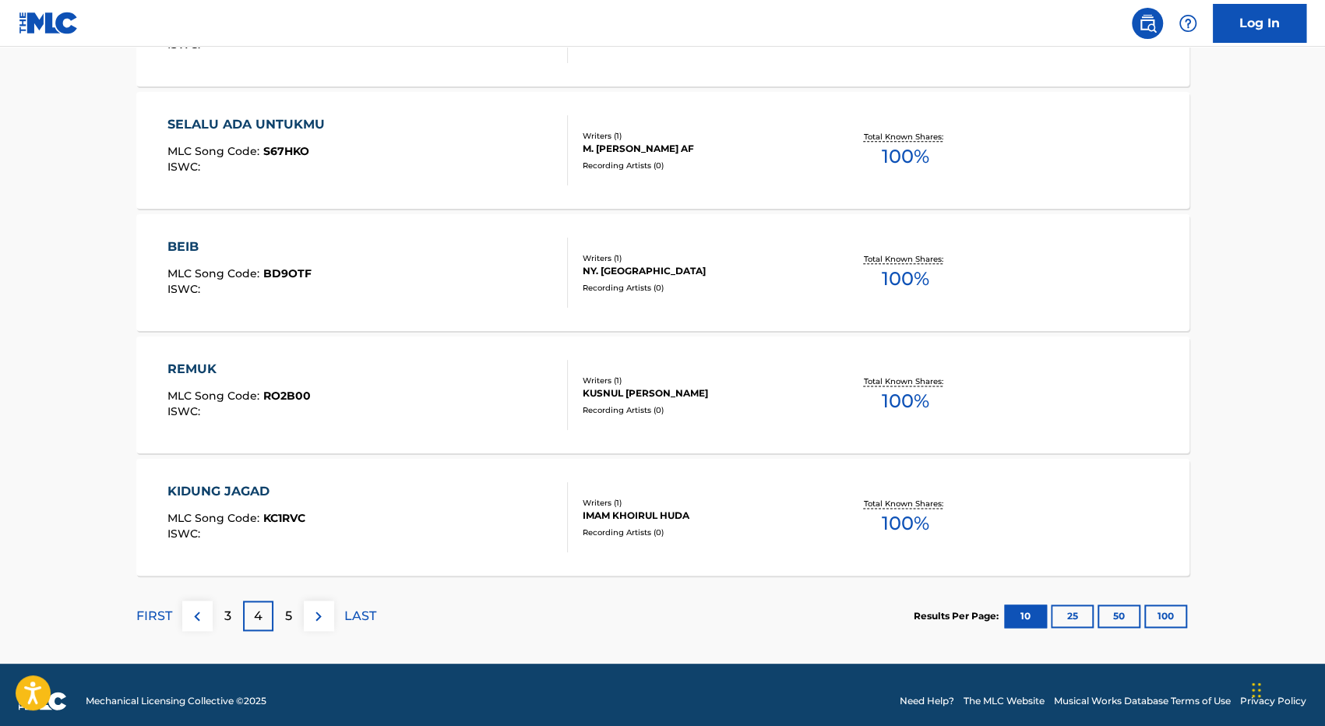
scroll to position [1180, 0]
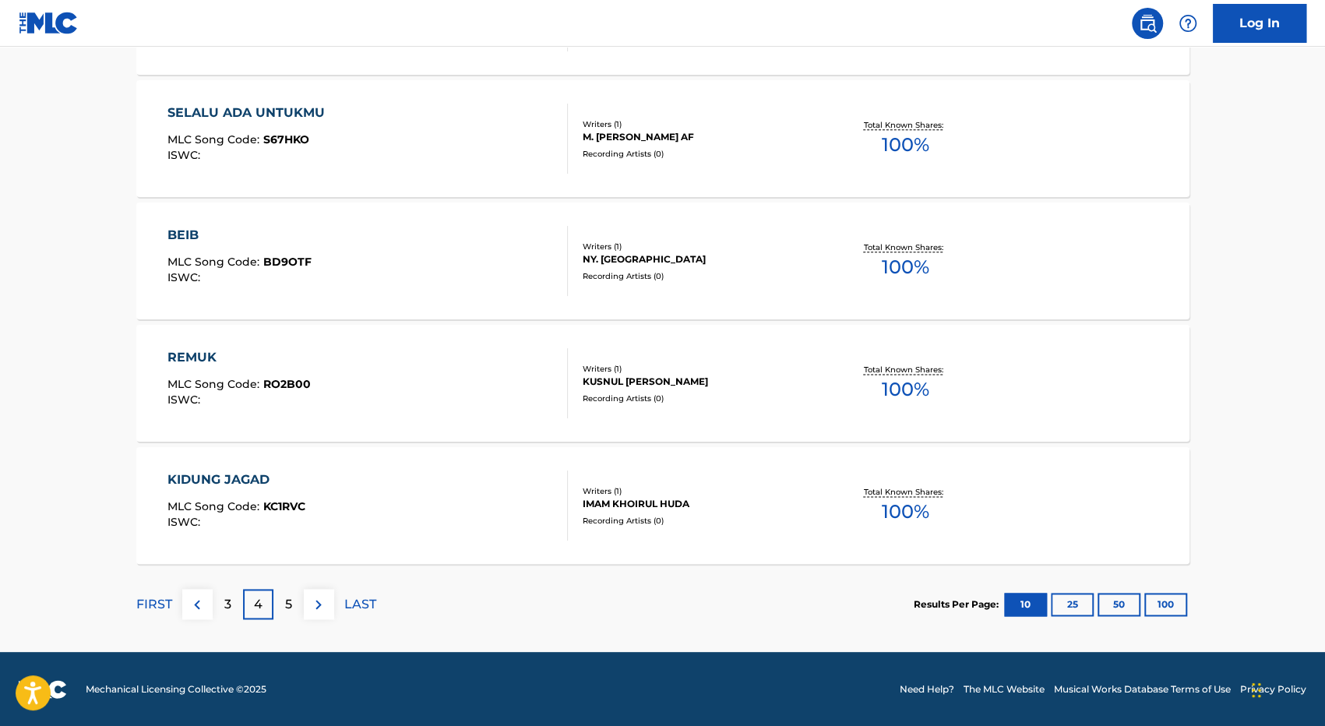
click at [301, 607] on div "5" at bounding box center [288, 604] width 30 height 30
click at [295, 608] on div "6" at bounding box center [288, 604] width 30 height 30
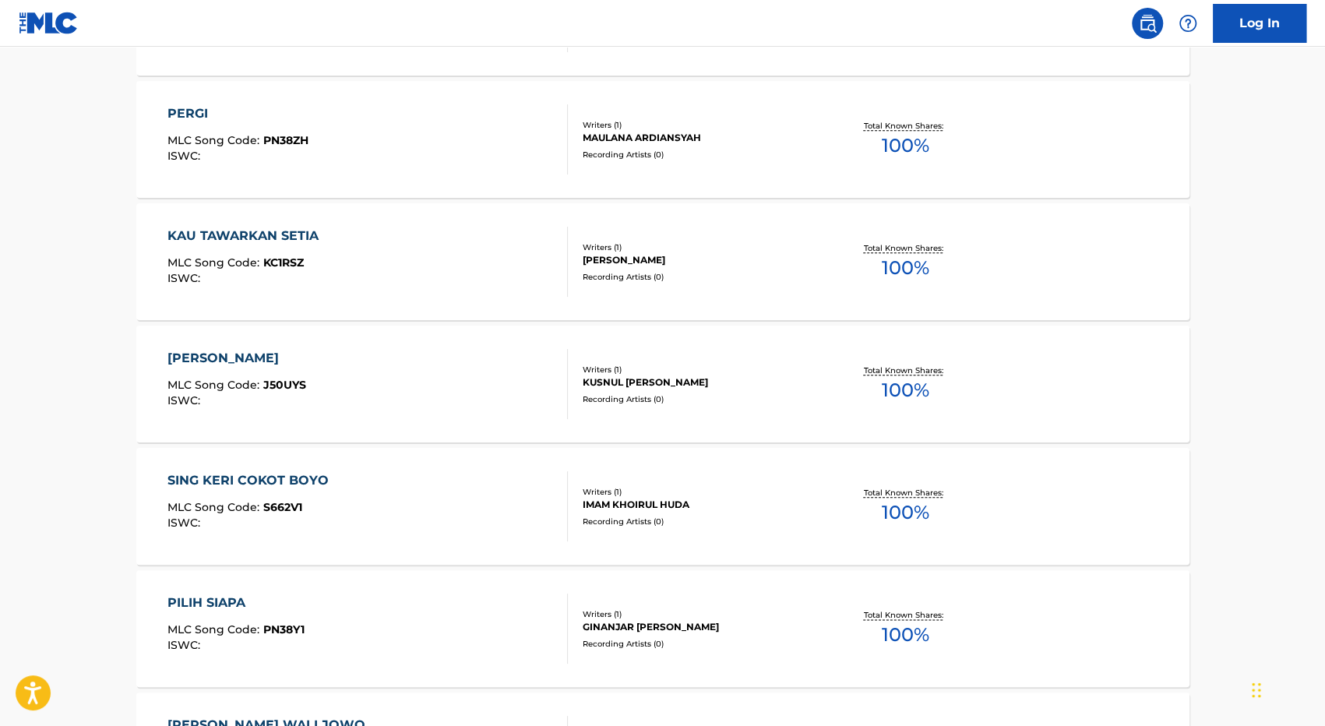
scroll to position [1169, 0]
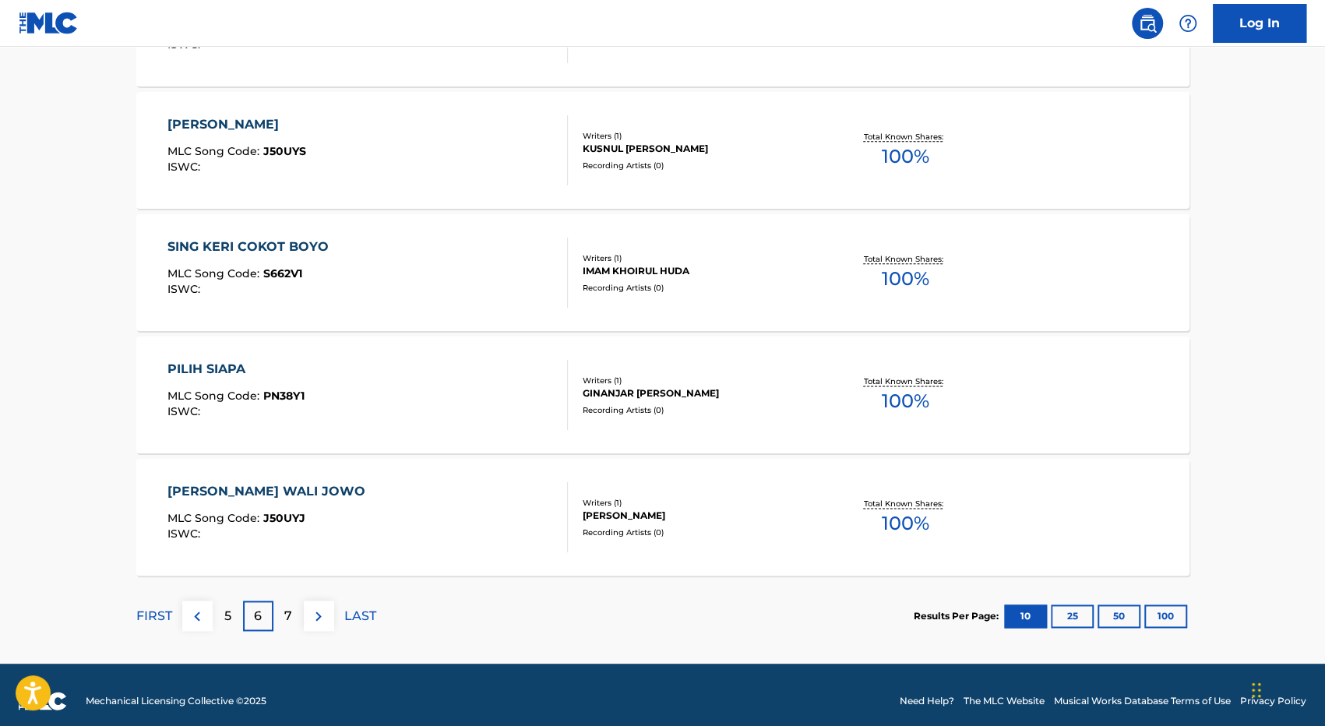
click at [294, 606] on div "7" at bounding box center [288, 616] width 30 height 30
click at [282, 624] on div "8" at bounding box center [288, 616] width 30 height 30
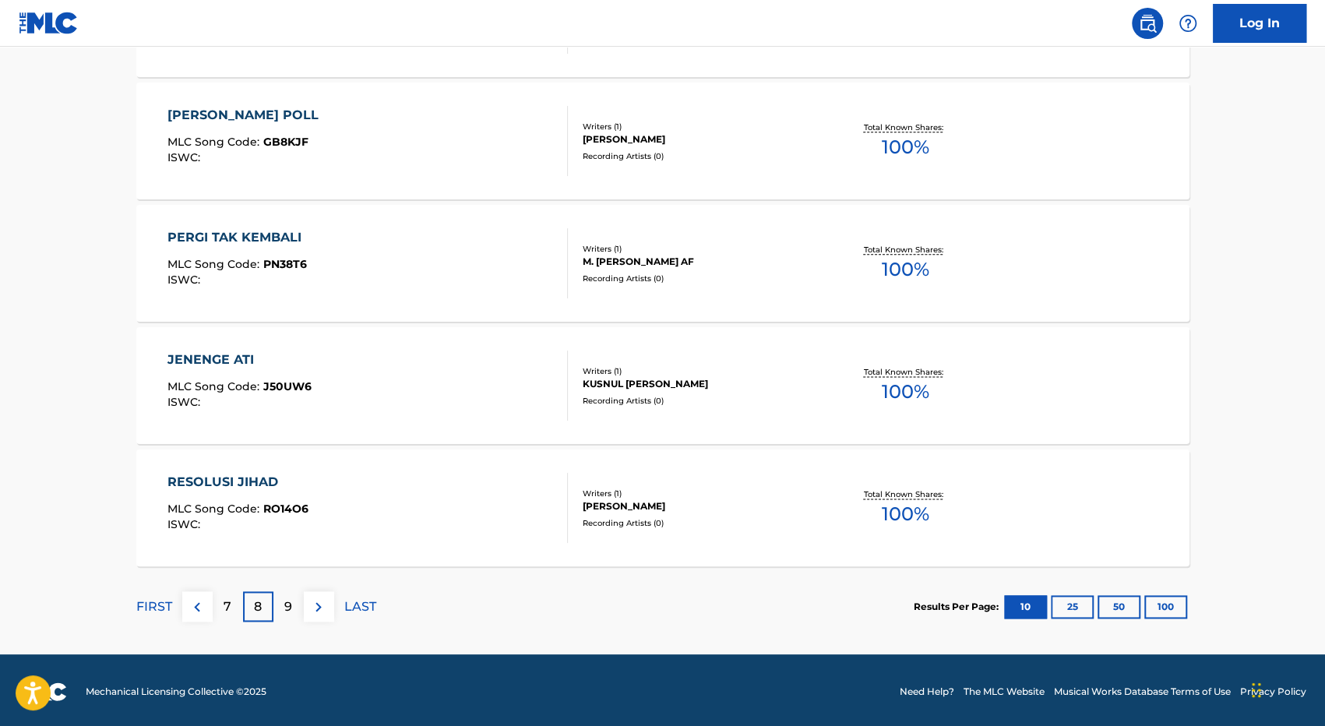
scroll to position [1180, 0]
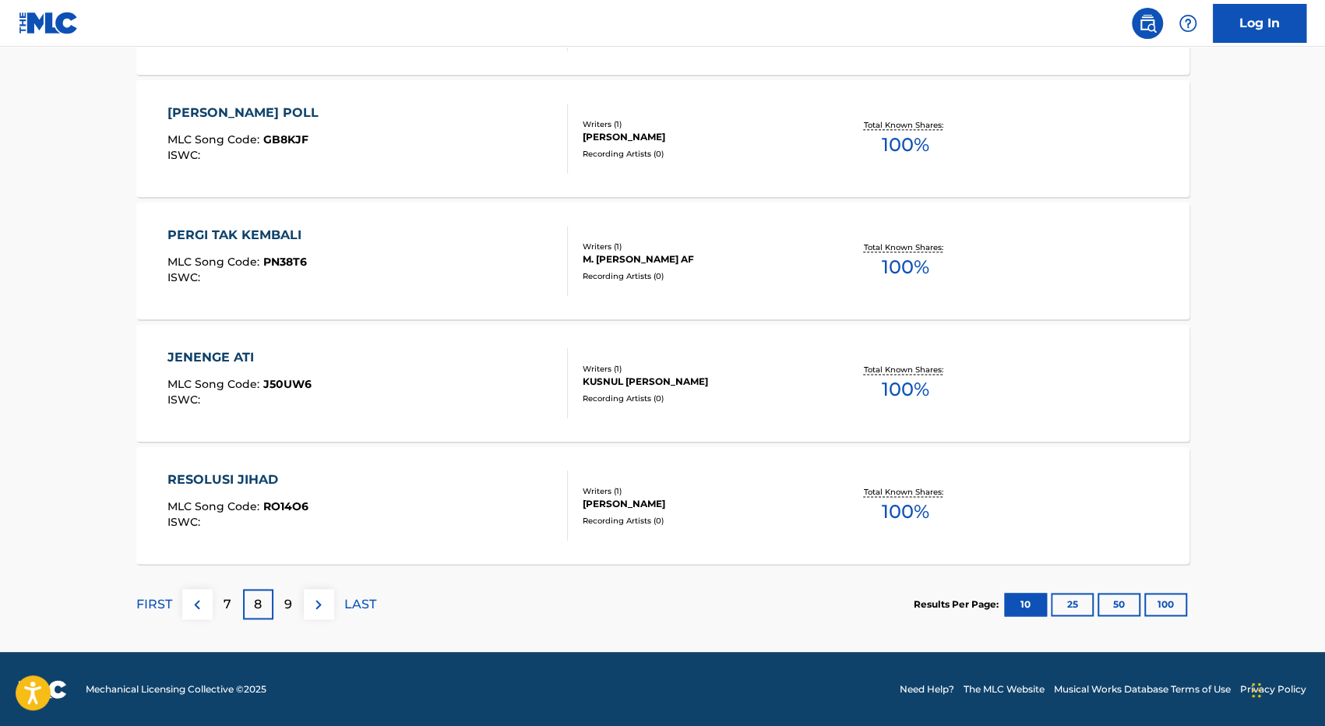
click at [298, 605] on div "9" at bounding box center [288, 604] width 30 height 30
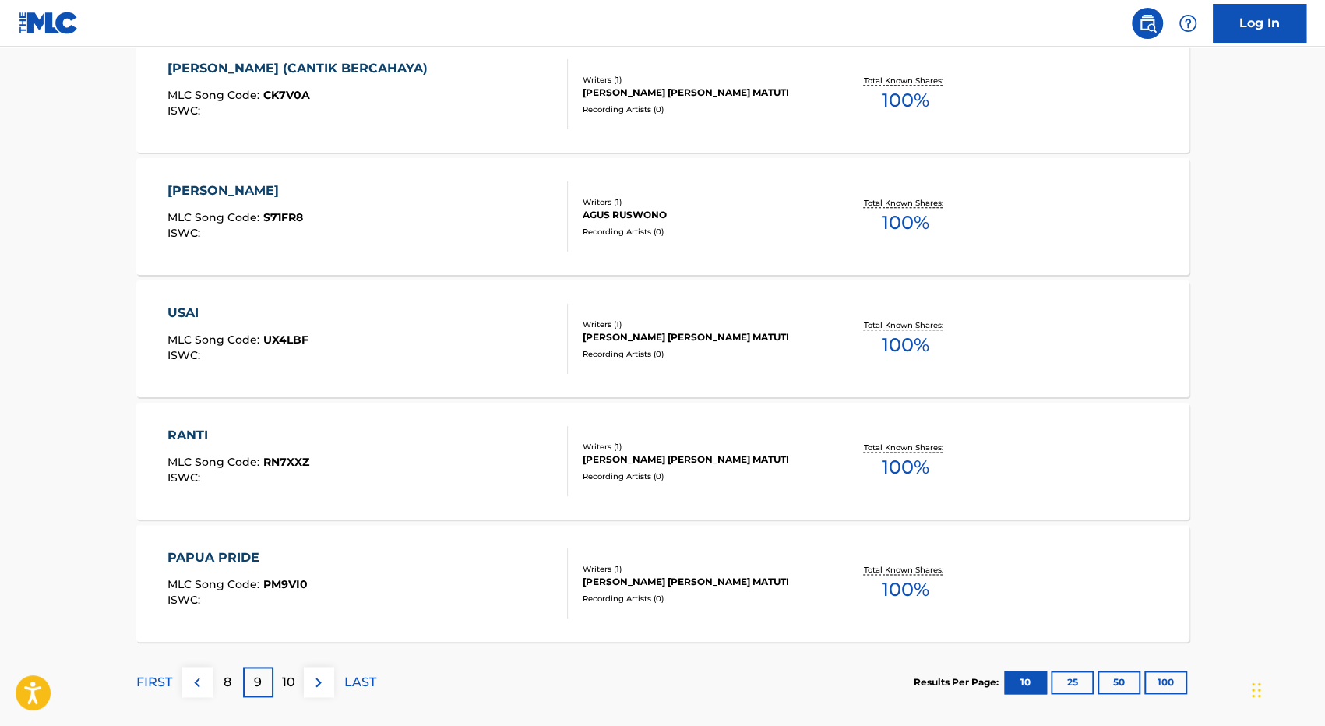
scroll to position [1169, 0]
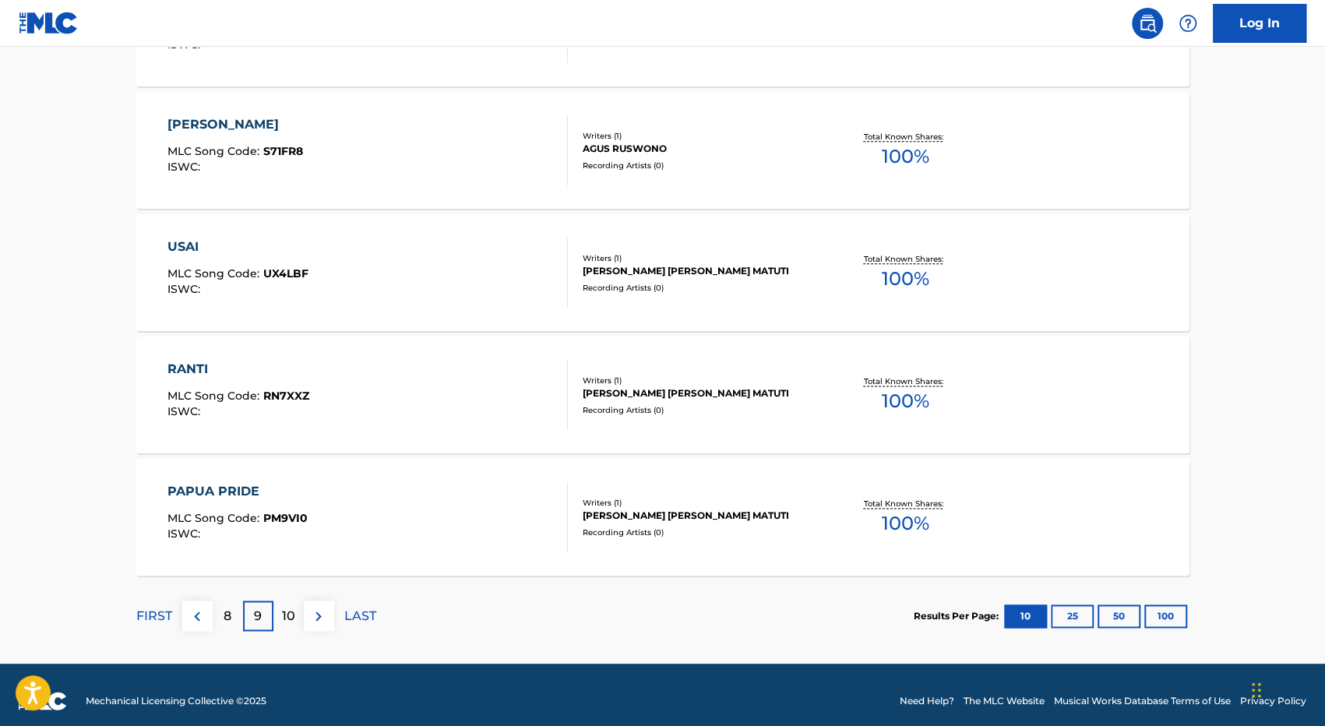
click at [285, 619] on p "10" at bounding box center [288, 616] width 13 height 19
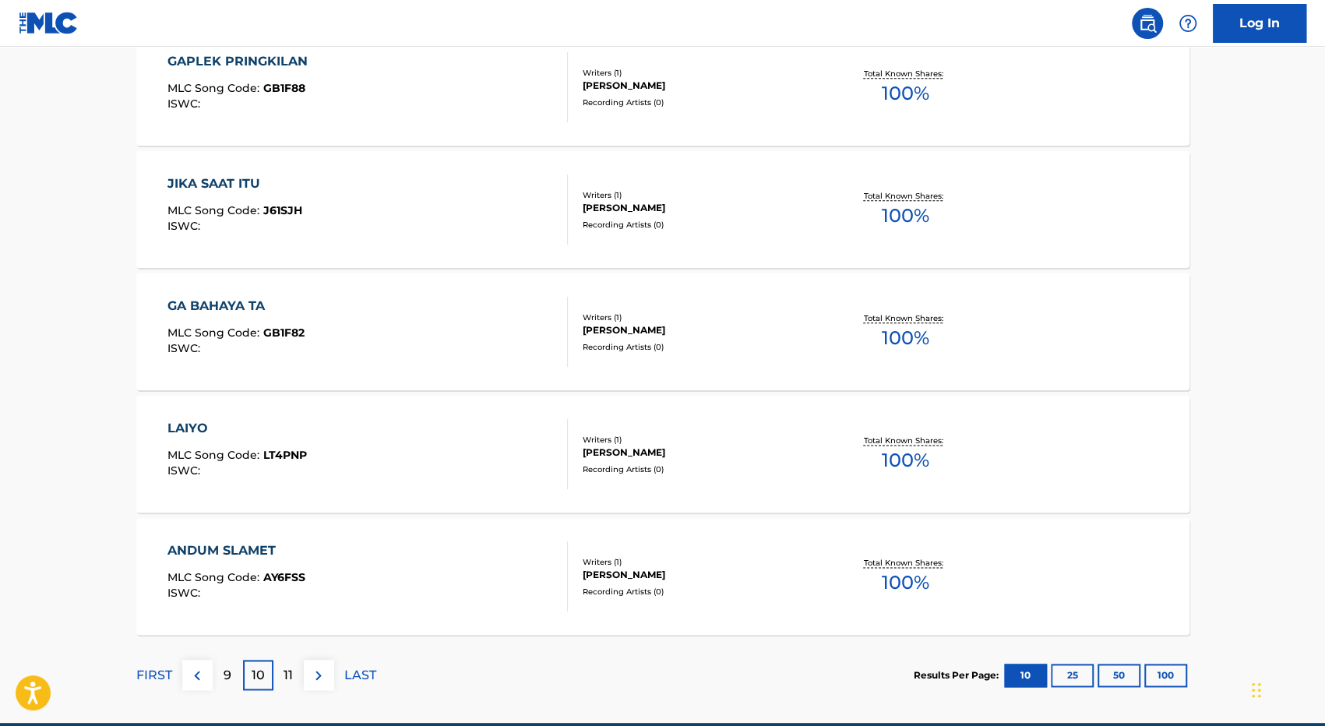
scroll to position [1180, 0]
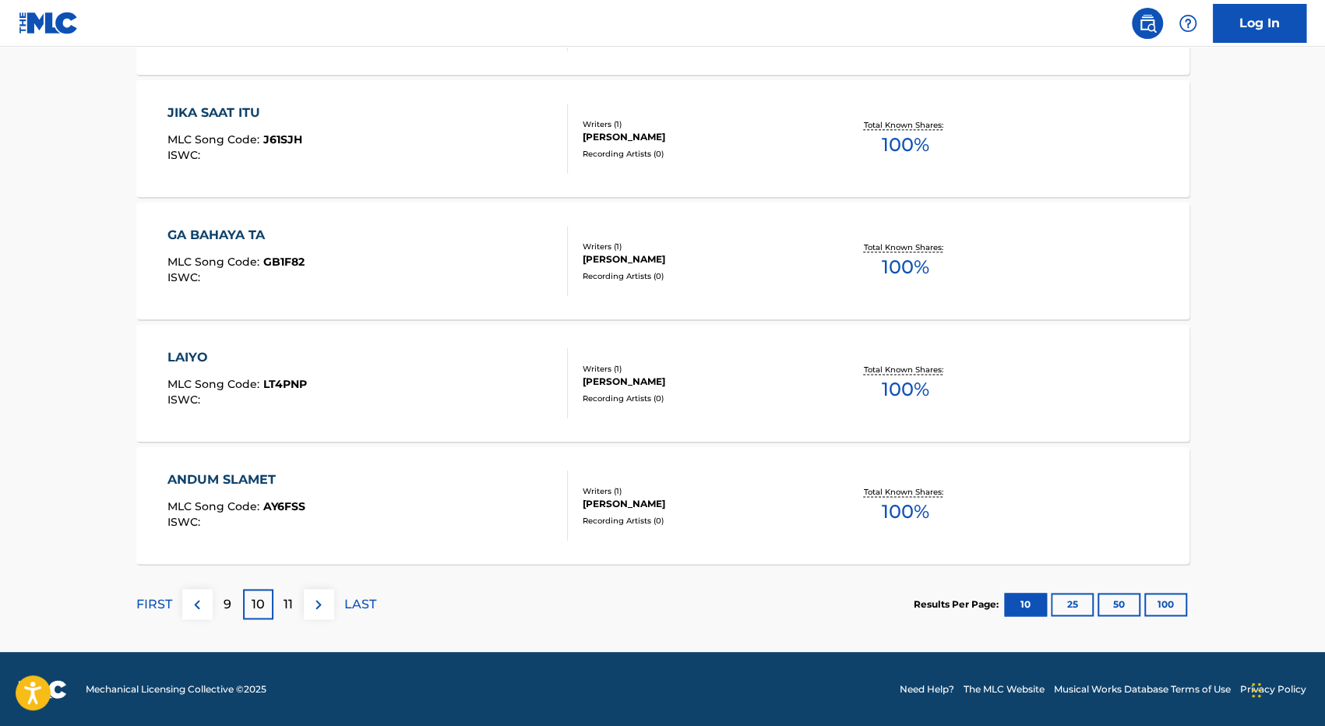
click at [298, 607] on div "11" at bounding box center [288, 604] width 30 height 30
click at [298, 609] on div "12" at bounding box center [288, 604] width 30 height 30
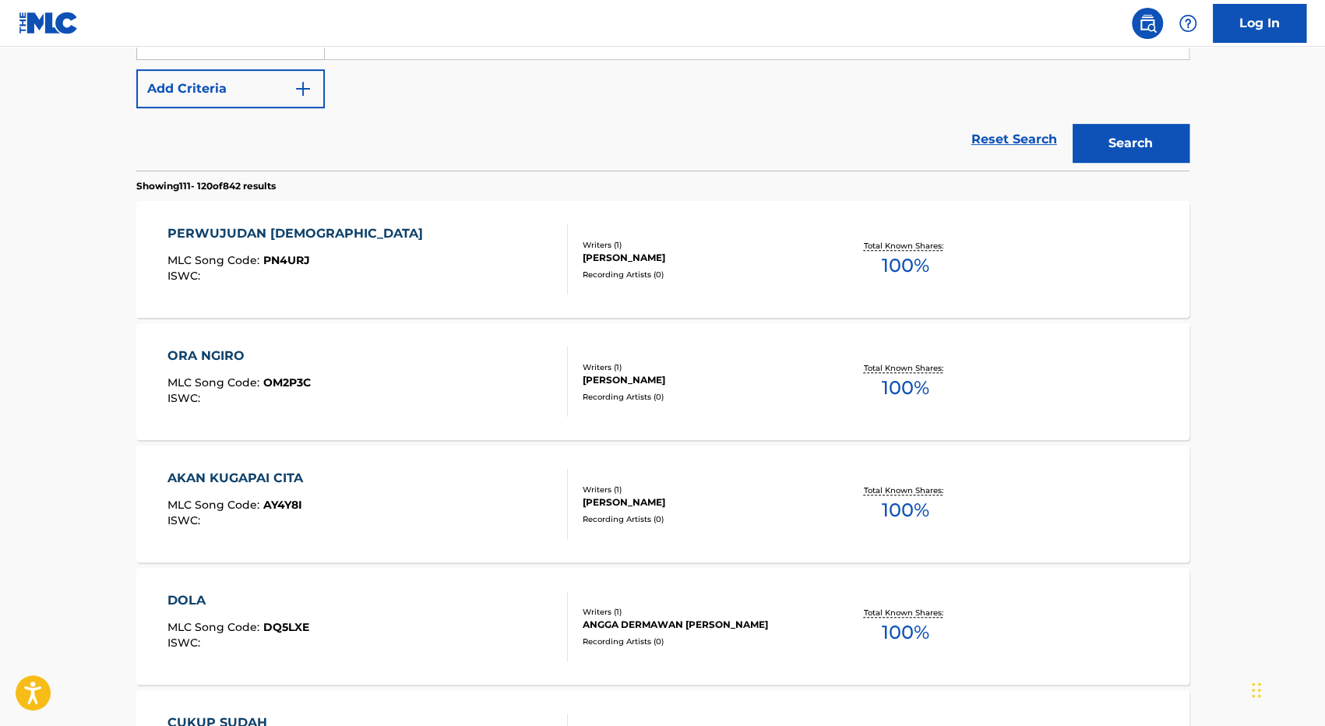
scroll to position [545, 0]
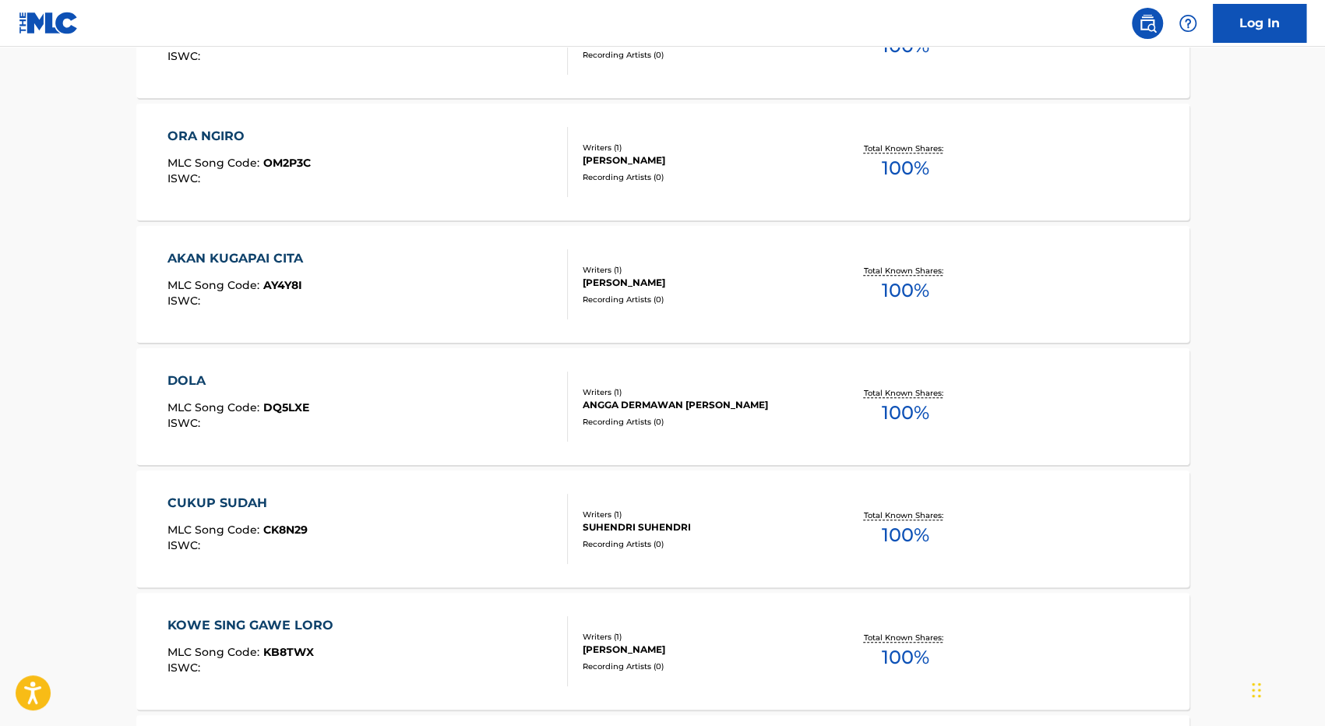
click at [690, 402] on div "ANGGA DERMAWAN [PERSON_NAME]" at bounding box center [700, 405] width 235 height 14
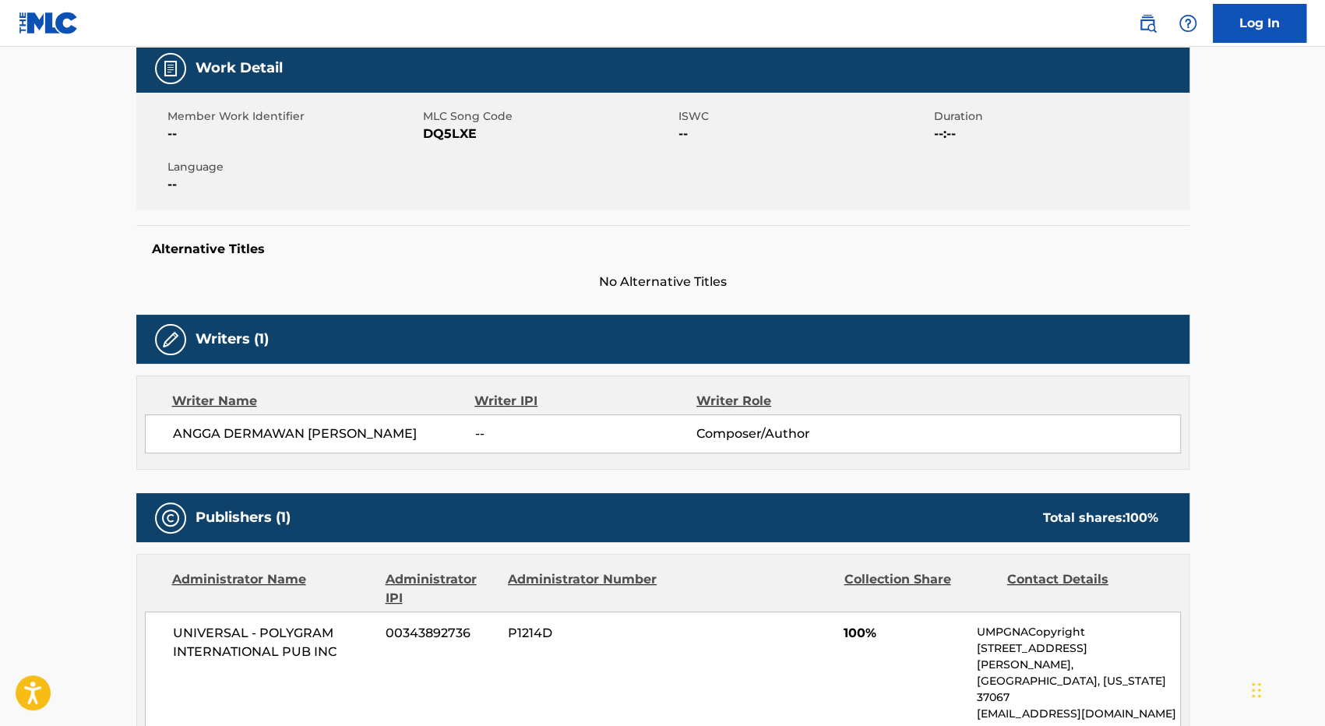
scroll to position [528, 0]
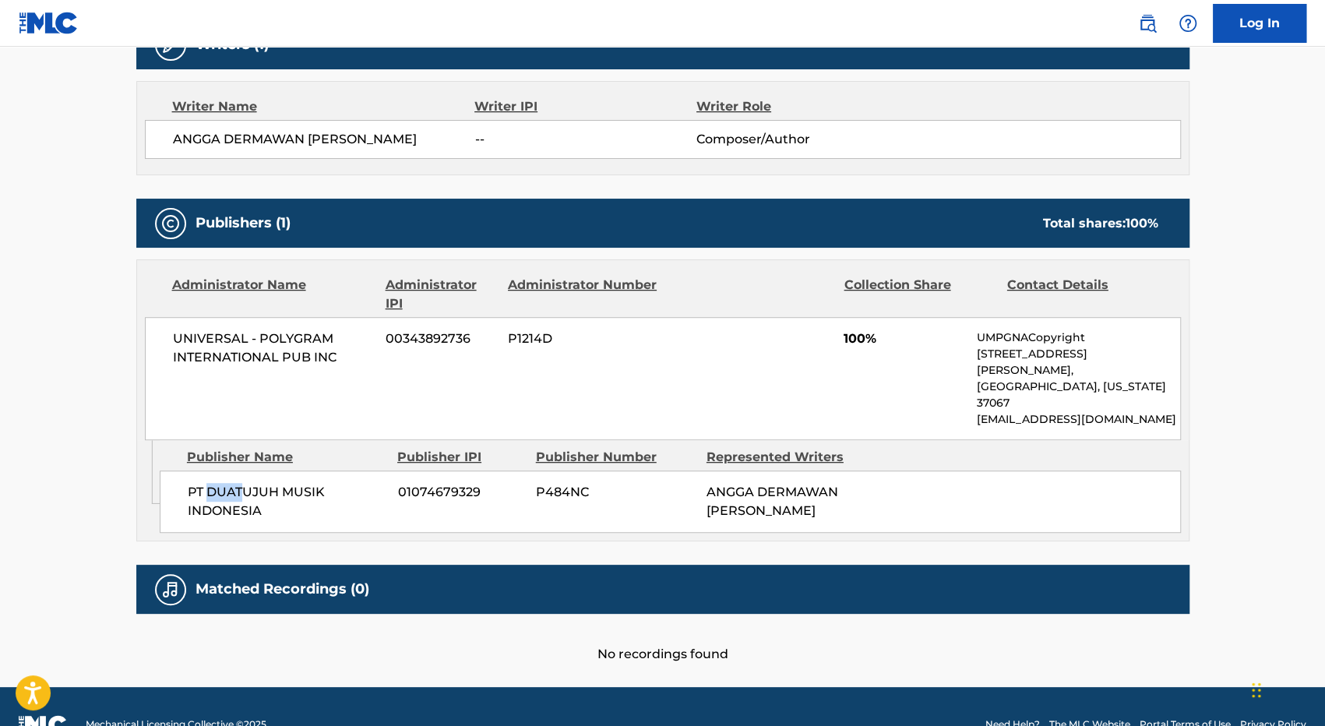
drag, startPoint x: 206, startPoint y: 458, endPoint x: 265, endPoint y: 449, distance: 59.2
click at [265, 483] on span "PT DUATUJUH MUSIK INDONESIA" at bounding box center [287, 501] width 199 height 37
drag, startPoint x: 703, startPoint y: 459, endPoint x: 803, endPoint y: 476, distance: 101.2
click at [803, 476] on div "PT DUATUJUH MUSIK INDONESIA 01074679329 P484NC ANGGA DERMAWAN ANDI AMIN" at bounding box center [670, 502] width 1021 height 62
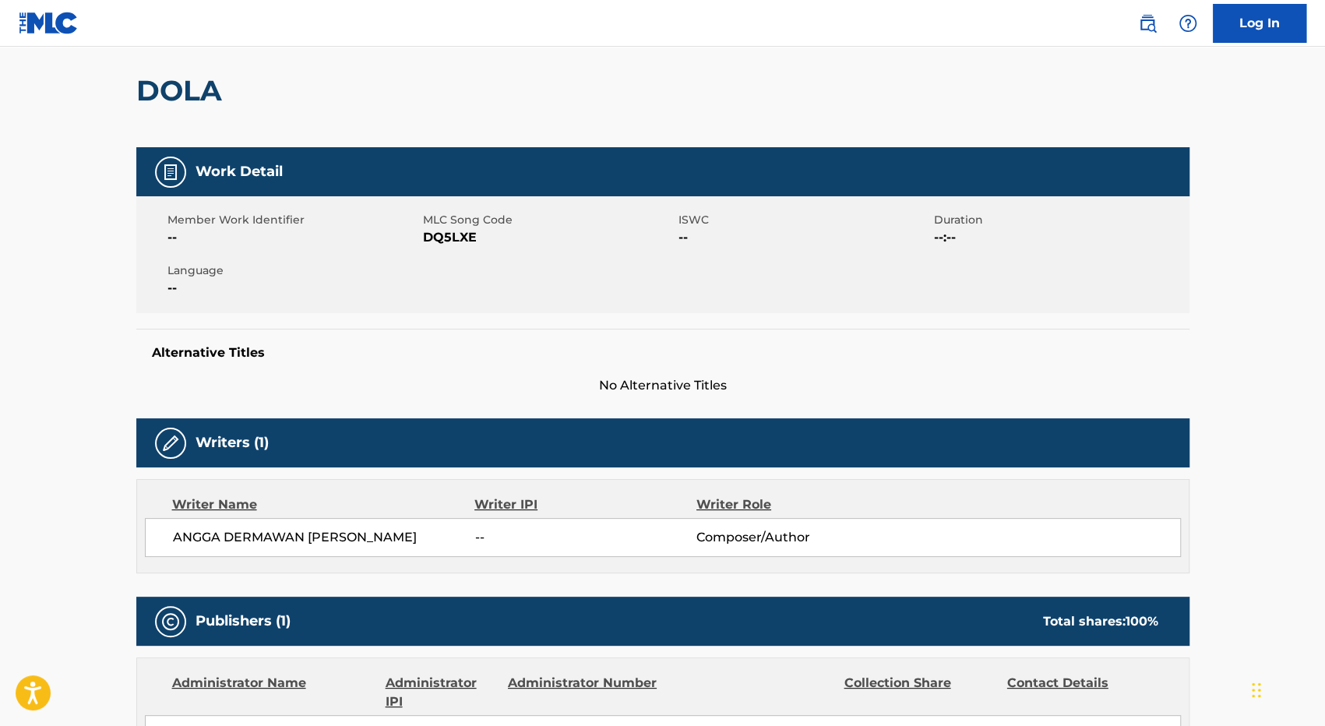
scroll to position [61, 0]
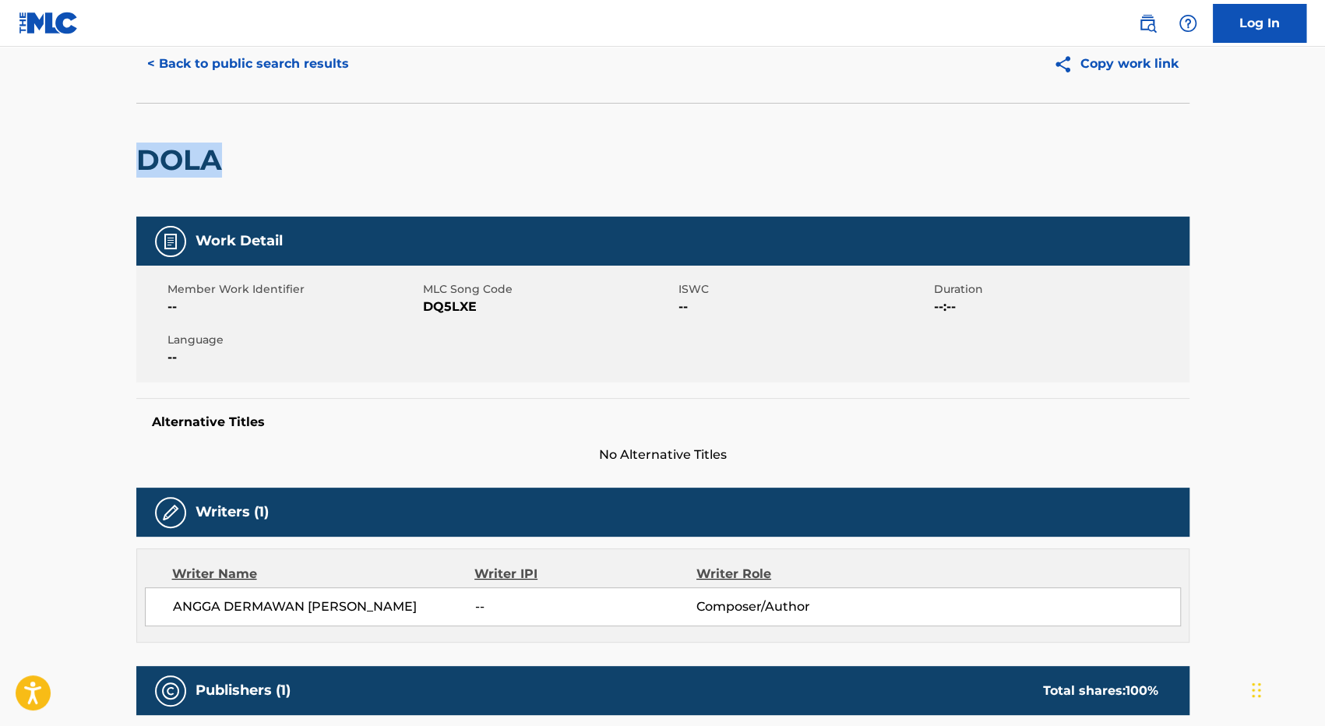
drag, startPoint x: 137, startPoint y: 160, endPoint x: 262, endPoint y: 164, distance: 124.8
click at [262, 164] on div "DOLA" at bounding box center [662, 160] width 1053 height 114
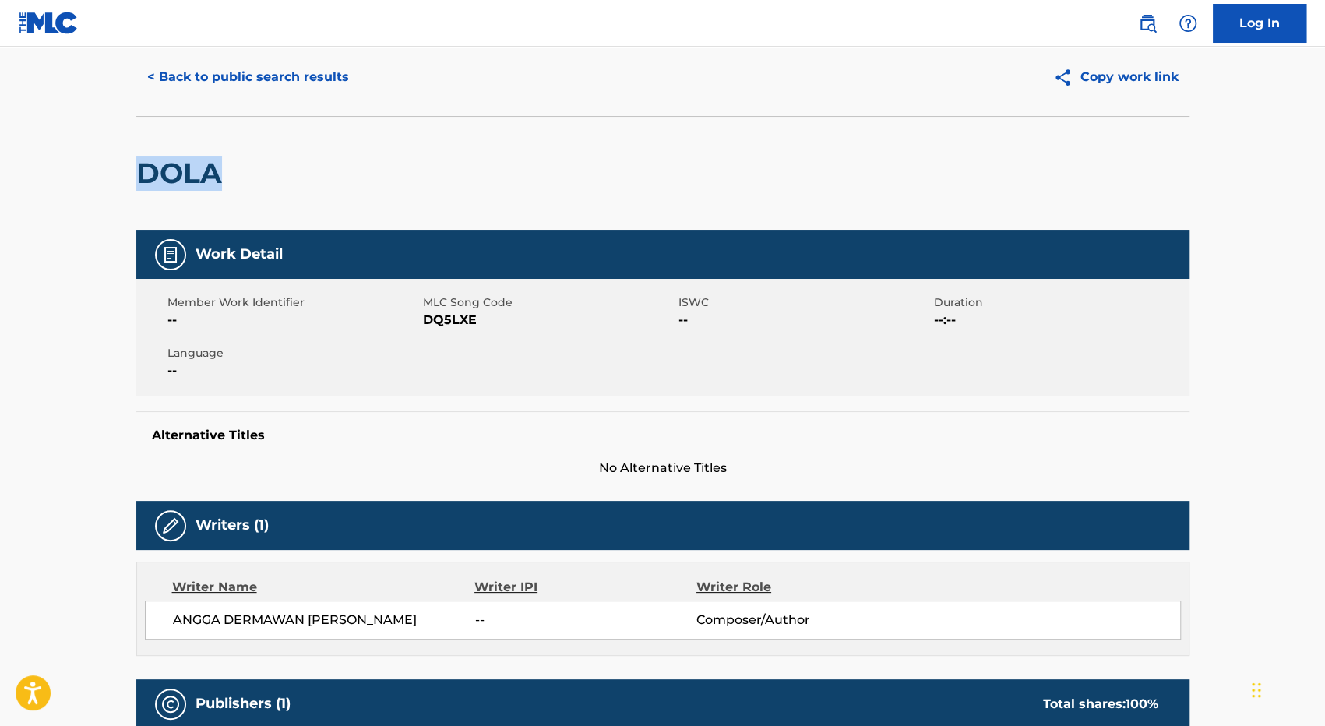
scroll to position [0, 0]
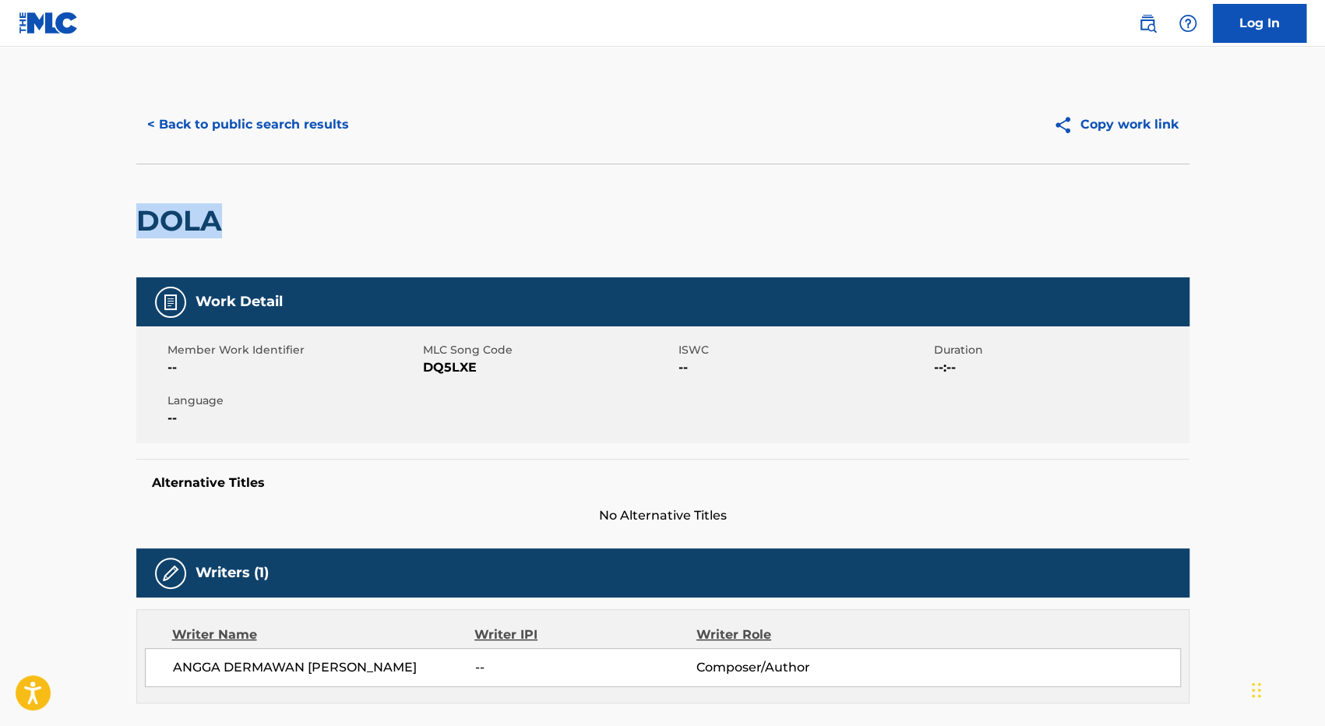
click at [178, 129] on button "< Back to public search results" at bounding box center [248, 124] width 224 height 39
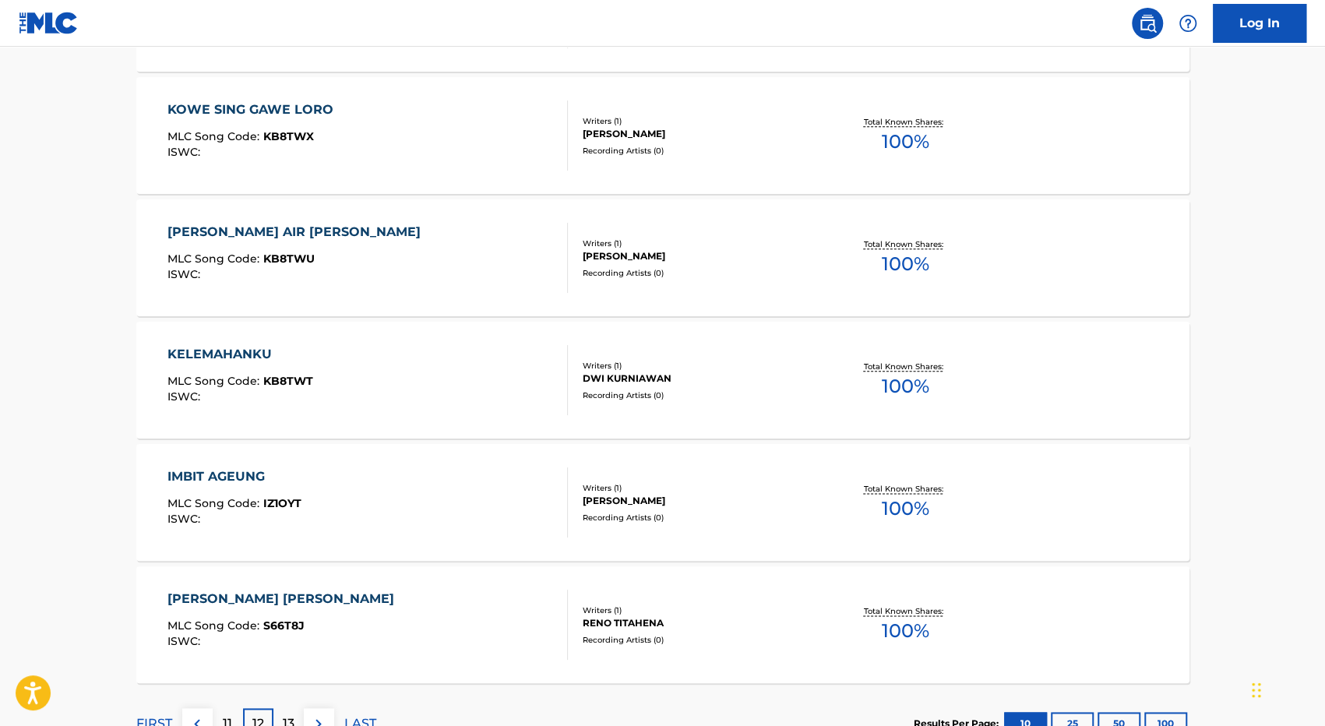
scroll to position [1180, 0]
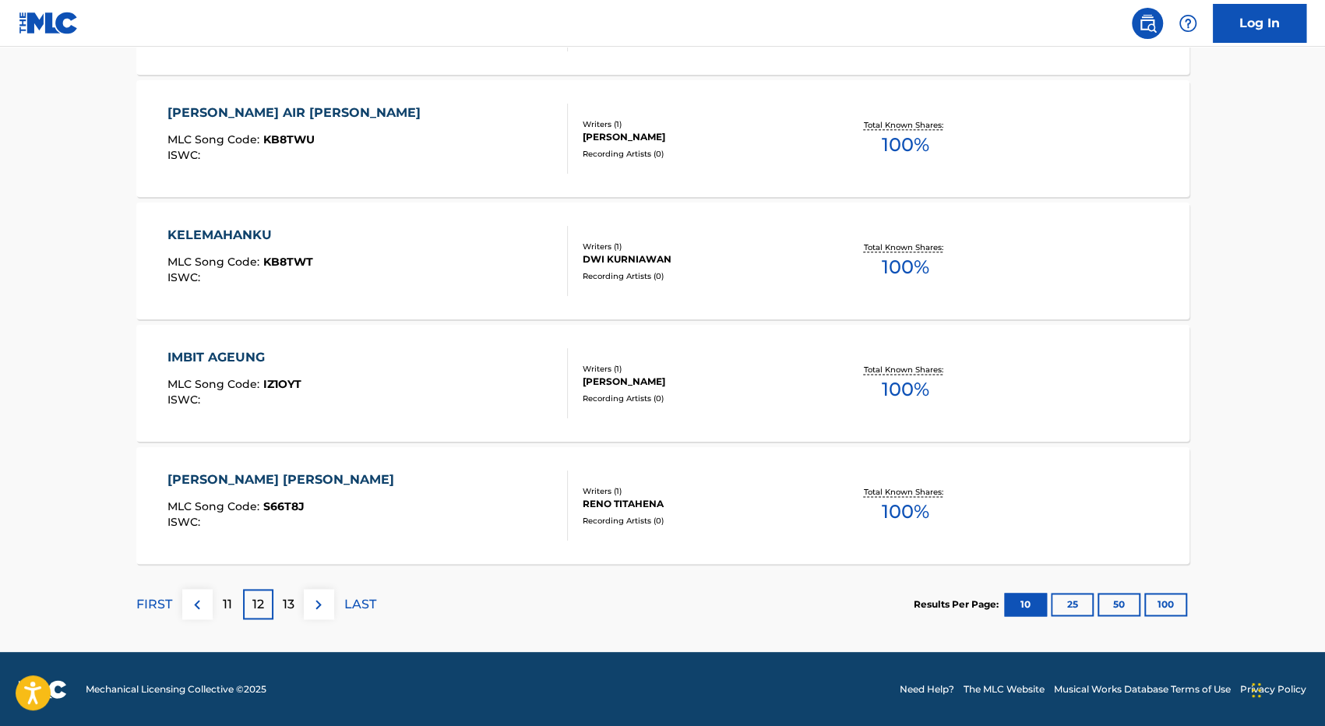
click at [293, 609] on p "13" at bounding box center [289, 604] width 12 height 19
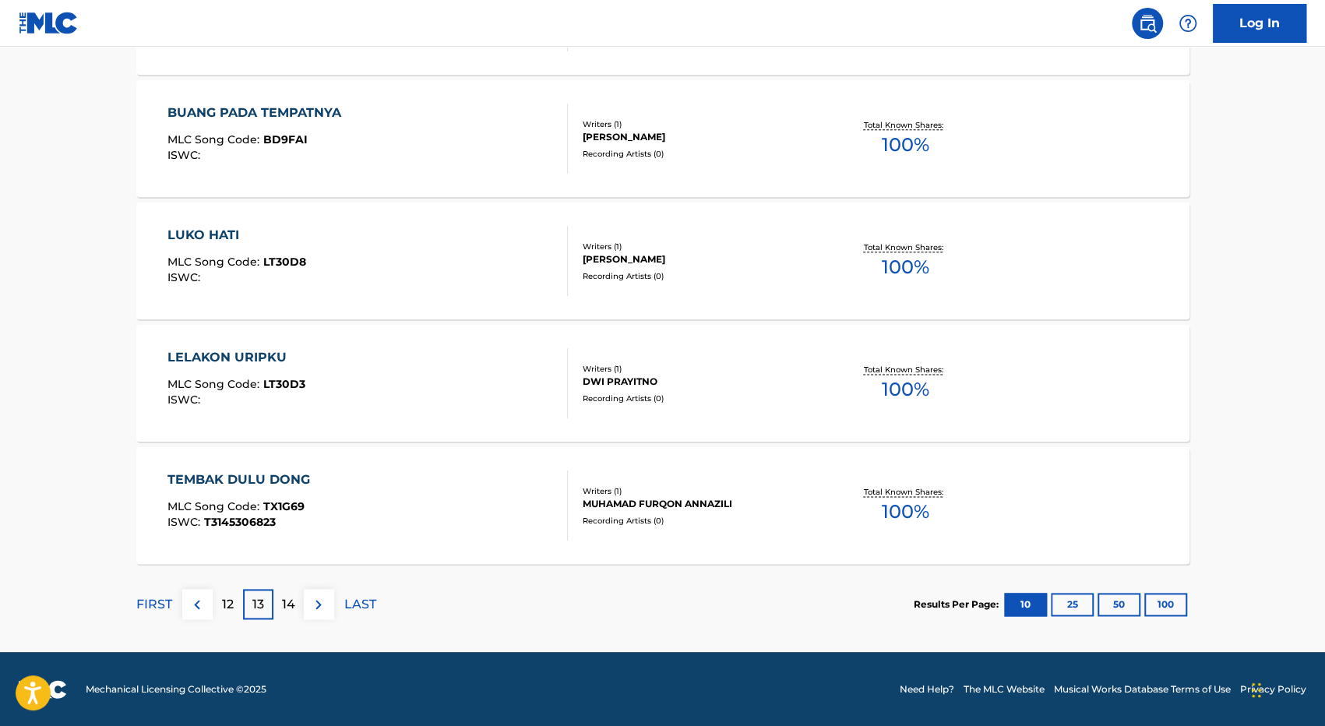
click at [288, 607] on p "14" at bounding box center [288, 604] width 13 height 19
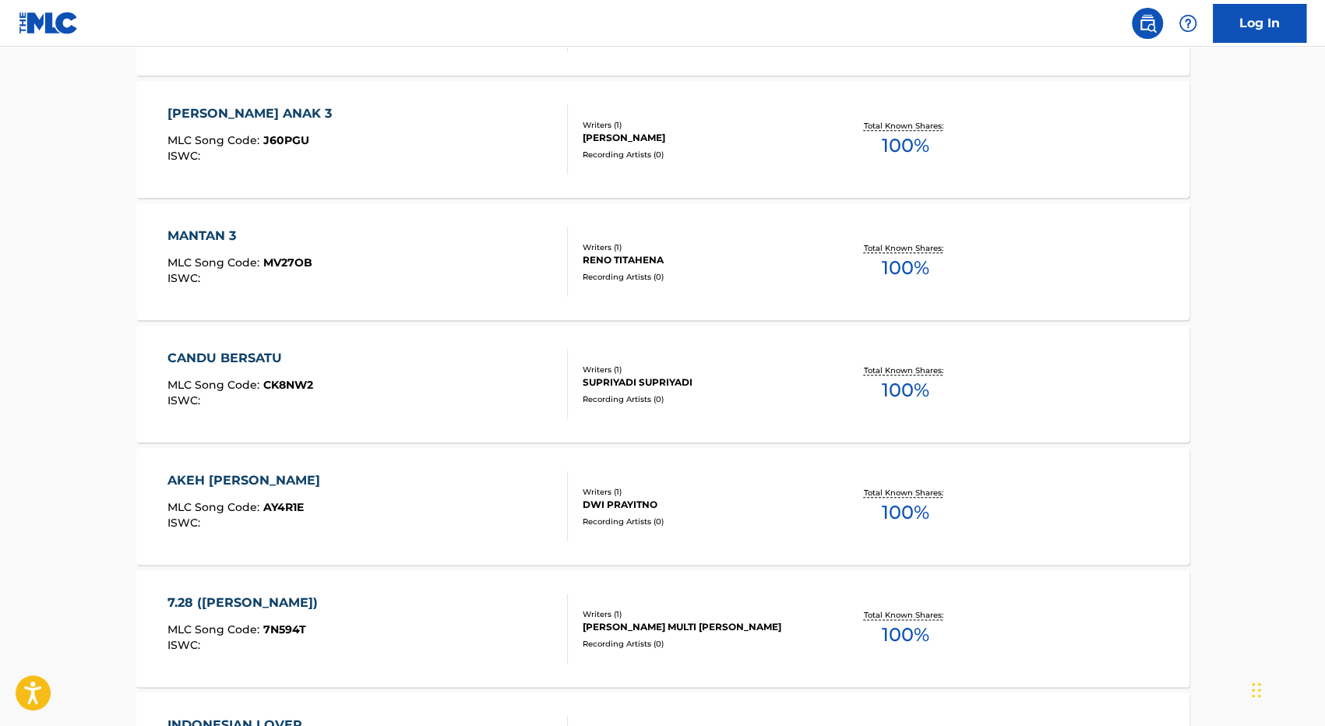
scroll to position [1169, 0]
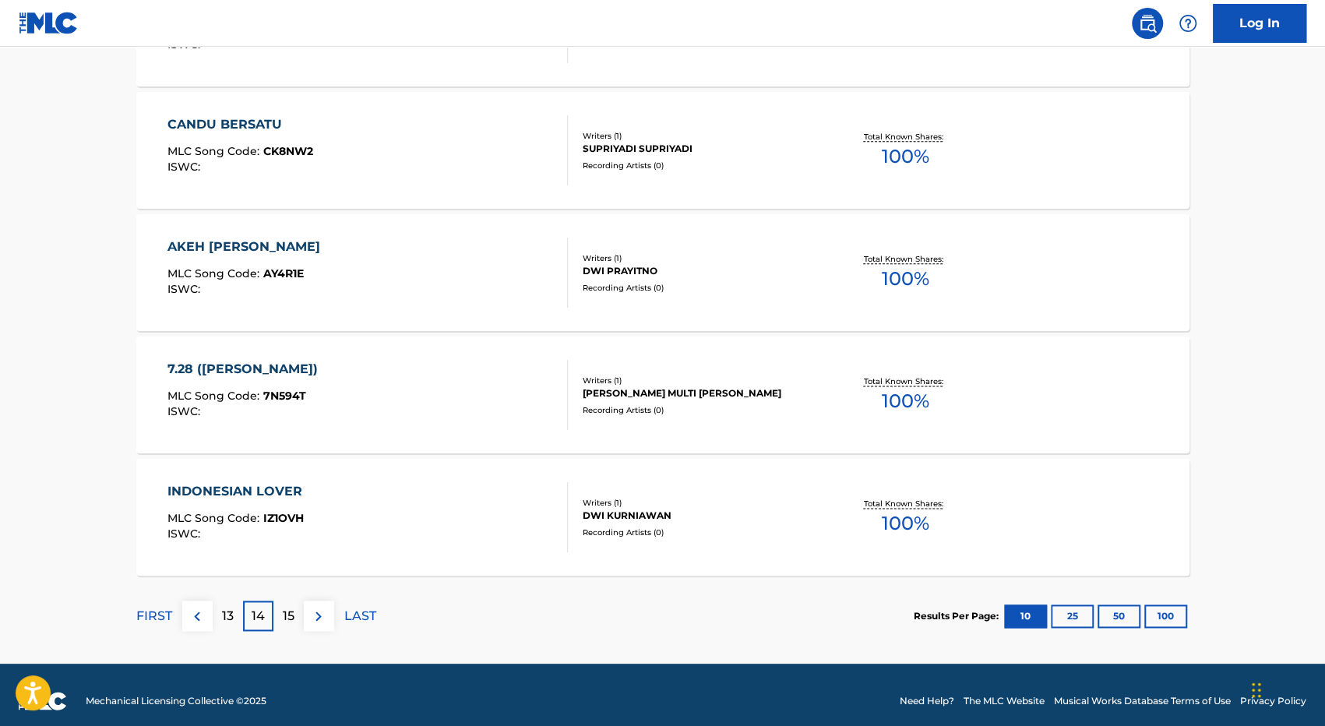
click at [293, 619] on p "15" at bounding box center [289, 616] width 12 height 19
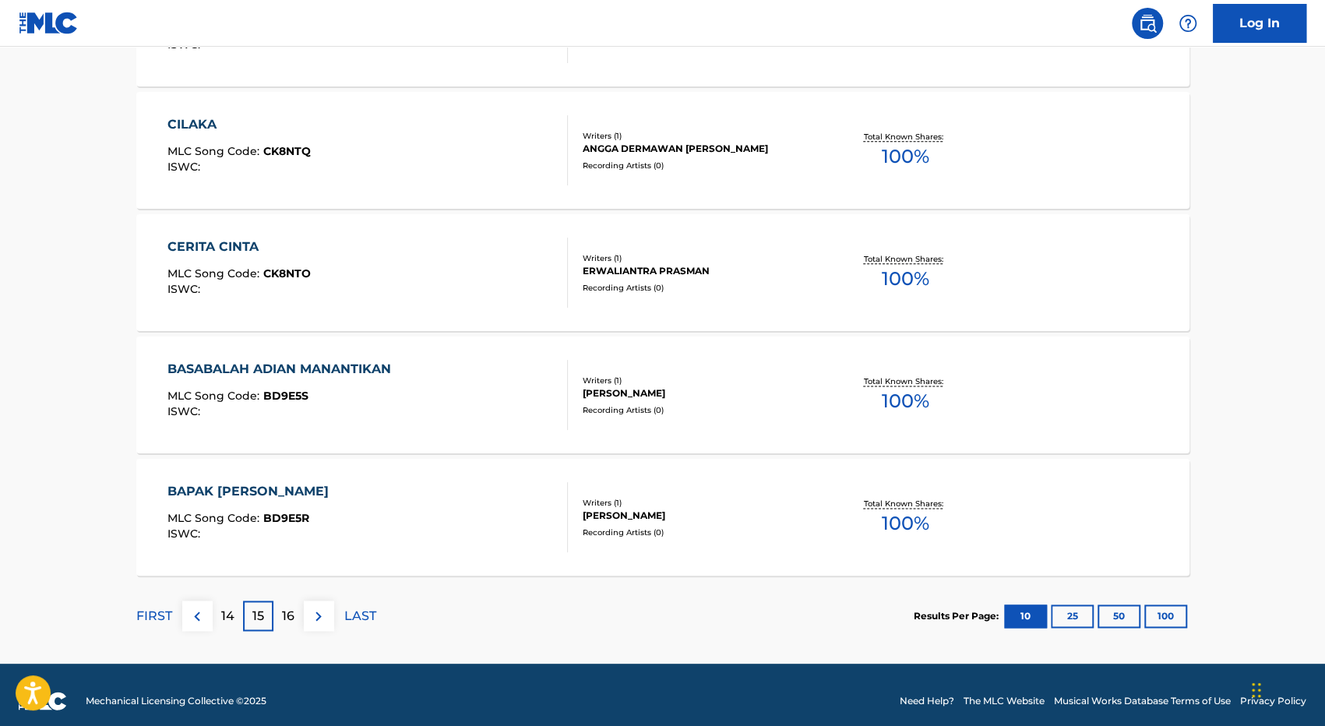
click at [285, 622] on p "16" at bounding box center [288, 616] width 12 height 19
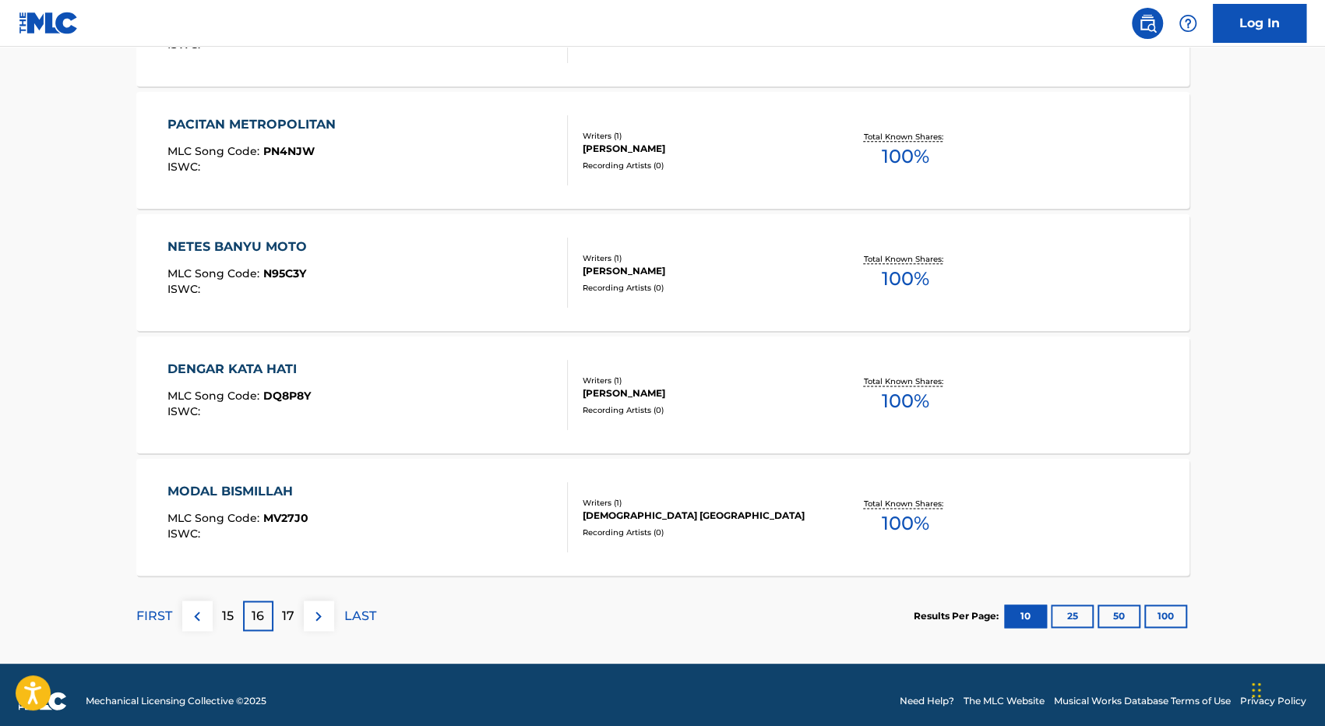
click at [285, 602] on div "17" at bounding box center [288, 616] width 30 height 30
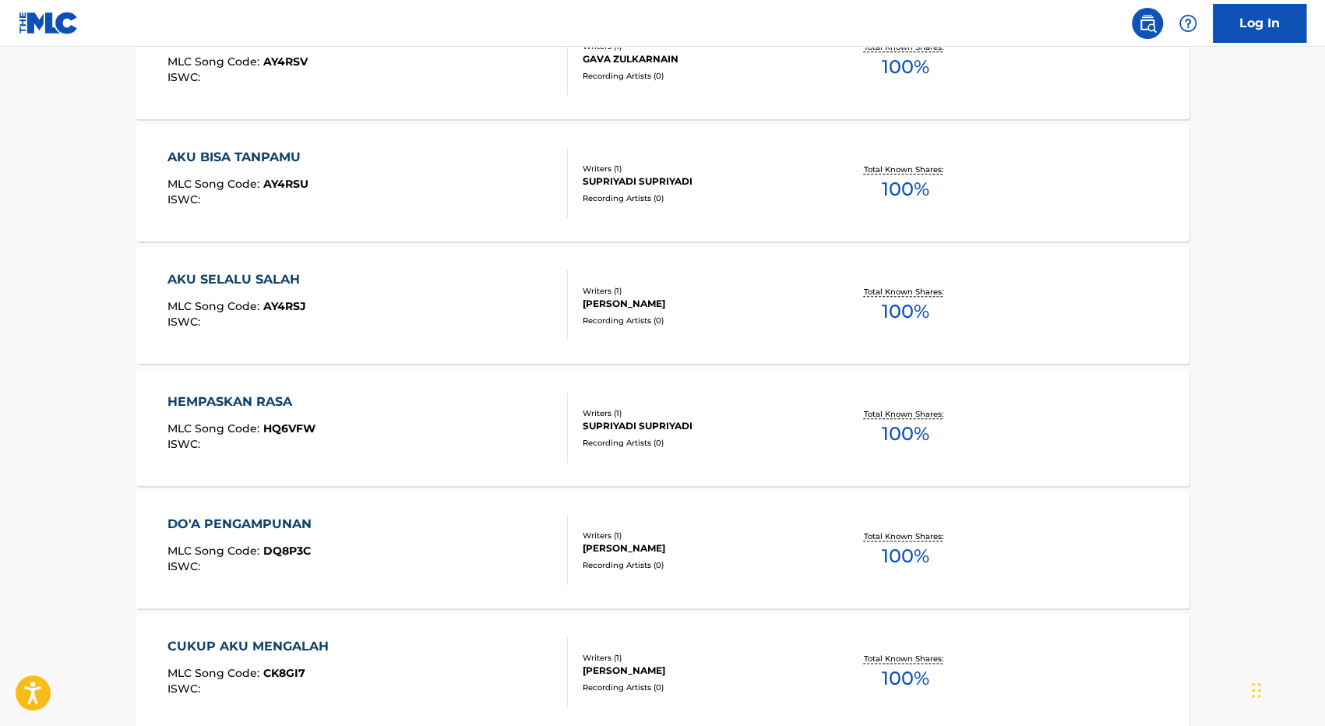
scroll to position [1091, 0]
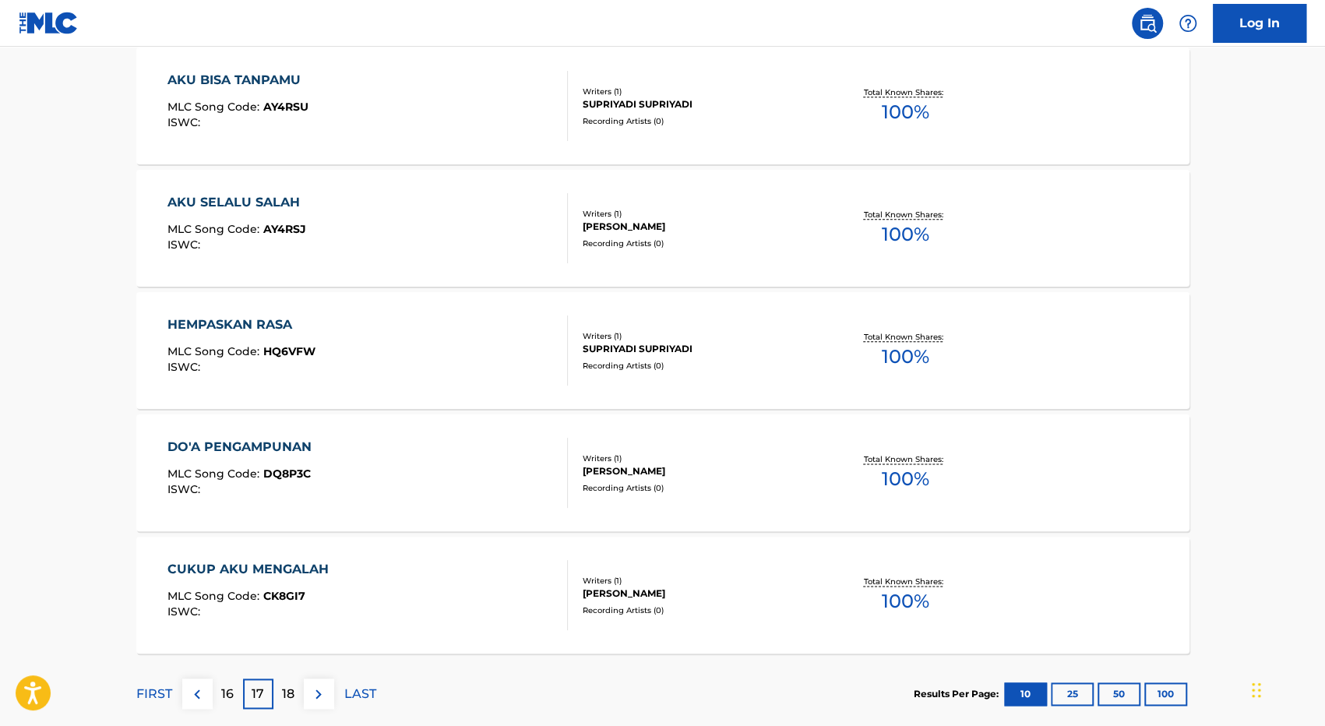
click at [290, 703] on div "18" at bounding box center [288, 694] width 30 height 30
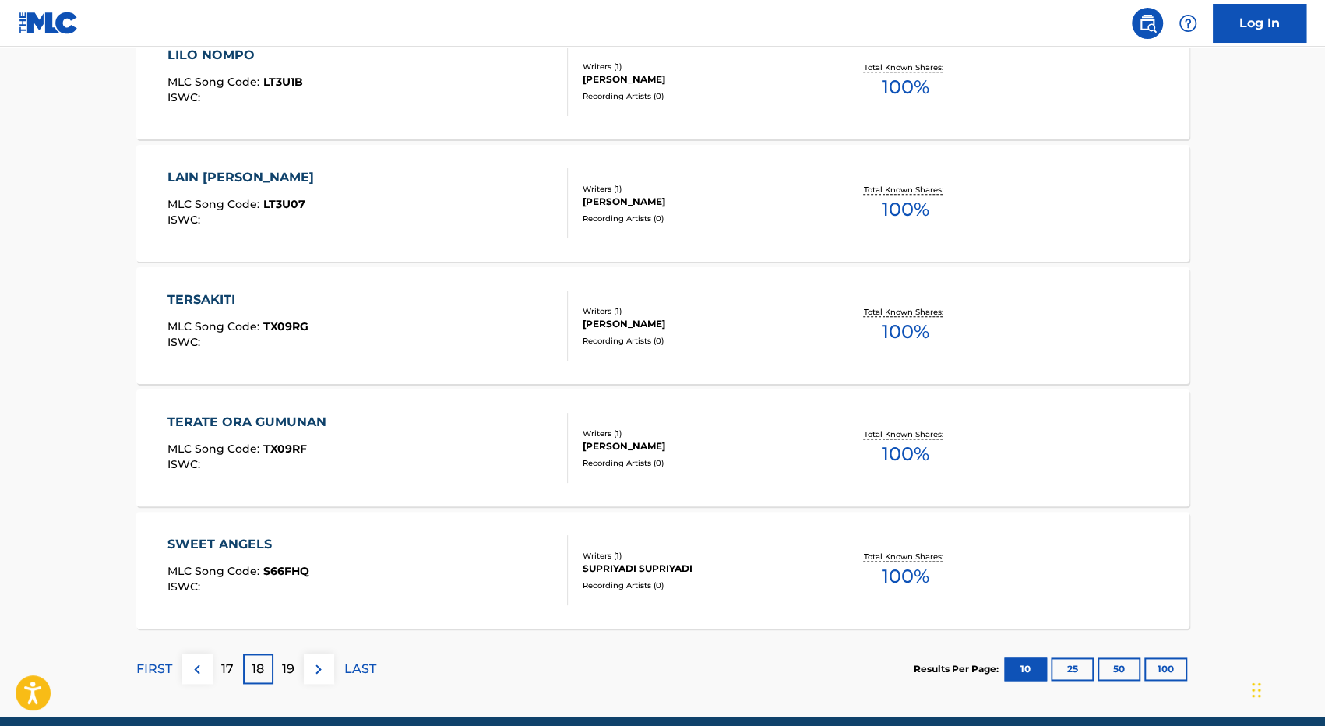
scroll to position [1180, 0]
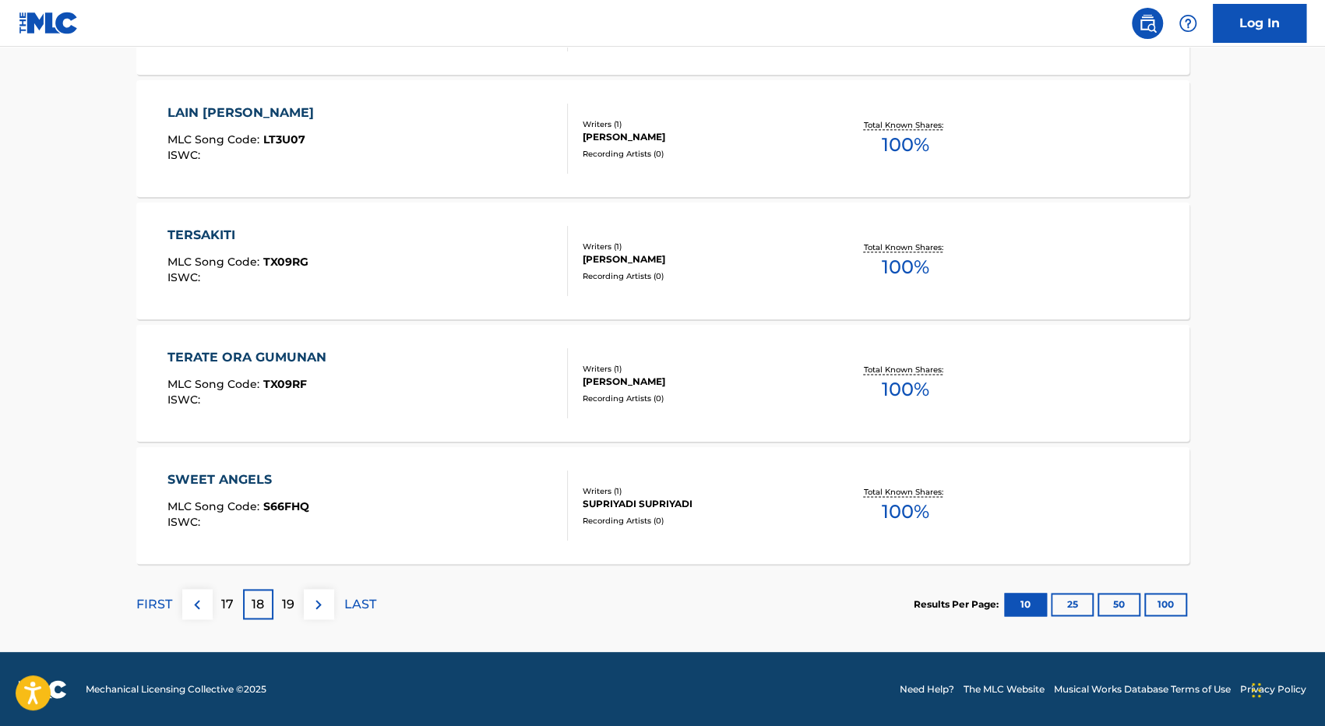
click at [277, 609] on div "19" at bounding box center [288, 604] width 30 height 30
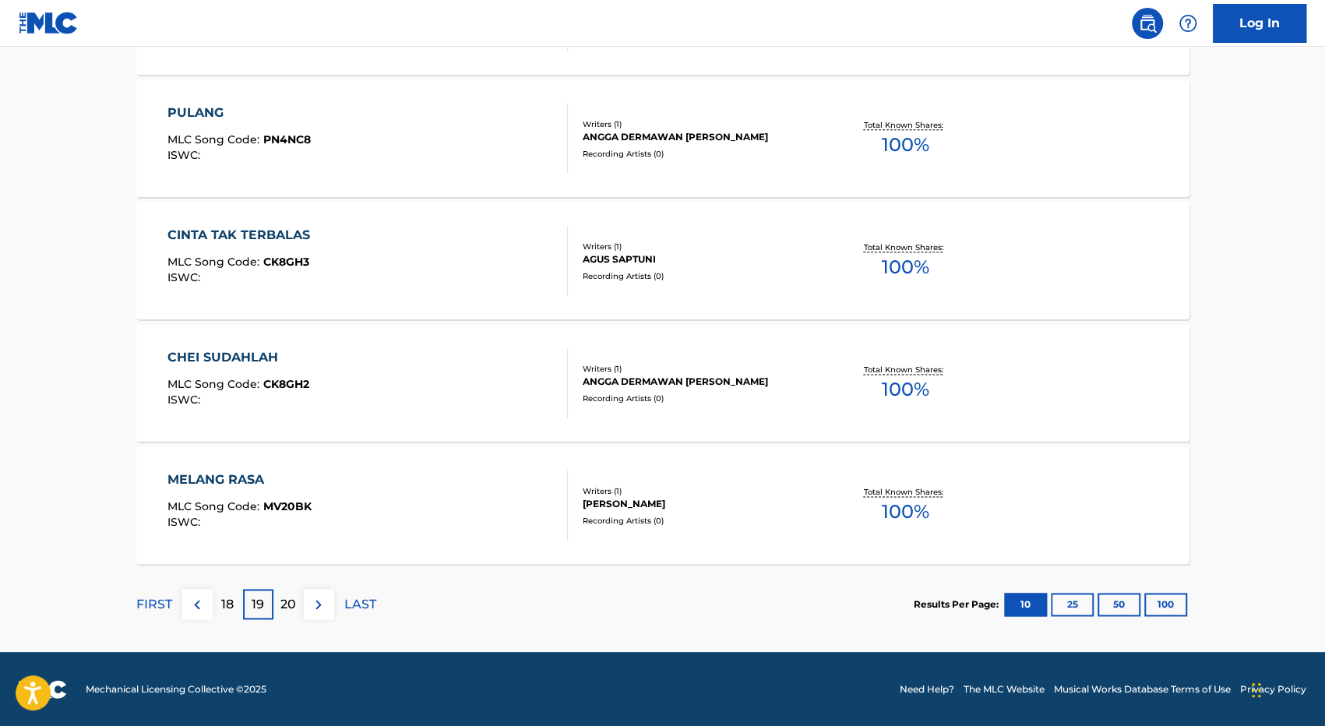
click at [301, 602] on div "20" at bounding box center [288, 604] width 30 height 30
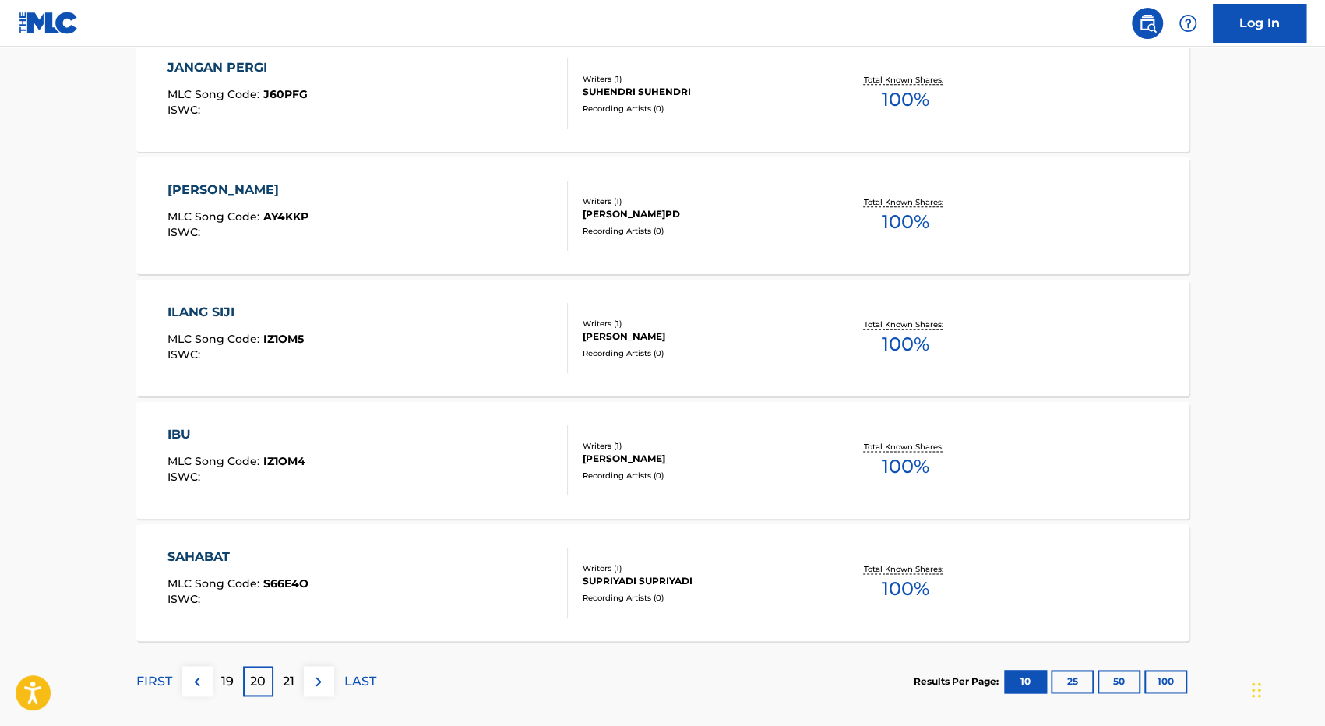
scroll to position [1169, 0]
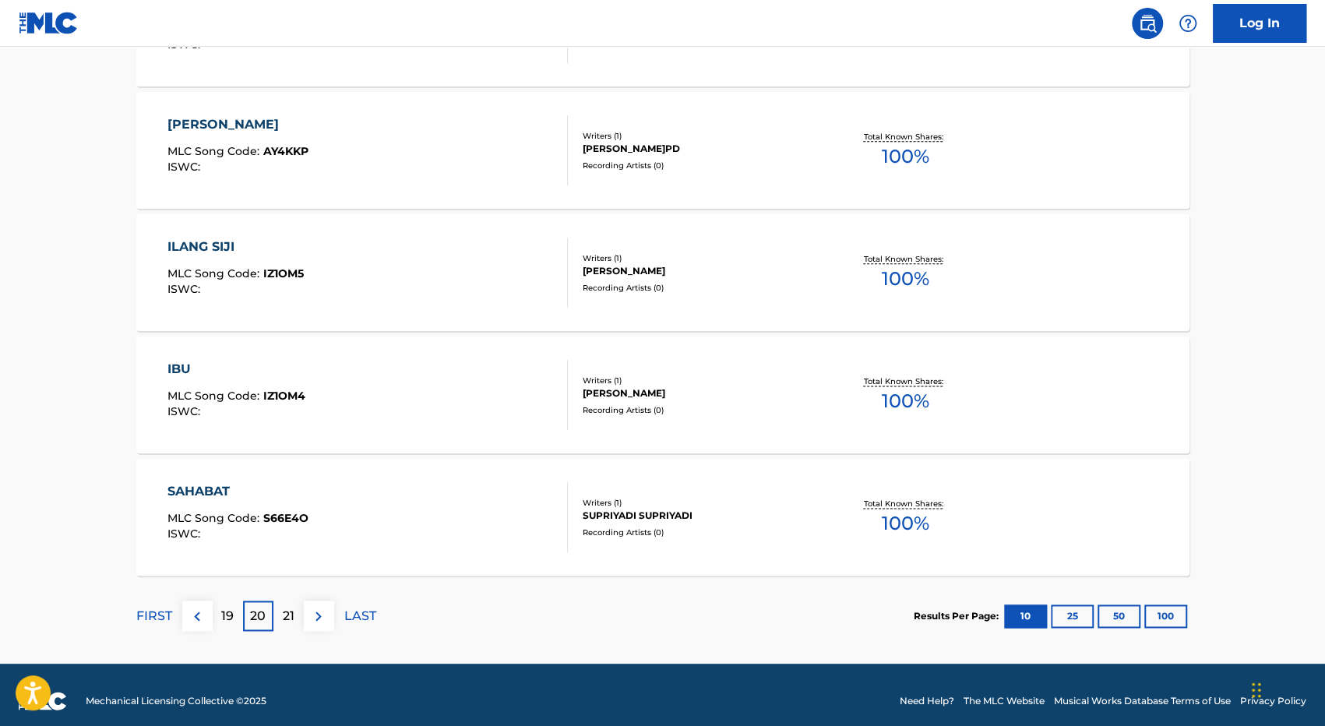
click at [295, 626] on div "21" at bounding box center [288, 616] width 30 height 30
click at [295, 617] on div "22" at bounding box center [288, 616] width 30 height 30
click at [293, 615] on p "23" at bounding box center [288, 616] width 14 height 19
click at [293, 612] on p "24" at bounding box center [288, 616] width 16 height 19
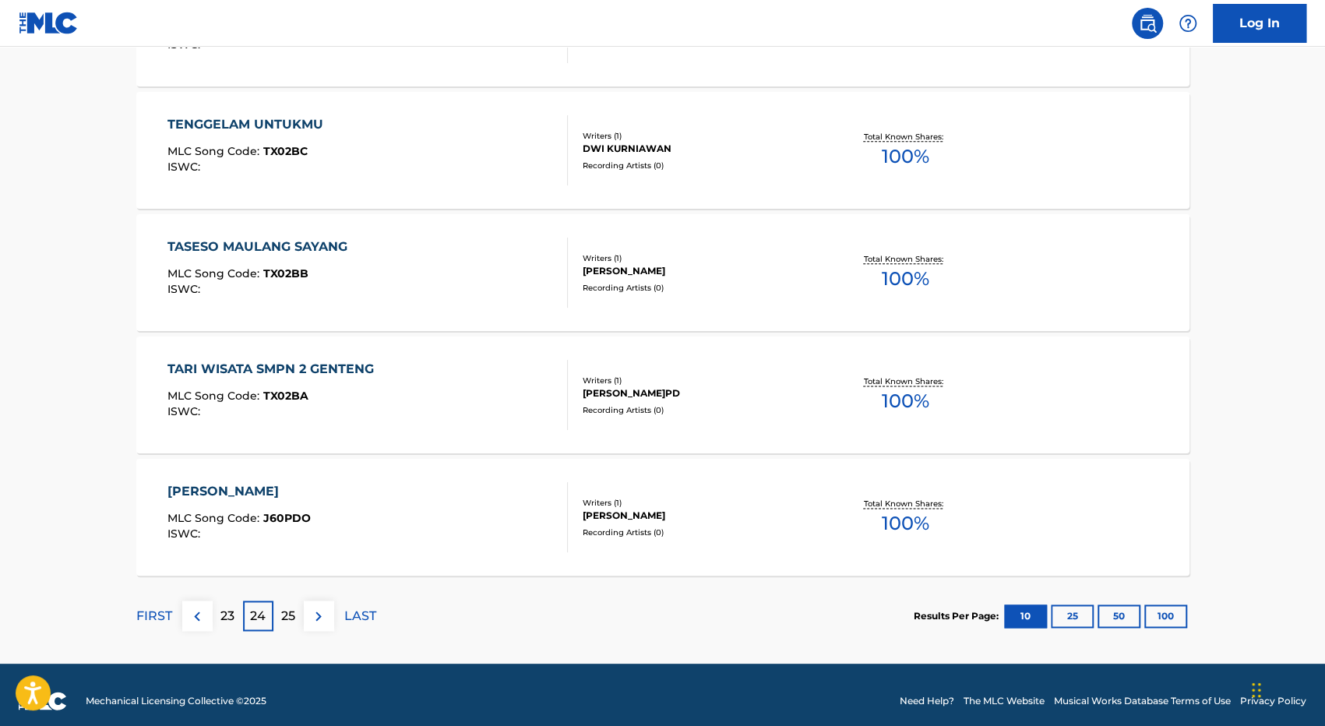
click at [288, 609] on p "25" at bounding box center [288, 616] width 14 height 19
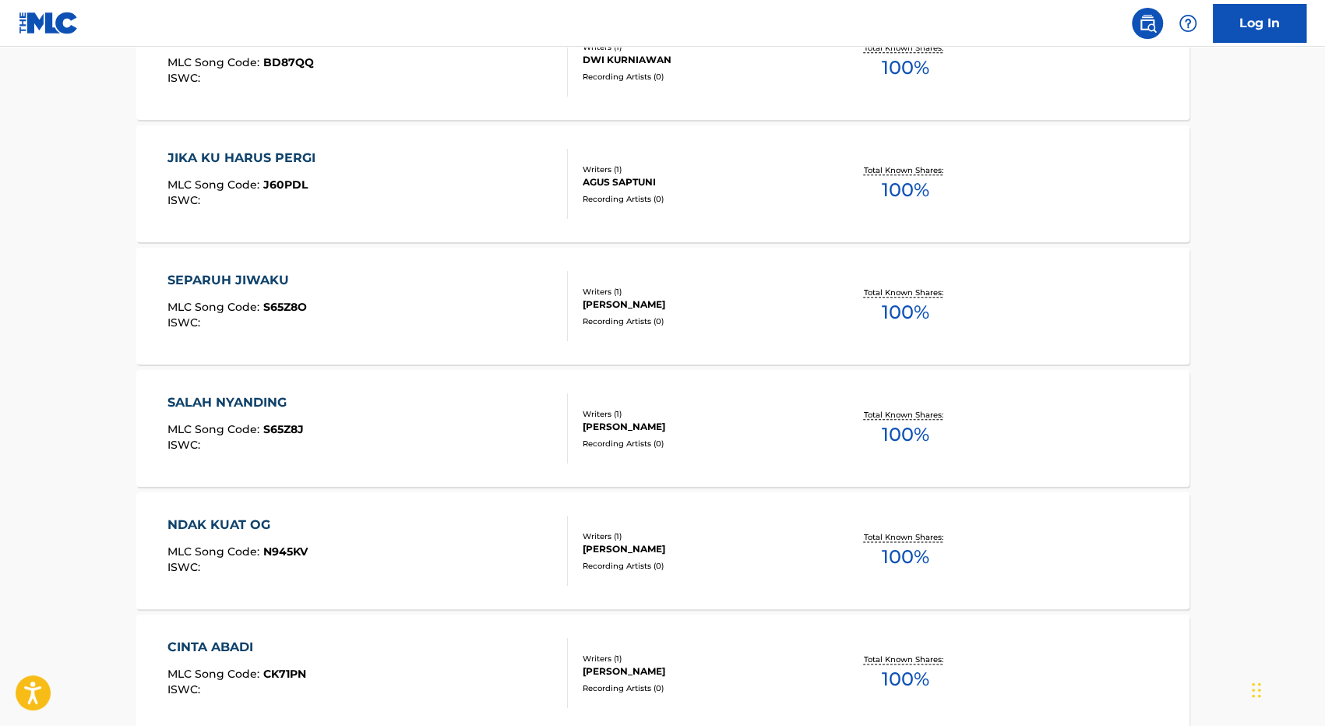
scroll to position [1180, 0]
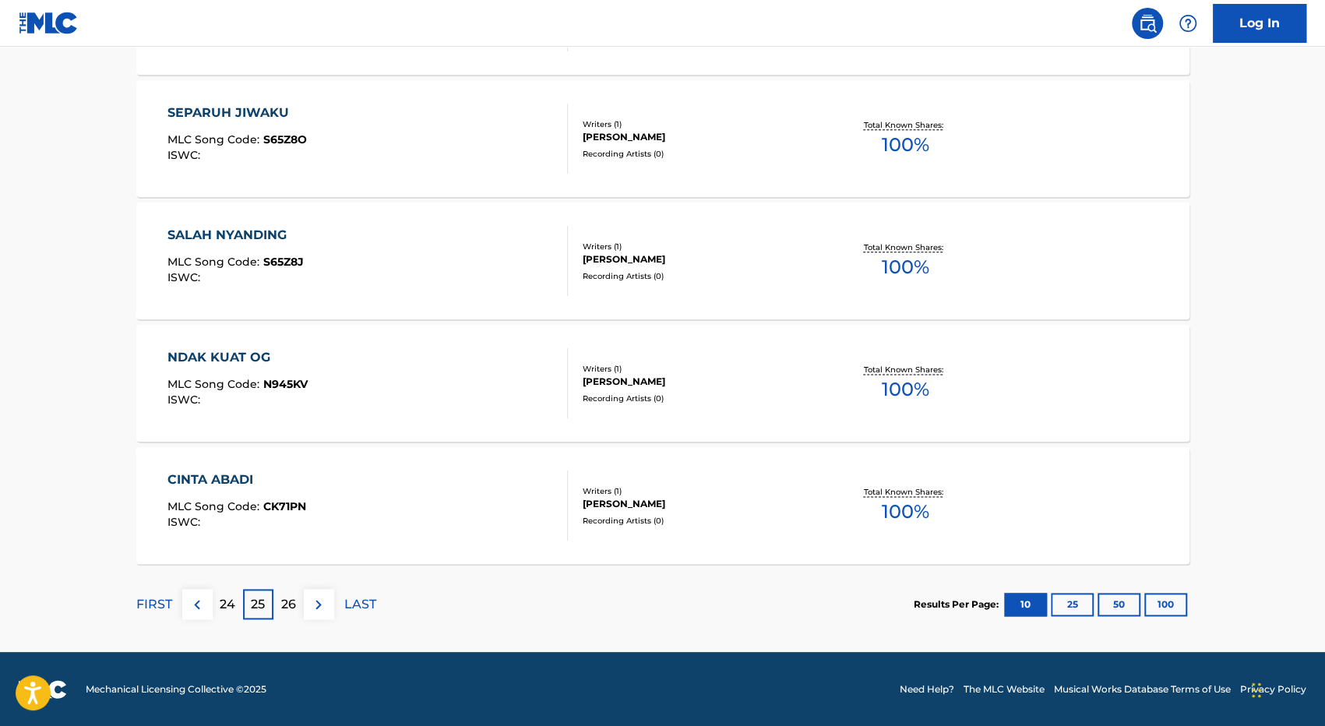
click at [295, 603] on div "26" at bounding box center [288, 604] width 30 height 30
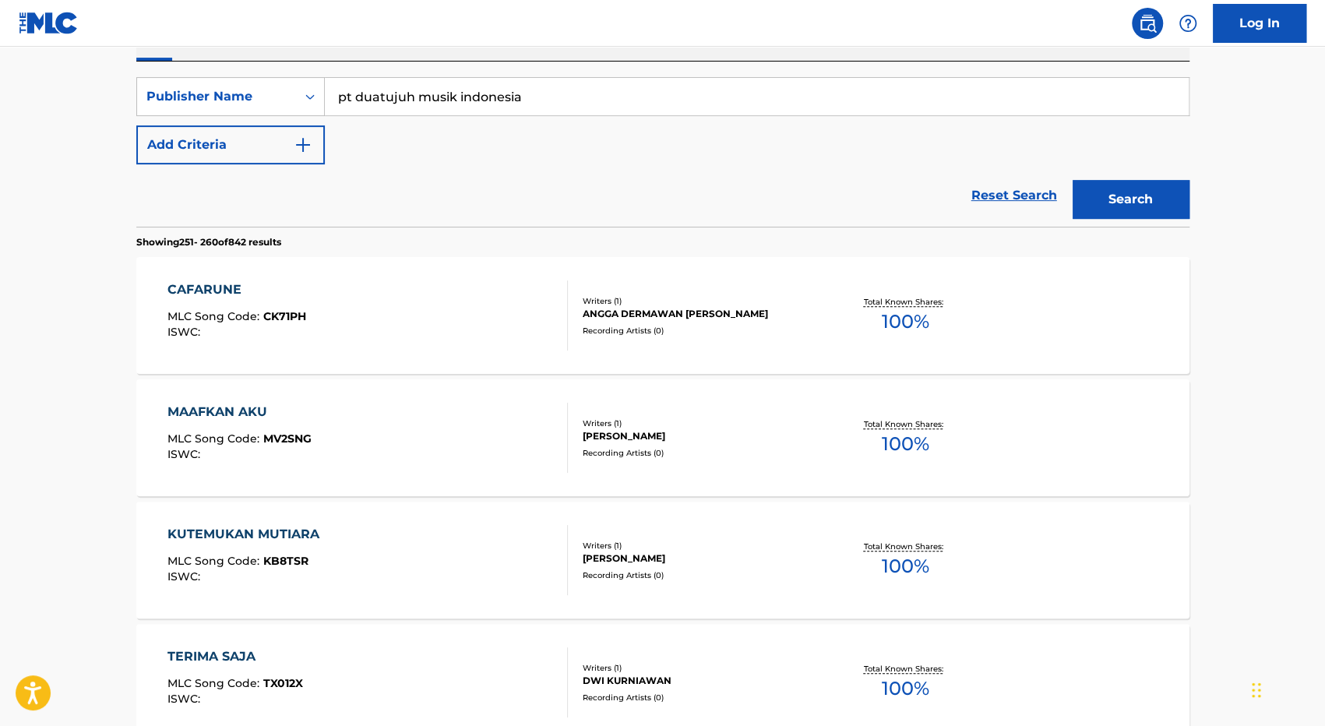
scroll to position [312, 0]
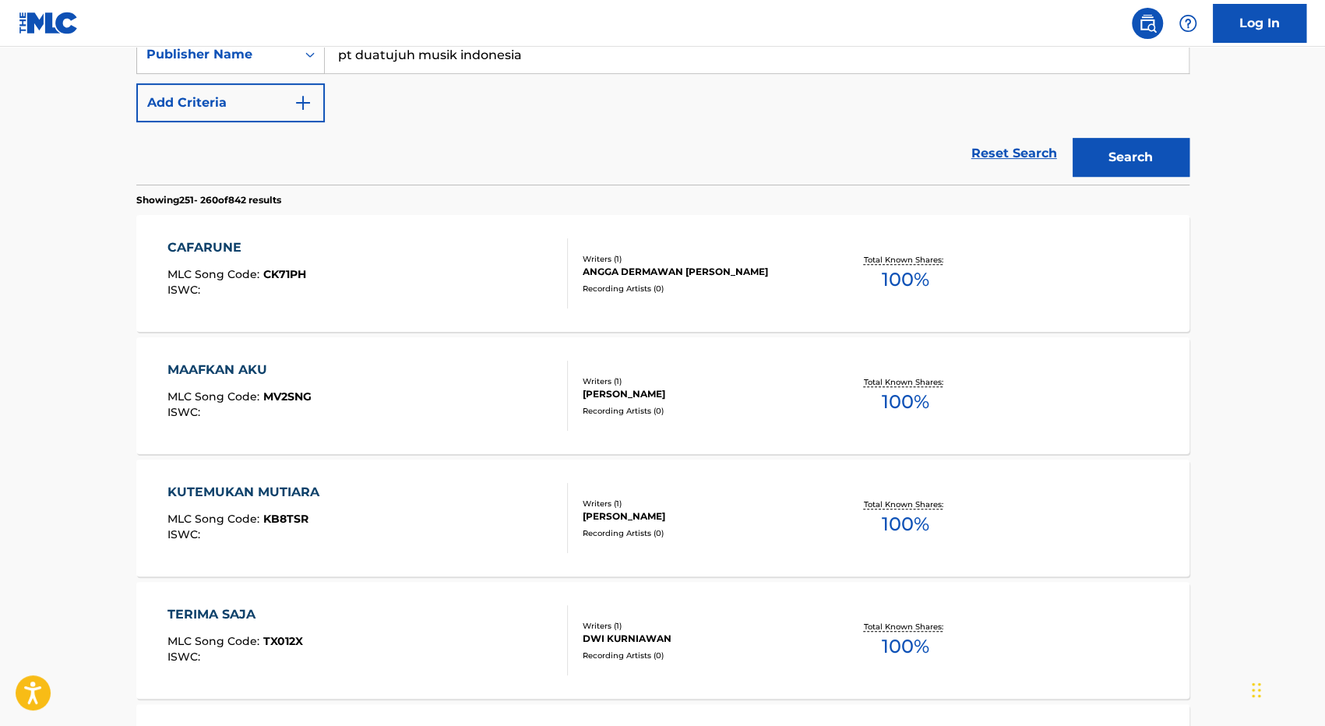
click at [438, 261] on div "CAFARUNE MLC Song Code : CK71PH ISWC :" at bounding box center [368, 273] width 400 height 70
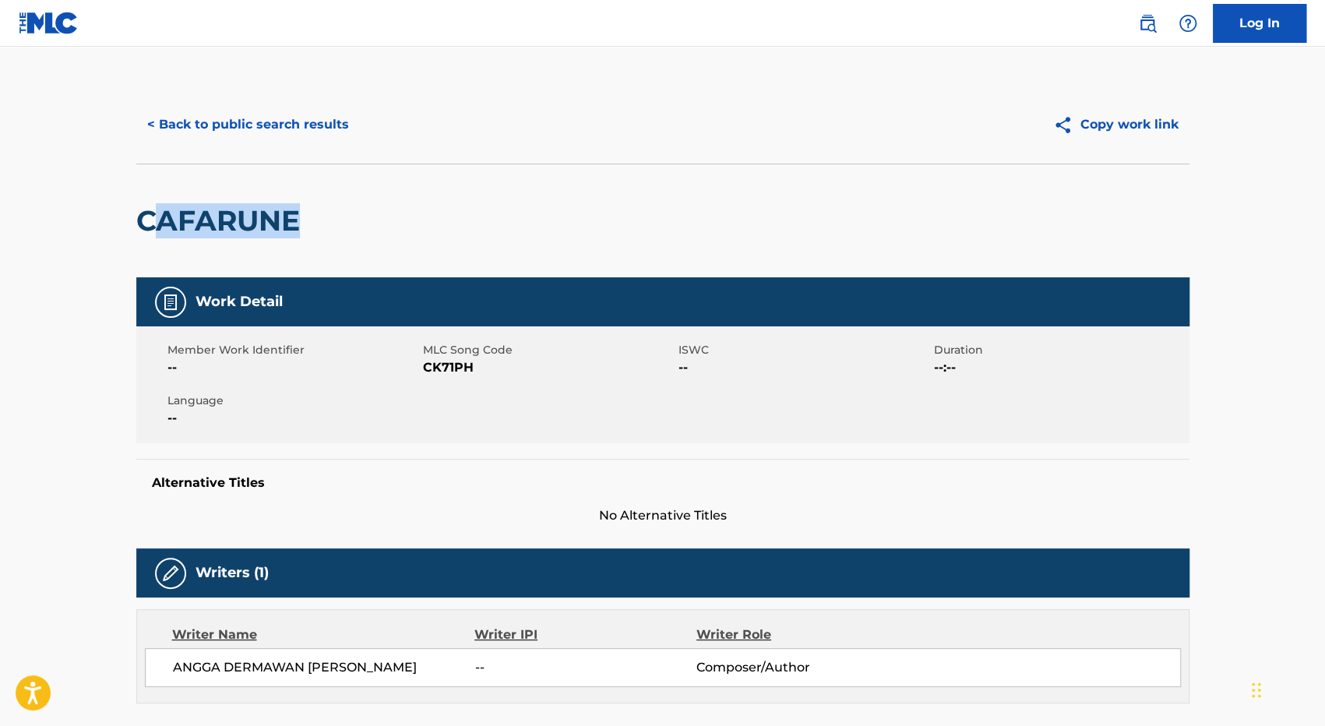
drag, startPoint x: 146, startPoint y: 222, endPoint x: 293, endPoint y: 222, distance: 147.3
click at [295, 222] on h2 "CAFARUNE" at bounding box center [221, 220] width 171 height 35
drag, startPoint x: 140, startPoint y: 228, endPoint x: 310, endPoint y: 236, distance: 170.0
click at [310, 236] on div "CAFARUNE" at bounding box center [662, 221] width 1053 height 114
copy h2 "CAFARUNE"
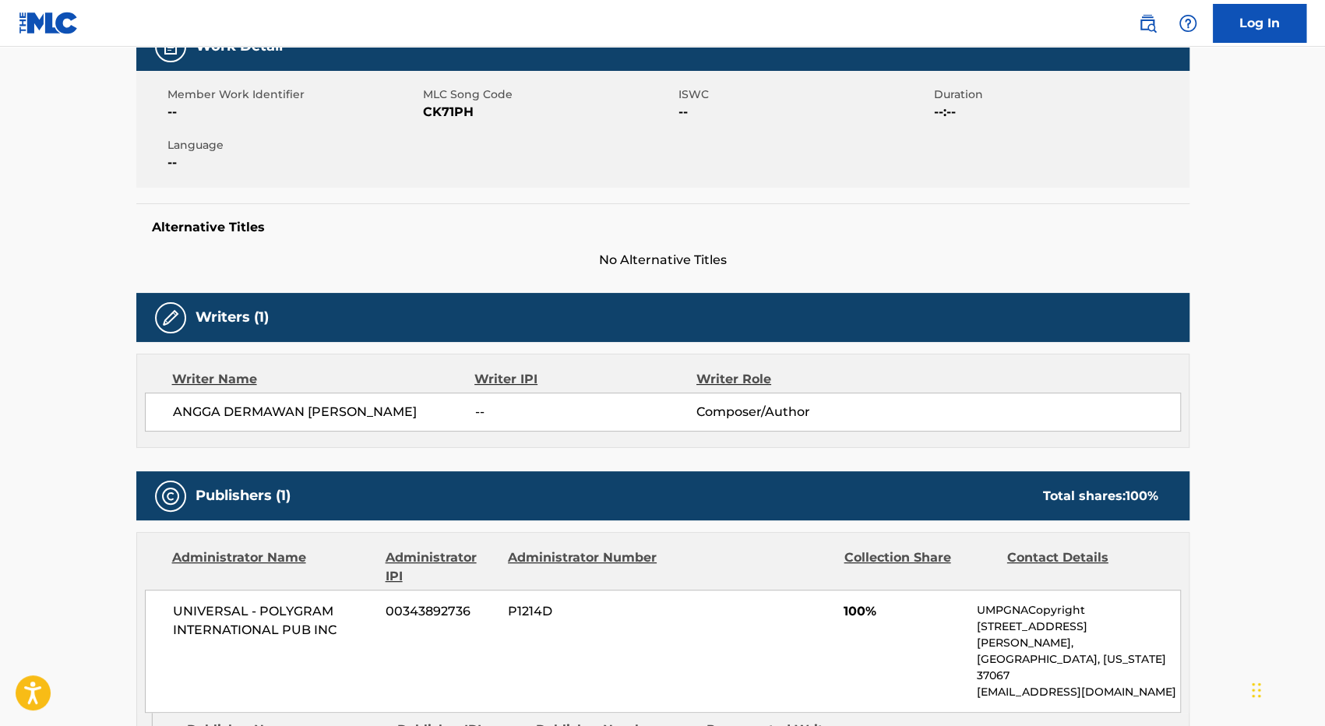
scroll to position [312, 0]
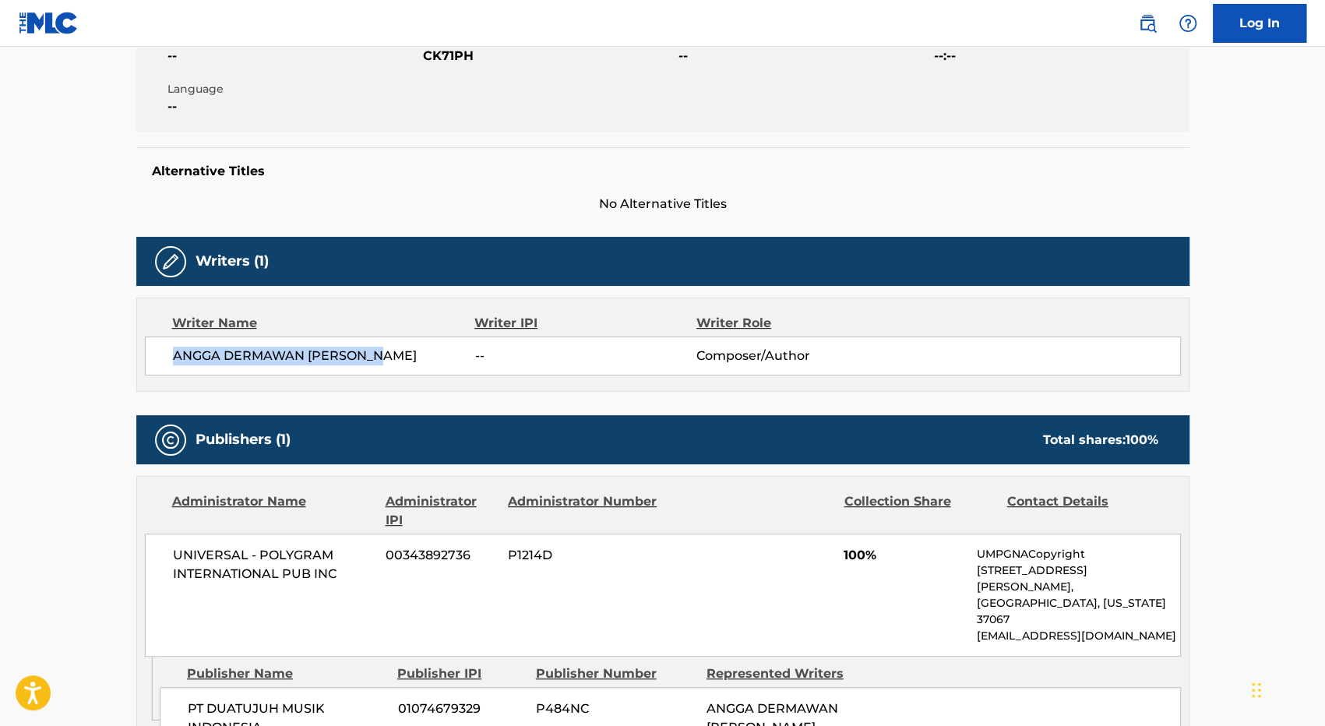
drag, startPoint x: 380, startPoint y: 356, endPoint x: 150, endPoint y: 365, distance: 230.8
click at [150, 365] on div "ANGGA DERMAWAN ANDI AMIN -- Composer/Author" at bounding box center [663, 356] width 1036 height 39
copy span "ANGGA DERMAWAN [PERSON_NAME]"
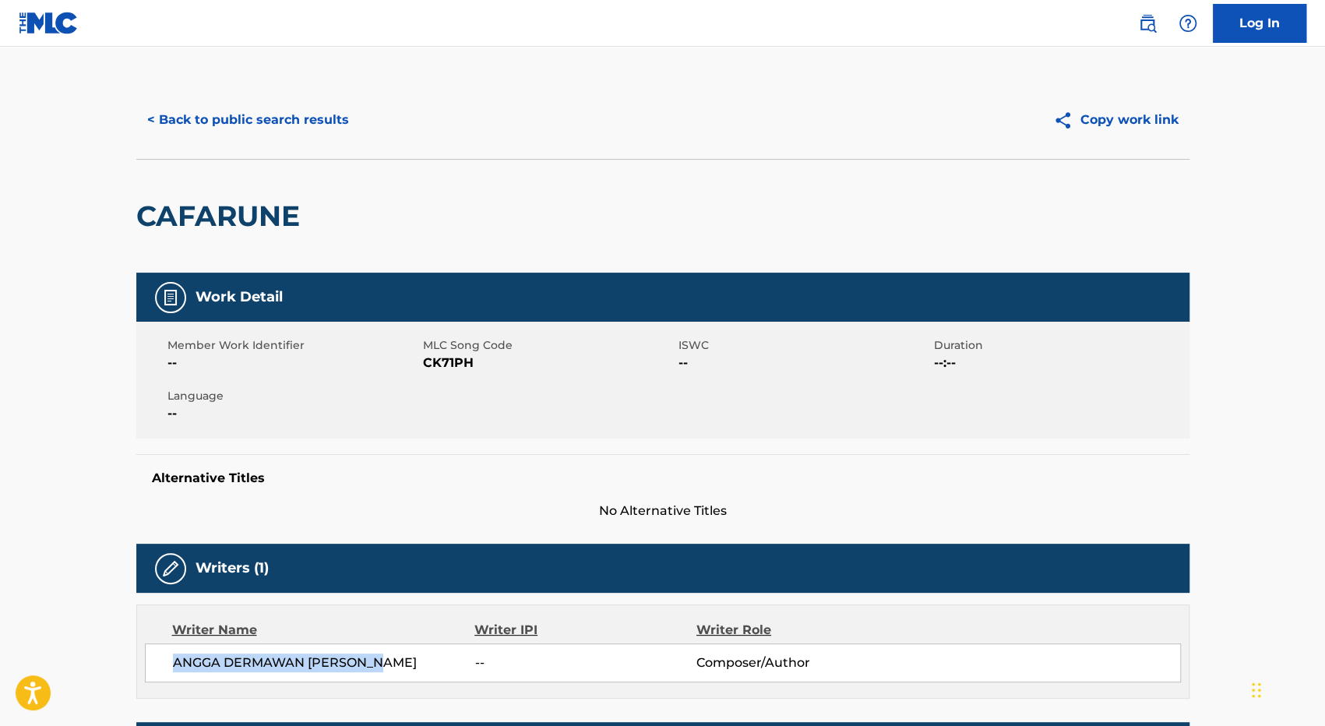
scroll to position [0, 0]
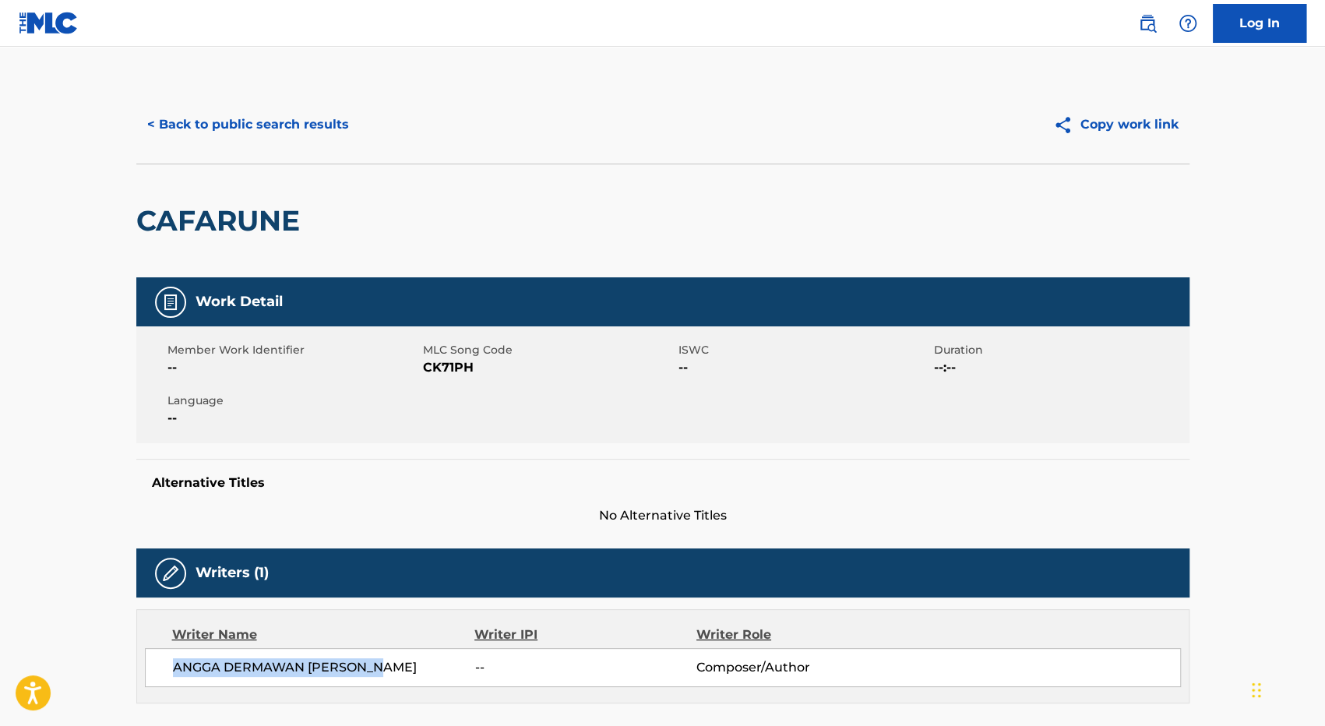
click at [263, 128] on button "< Back to public search results" at bounding box center [248, 124] width 224 height 39
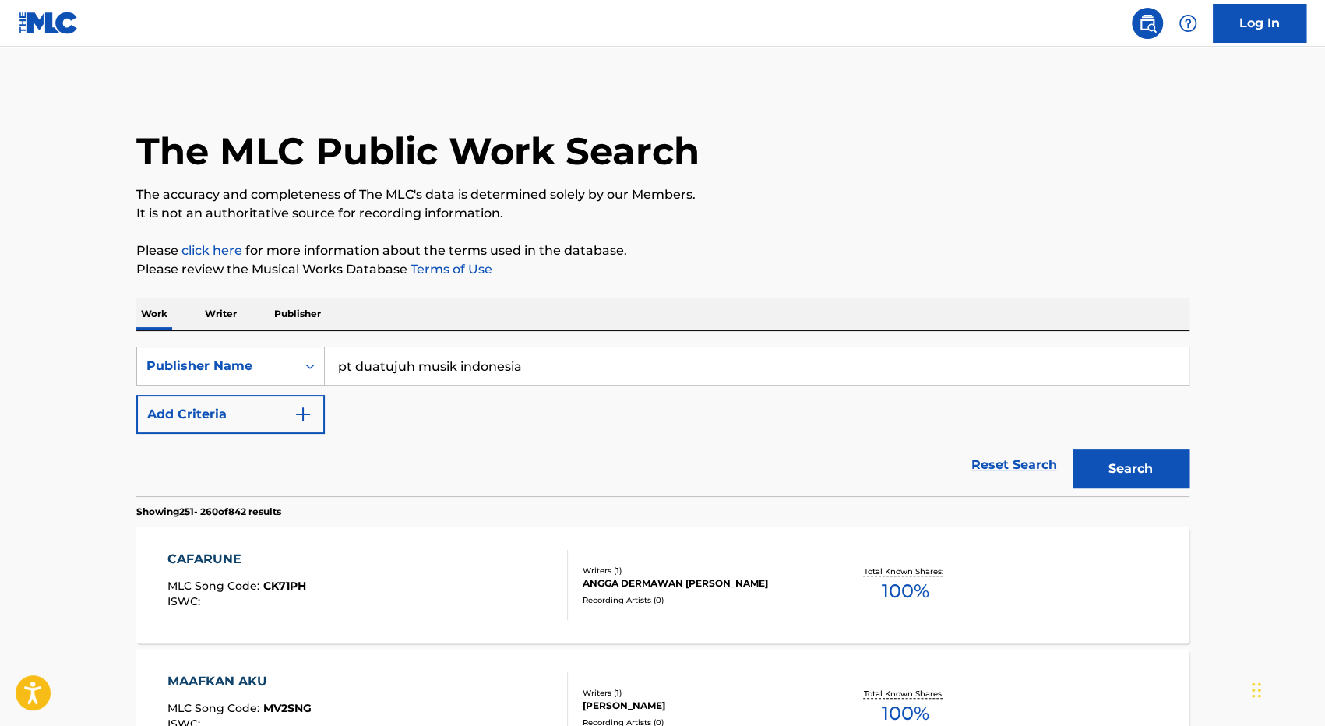
click at [224, 311] on p "Writer" at bounding box center [220, 314] width 41 height 33
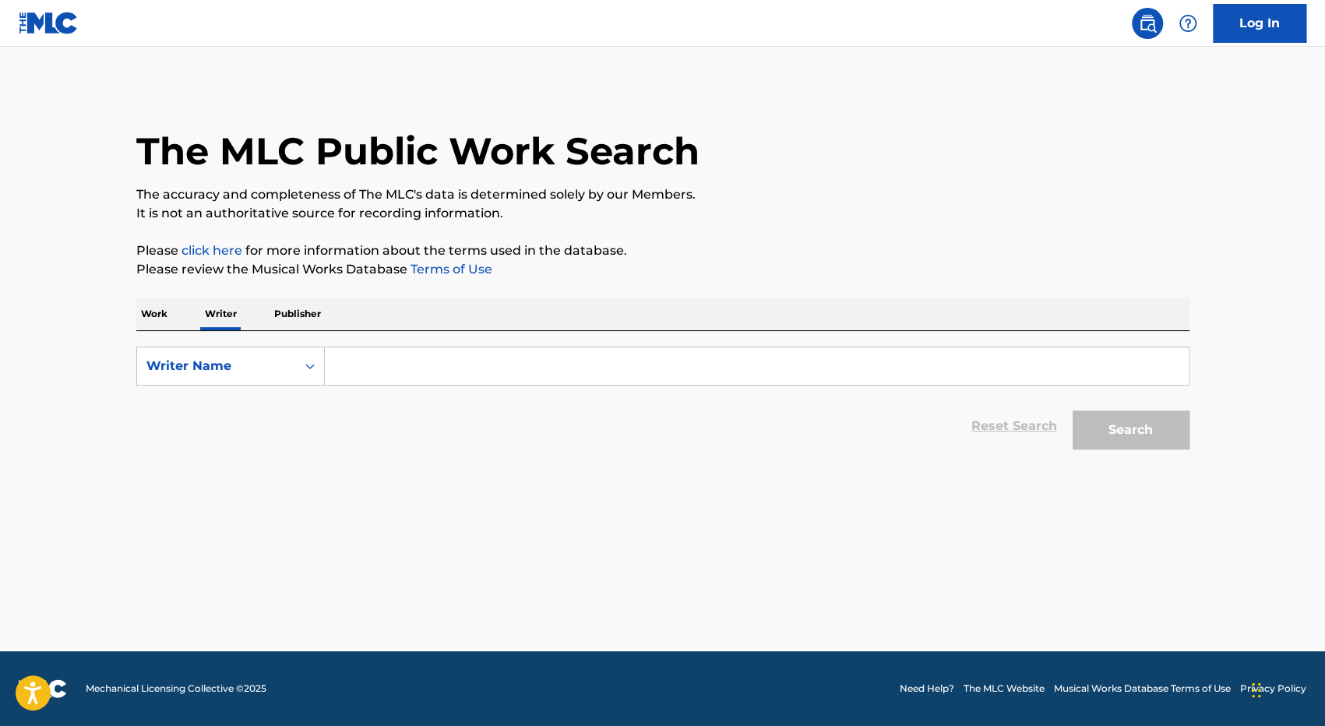
click at [380, 362] on input "Search Form" at bounding box center [757, 365] width 864 height 37
paste input "ANGGA DERMAWAN [PERSON_NAME]"
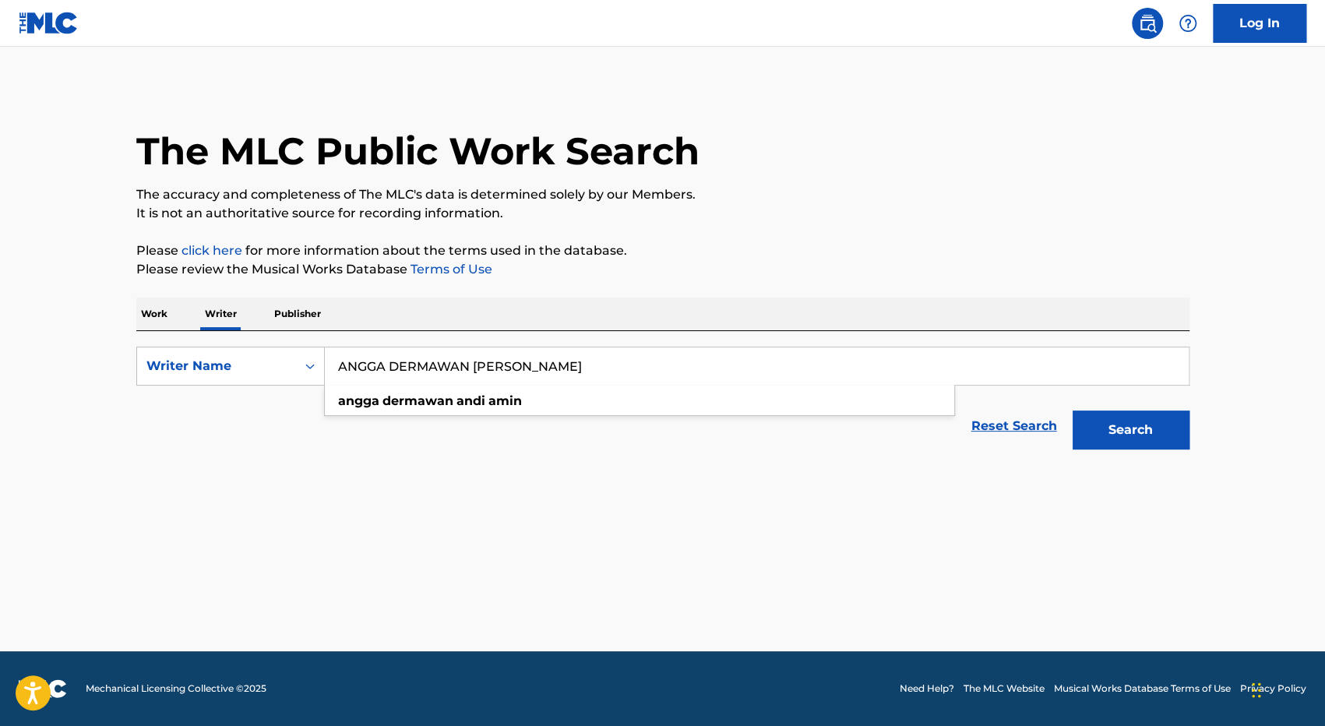
type input "ANGGA DERMAWAN [PERSON_NAME]"
click at [1131, 440] on button "Search" at bounding box center [1131, 430] width 117 height 39
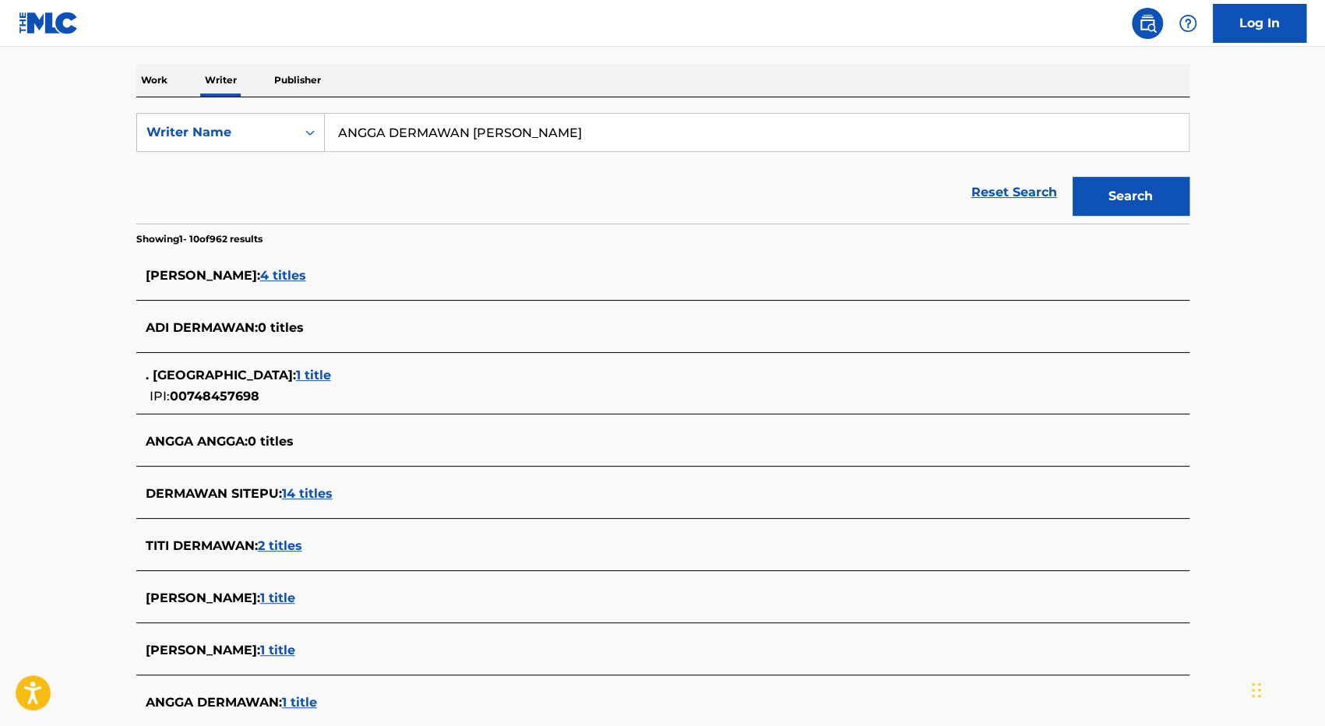
scroll to position [449, 0]
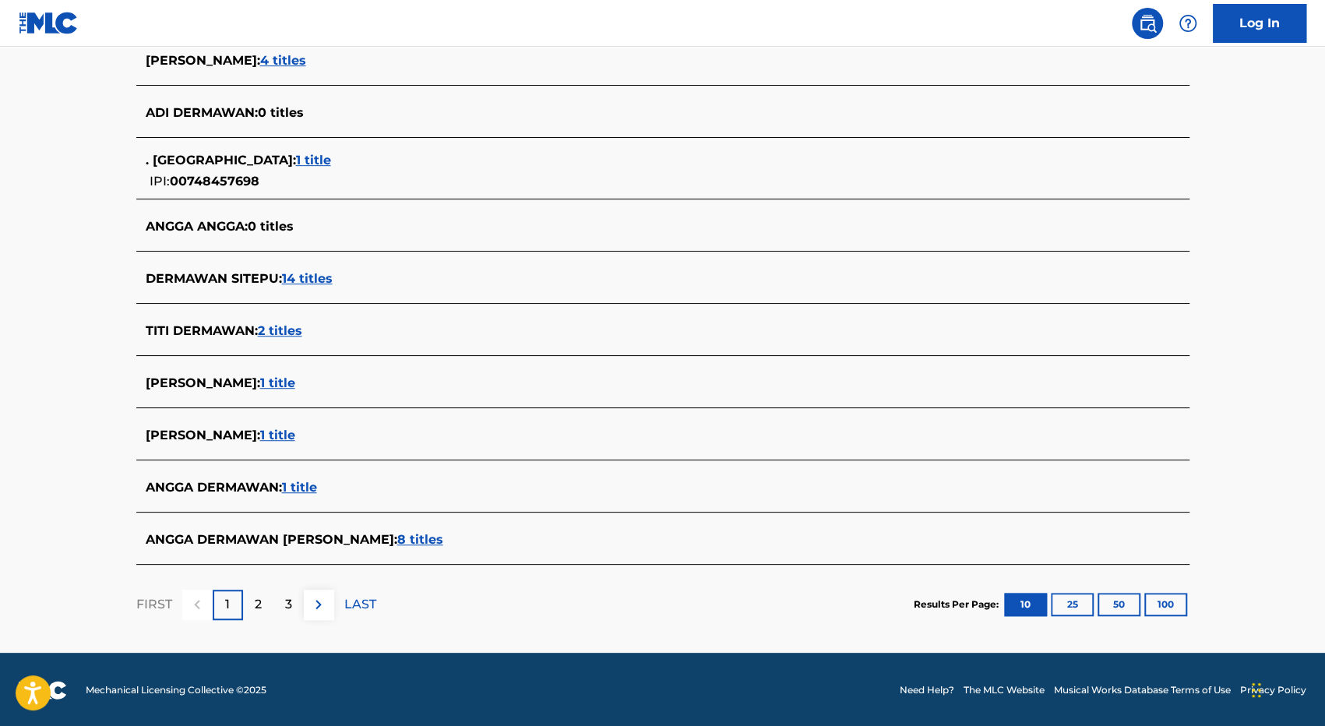
click at [312, 534] on span "ANGGA DERMAWAN ANDI AMIN :" at bounding box center [272, 539] width 252 height 15
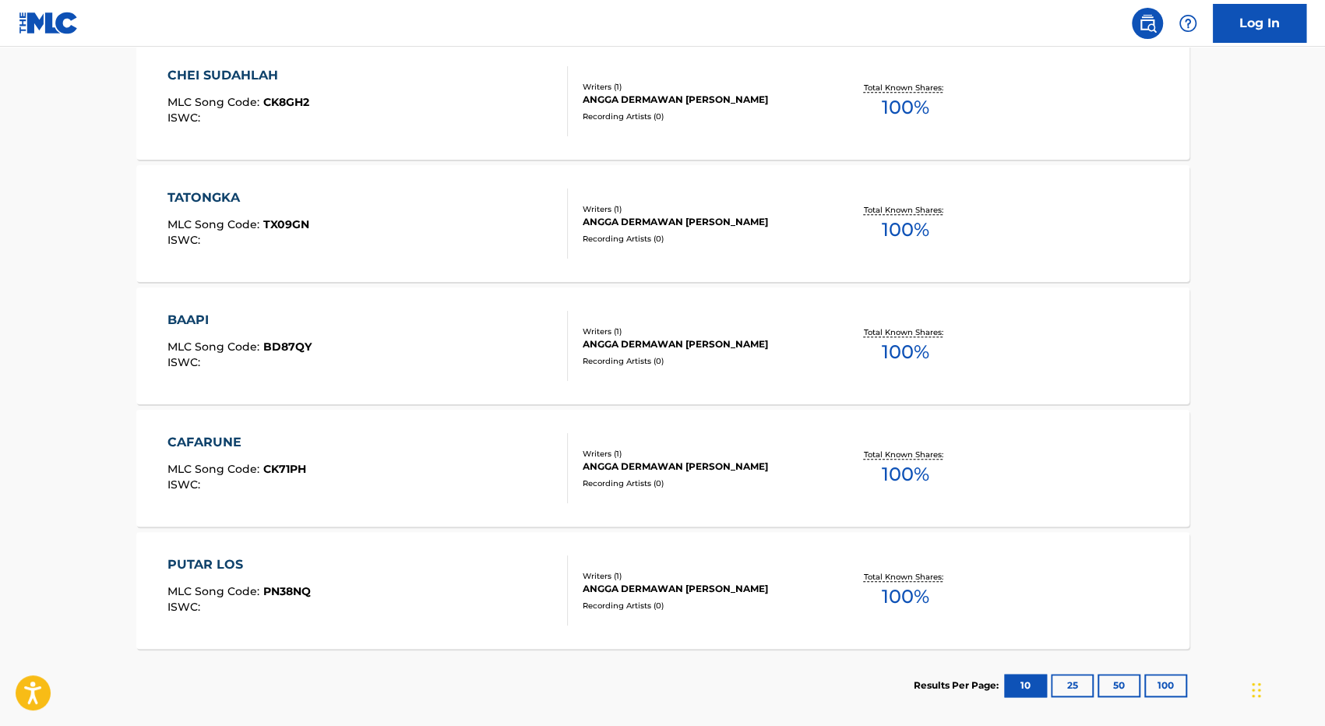
scroll to position [929, 0]
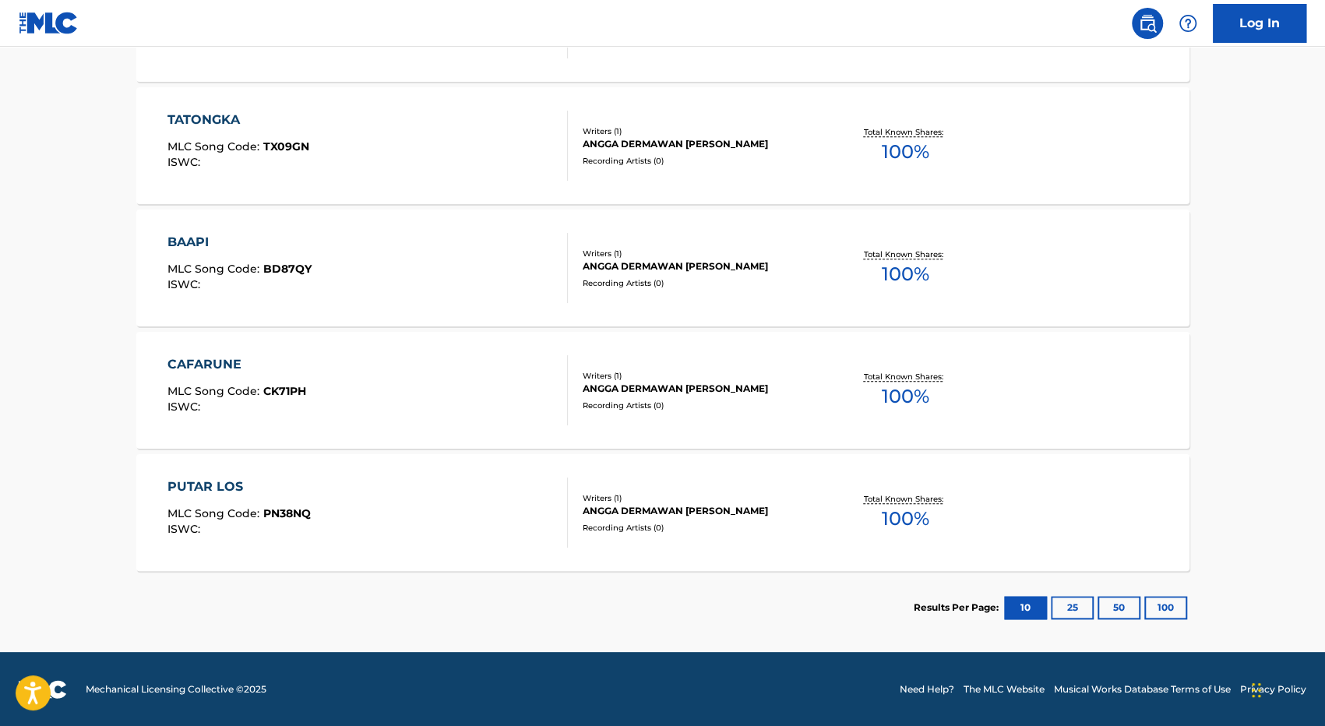
click at [746, 609] on section "Results Per Page: 10 25 50 100" at bounding box center [662, 607] width 1053 height 73
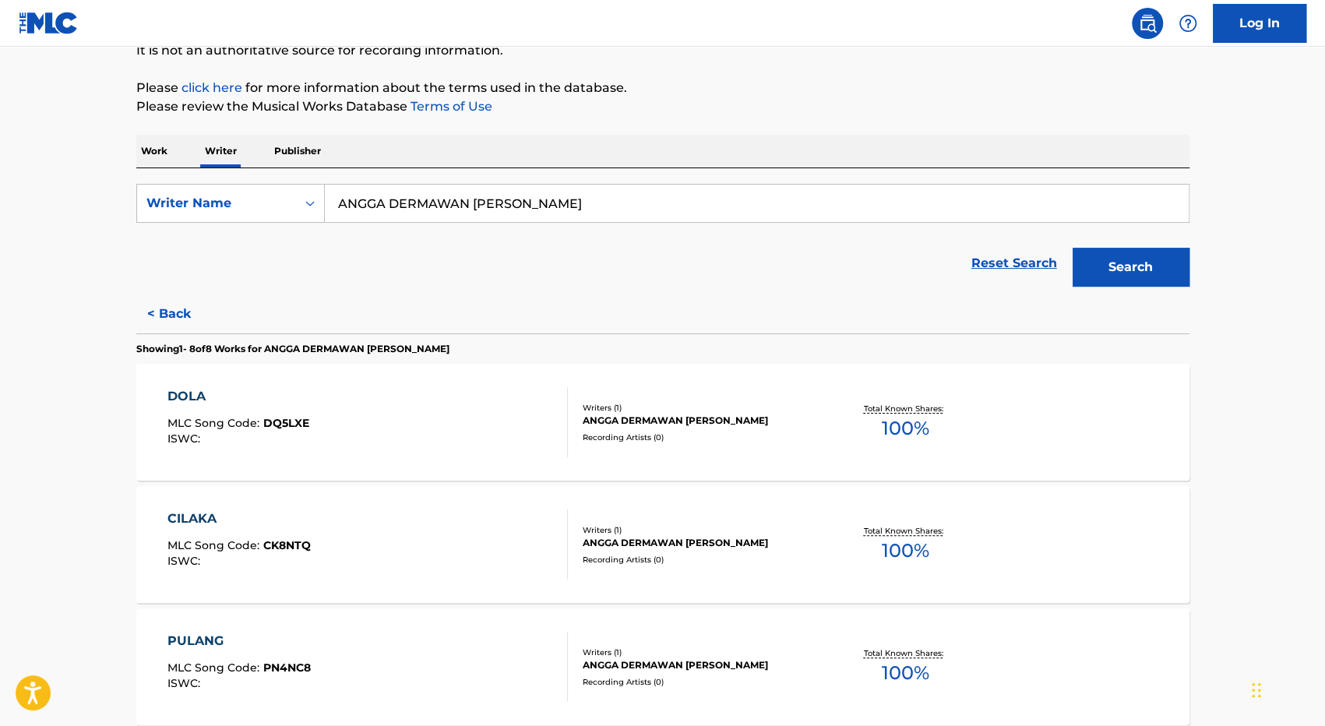
scroll to position [72, 0]
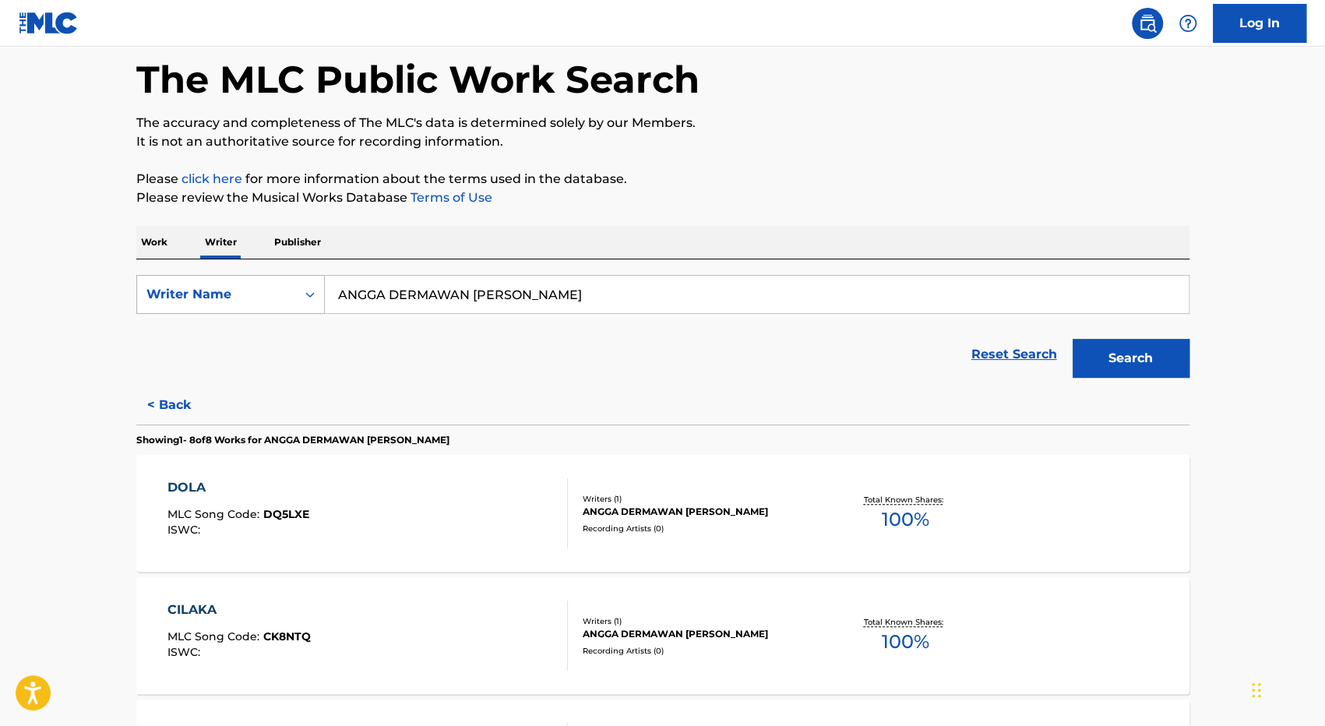
drag, startPoint x: 577, startPoint y: 298, endPoint x: 291, endPoint y: 300, distance: 285.2
click at [291, 300] on div "SearchWithCriteria9f7ef9c0-f928-42b5-aa1d-12e4b15e9c78 Writer Name ANGGA DERMAW…" at bounding box center [662, 294] width 1053 height 39
type input "ando dizello"
click at [1122, 361] on button "Search" at bounding box center [1131, 358] width 117 height 39
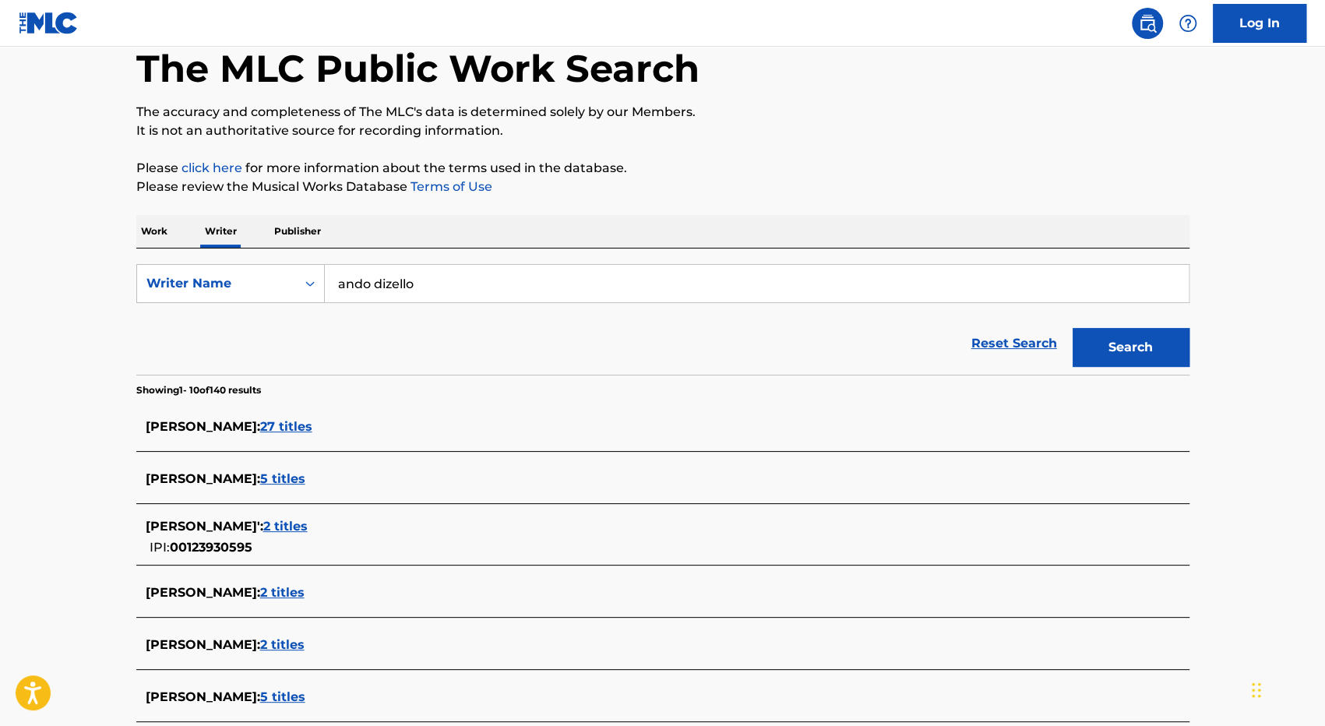
scroll to position [0, 0]
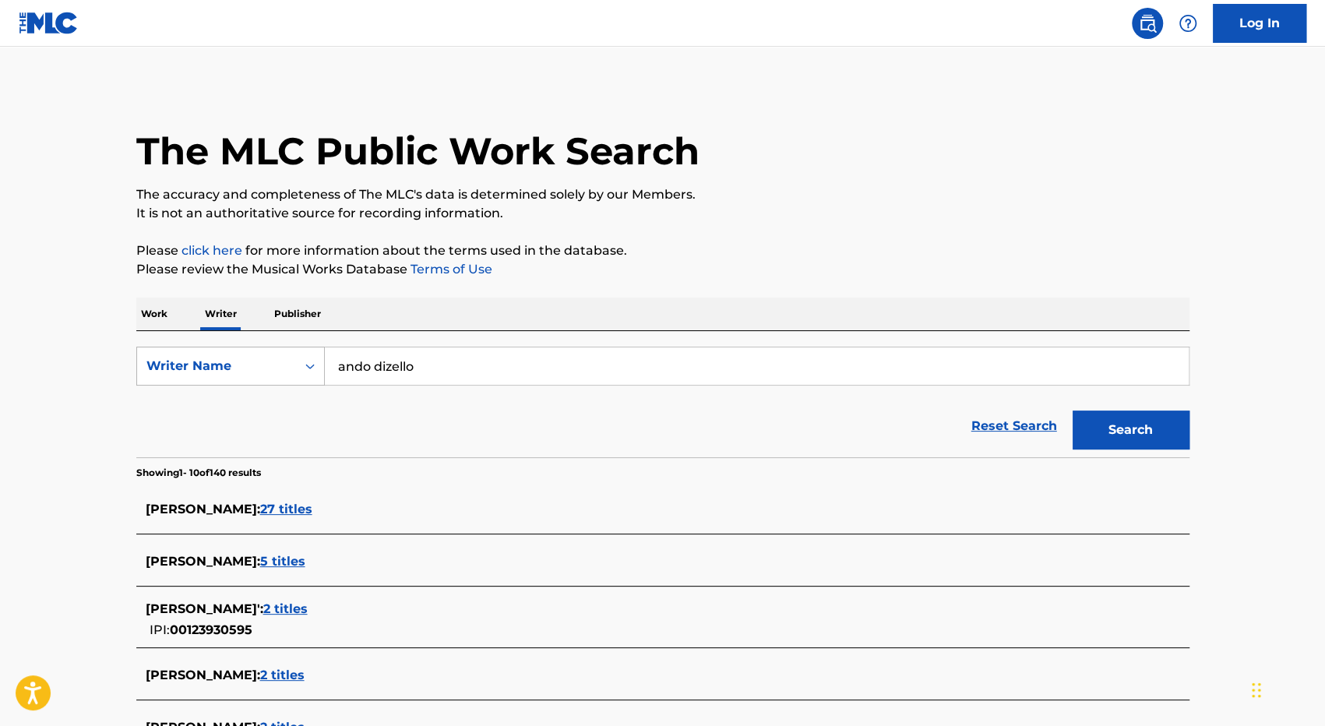
drag, startPoint x: 457, startPoint y: 365, endPoint x: 319, endPoint y: 367, distance: 137.9
click at [319, 367] on div "SearchWithCriteria9f7ef9c0-f928-42b5-aa1d-12e4b15e9c78 Writer Name ando dizello" at bounding box center [662, 366] width 1053 height 39
click at [1162, 432] on button "Search" at bounding box center [1131, 430] width 117 height 39
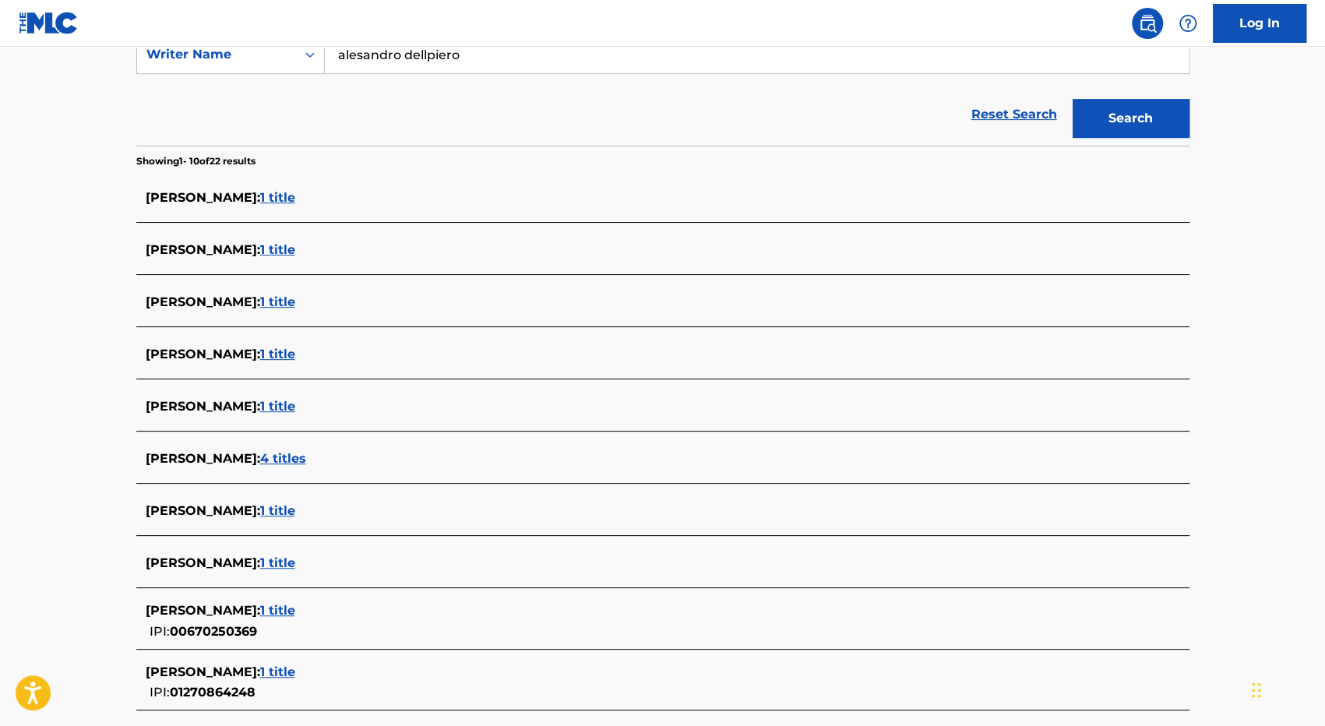
scroll to position [390, 0]
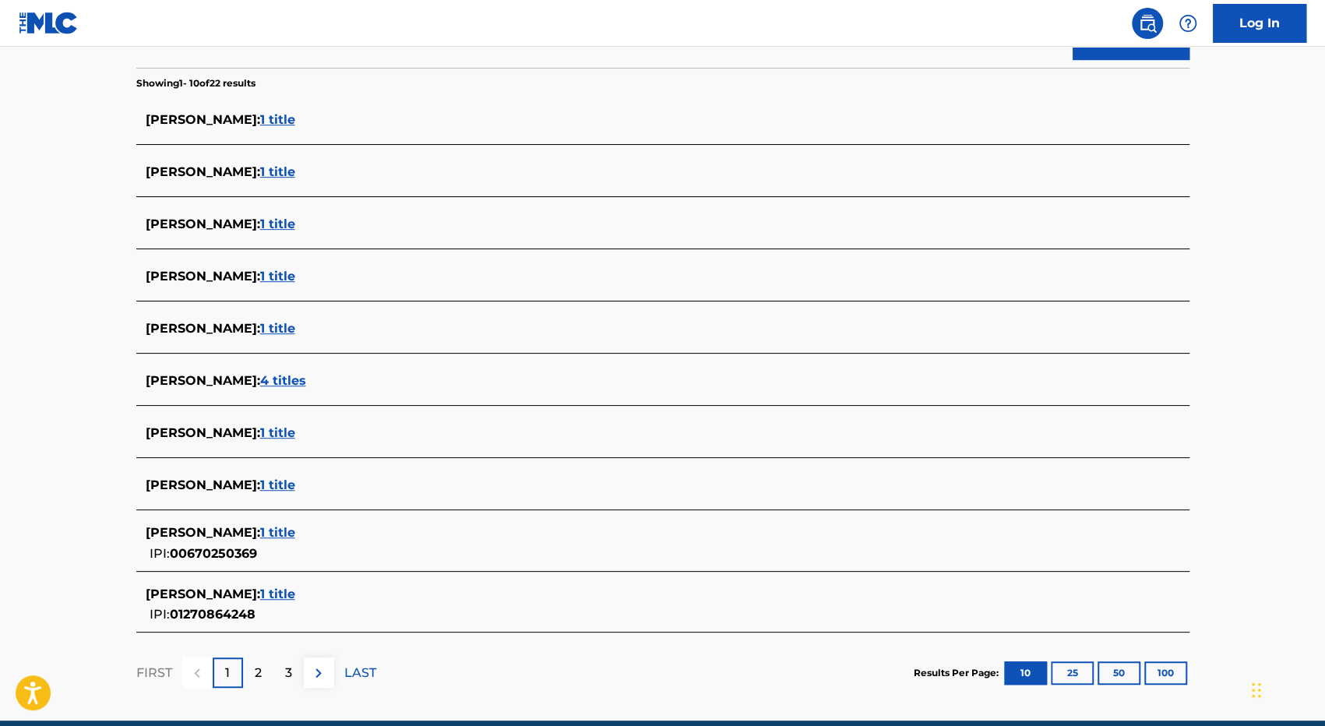
click at [263, 668] on div "2" at bounding box center [258, 673] width 30 height 30
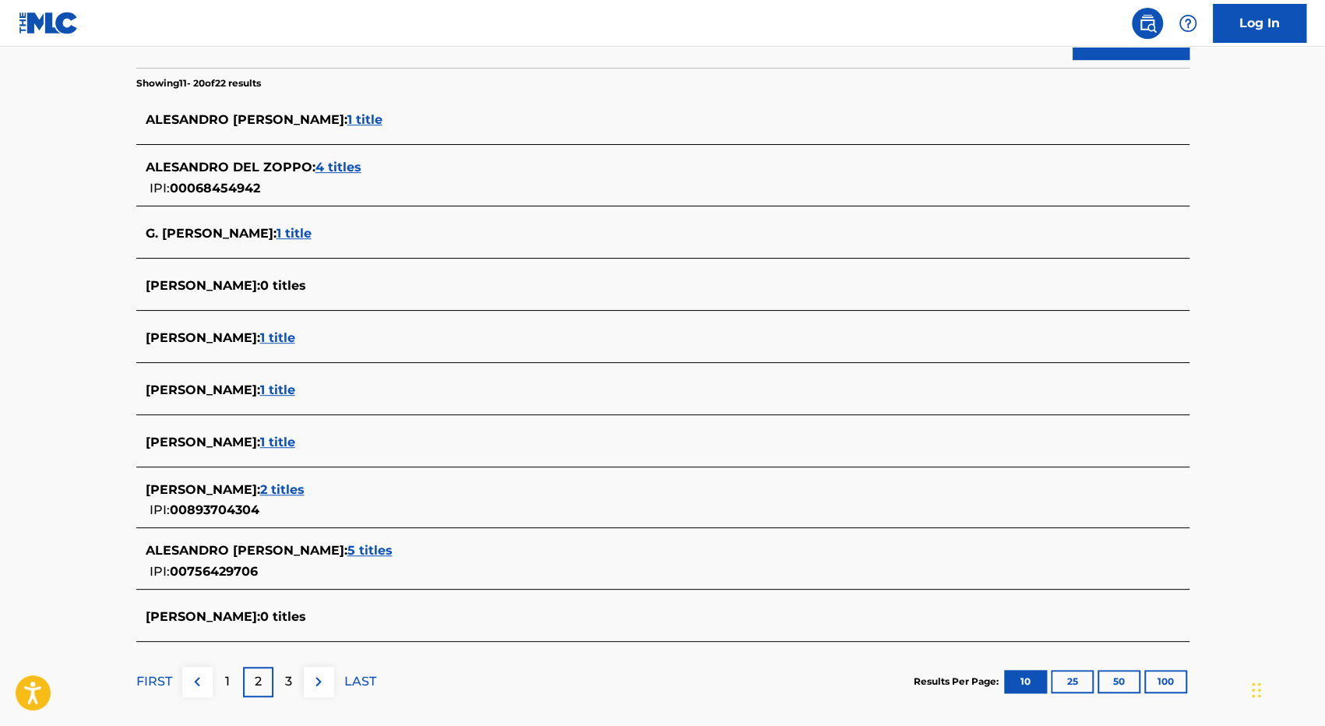
click at [280, 677] on div "3" at bounding box center [288, 682] width 30 height 30
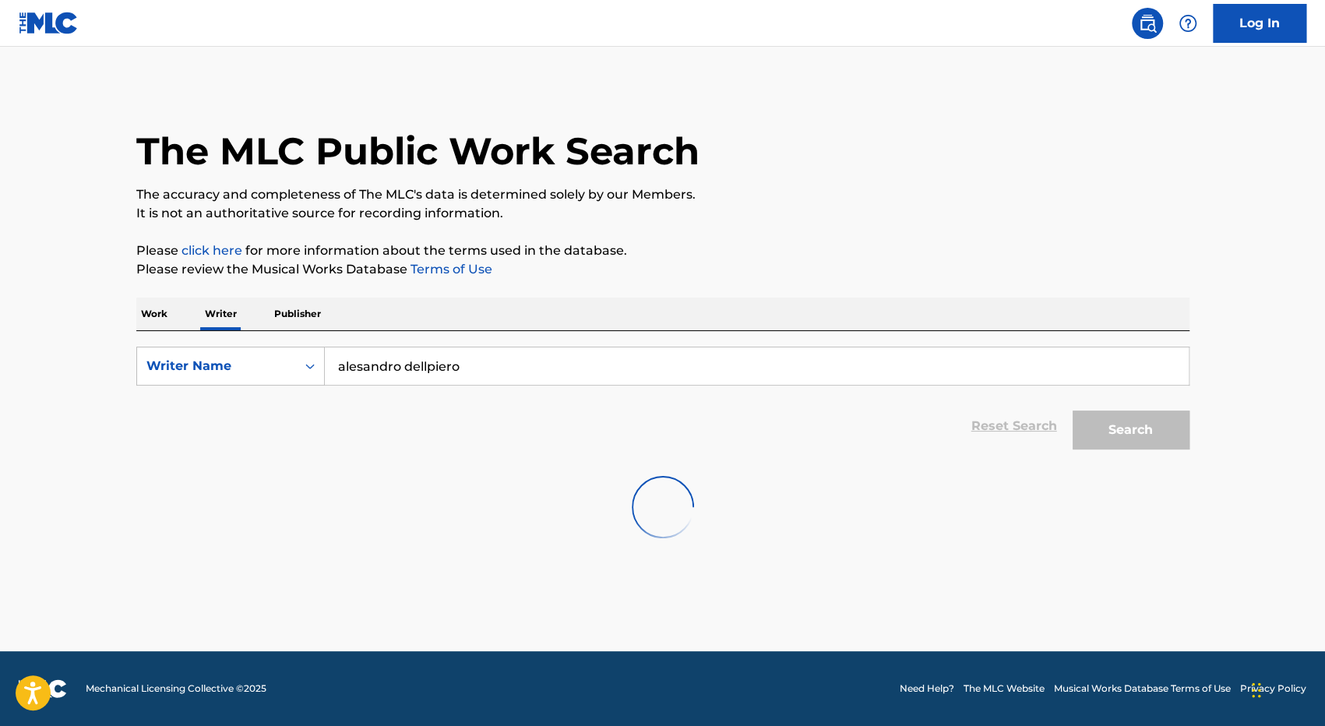
scroll to position [0, 0]
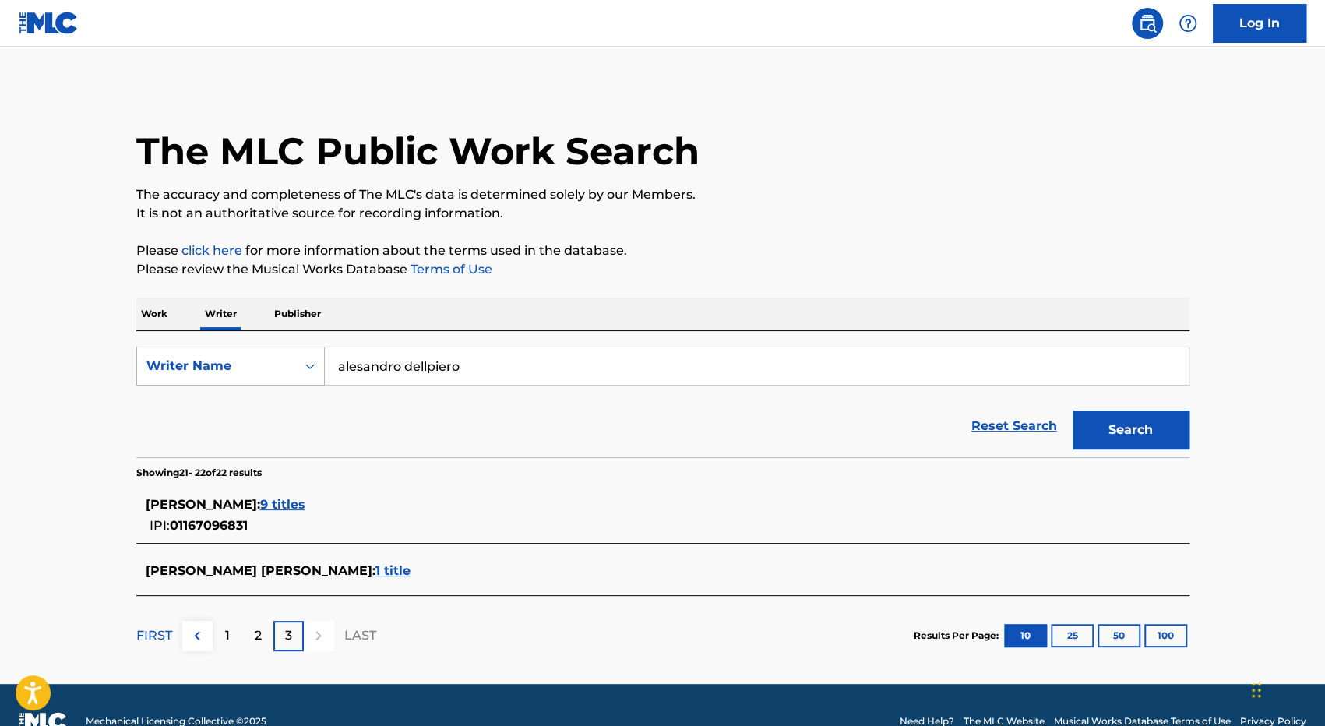
drag, startPoint x: 488, startPoint y: 371, endPoint x: 302, endPoint y: 381, distance: 186.5
click at [302, 381] on div "SearchWithCriteria9f7ef9c0-f928-42b5-aa1d-12e4b15e9c78 Writer Name alesandro de…" at bounding box center [662, 366] width 1053 height 39
click at [467, 401] on div "nalendr a murdianto" at bounding box center [640, 401] width 630 height 28
type input "nalendra murdianto"
click at [1111, 419] on button "Search" at bounding box center [1131, 430] width 117 height 39
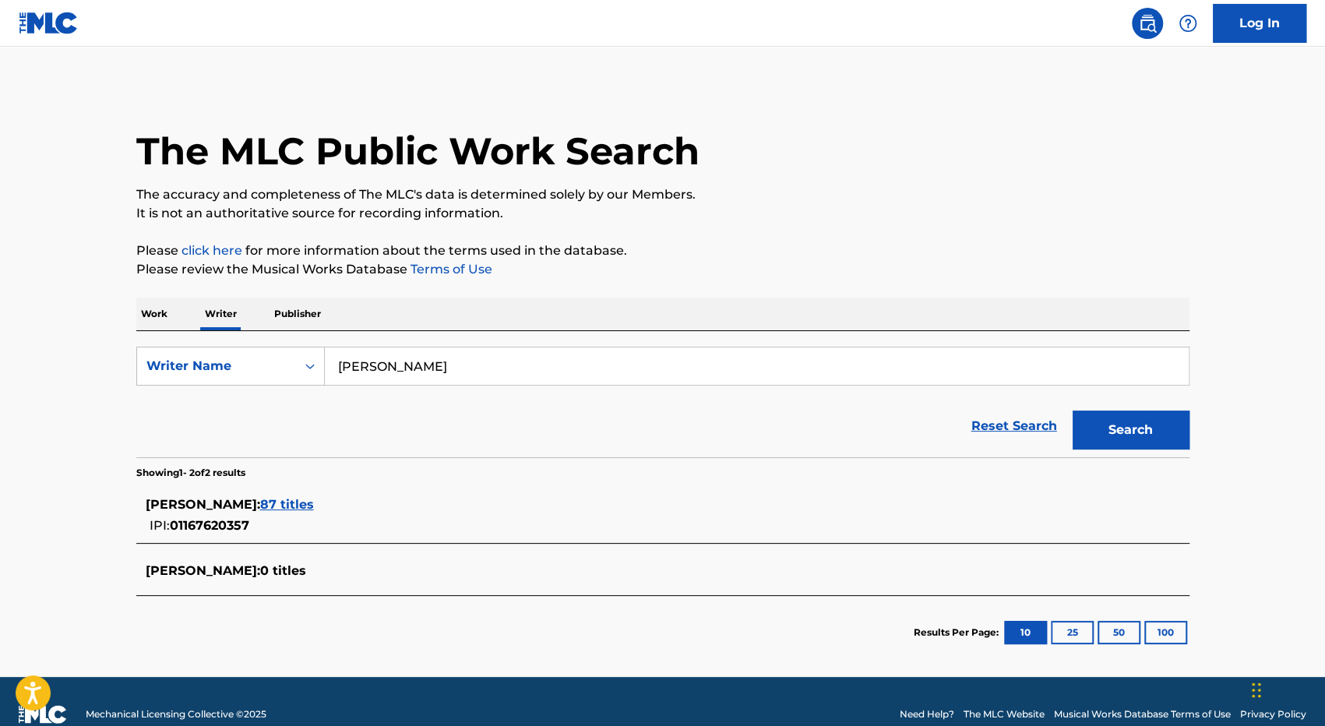
click at [57, 375] on main "The MLC Public Work Search The accuracy and completeness of The MLC's data is d…" at bounding box center [662, 362] width 1325 height 630
click at [314, 508] on span "87 titles" at bounding box center [287, 504] width 54 height 15
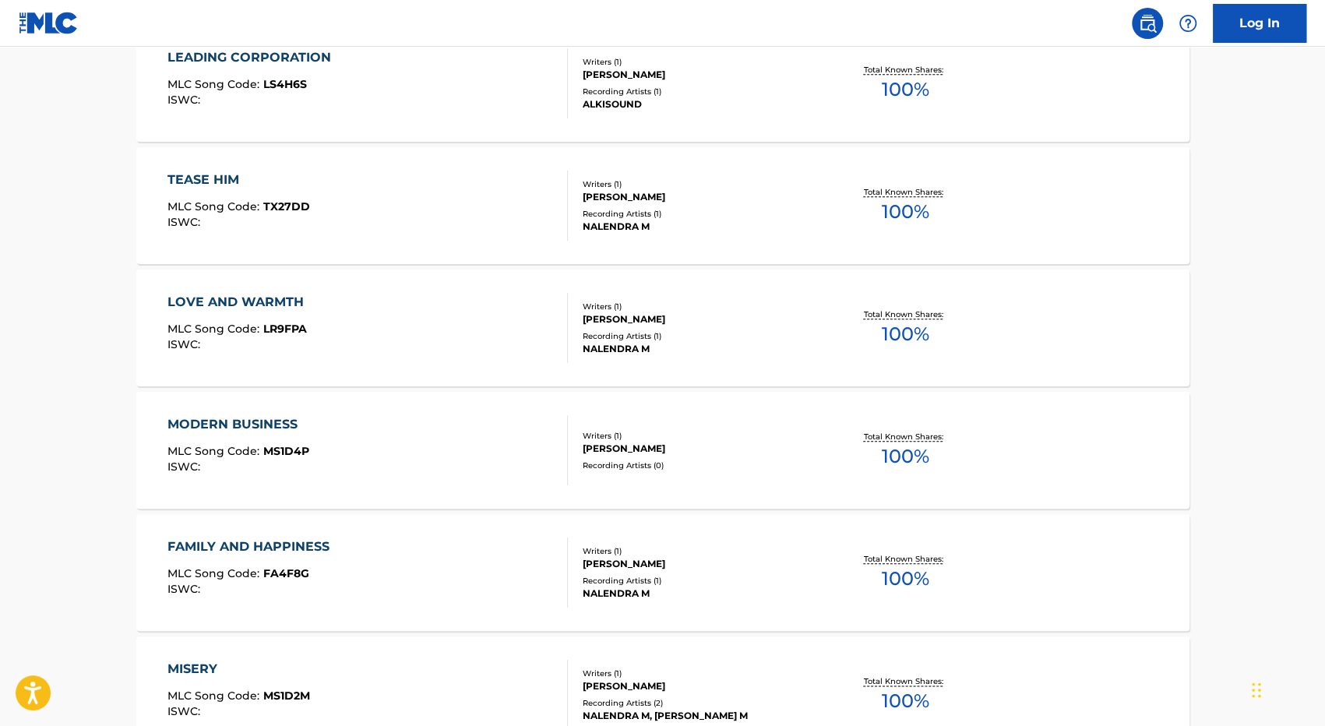
scroll to position [1180, 0]
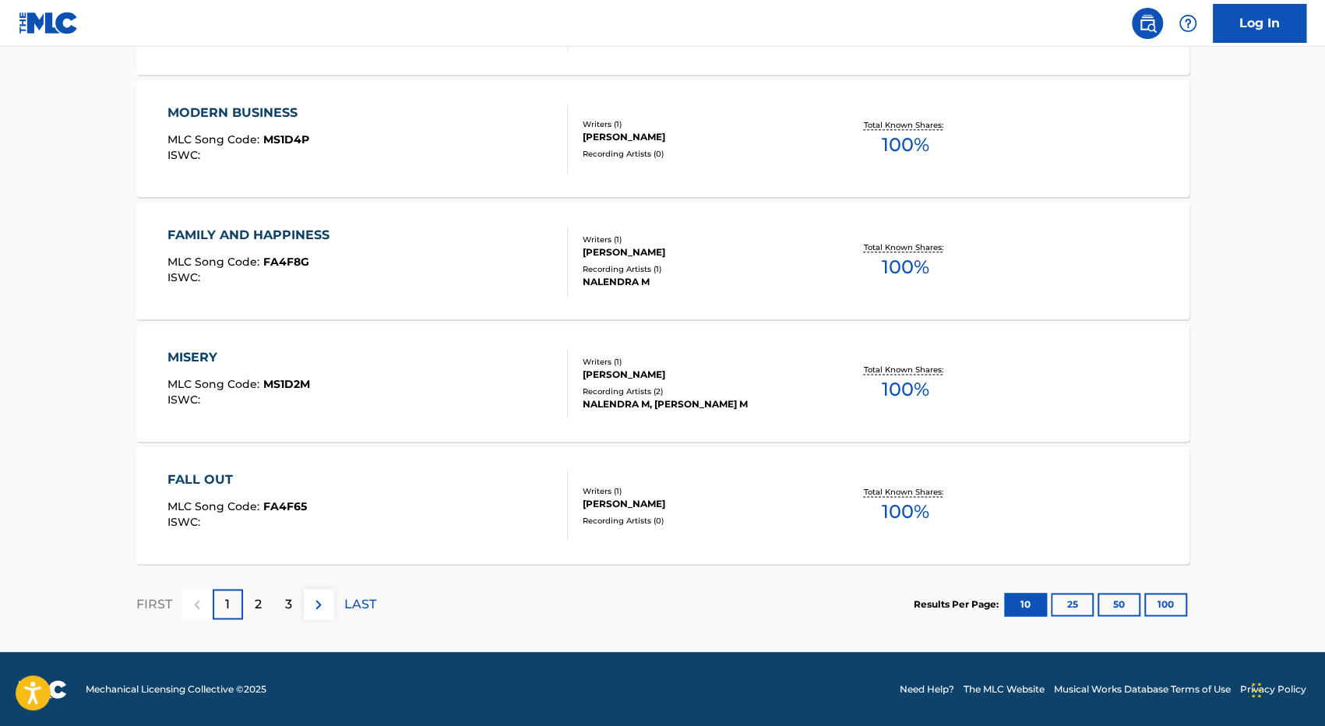
click at [269, 605] on div "2" at bounding box center [258, 604] width 30 height 30
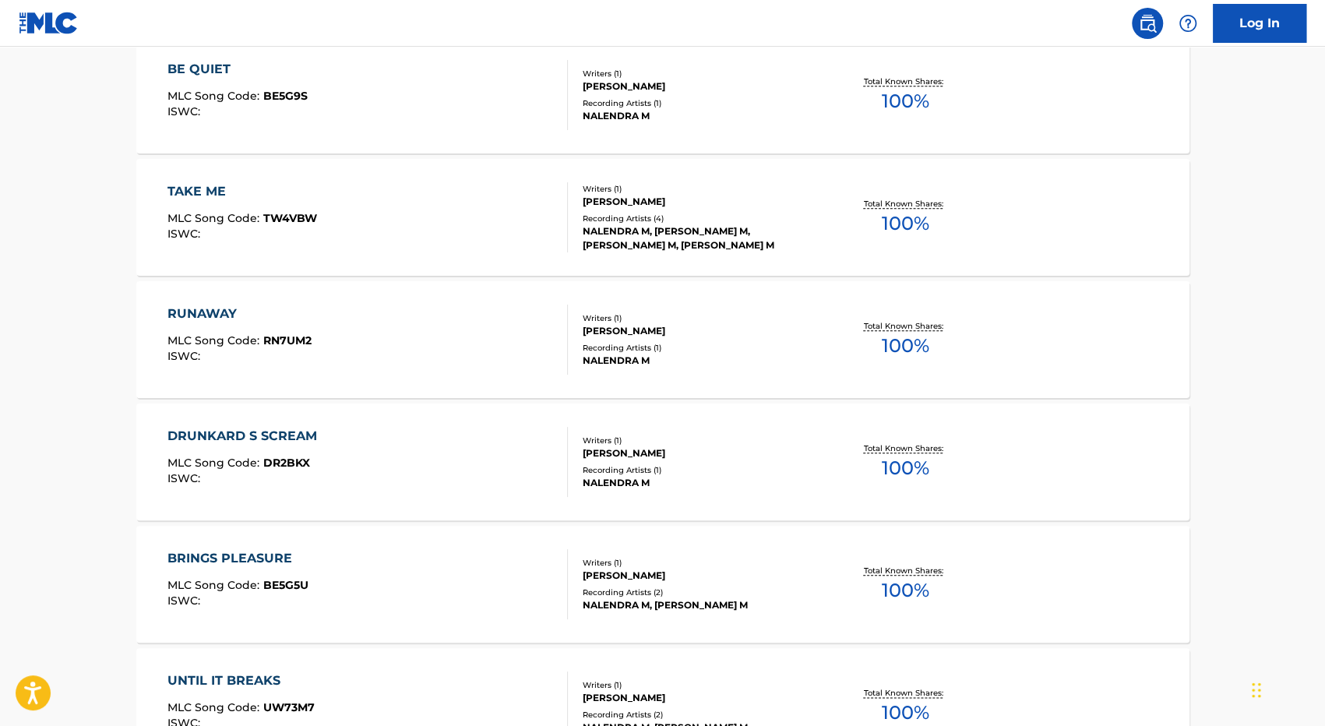
scroll to position [1169, 0]
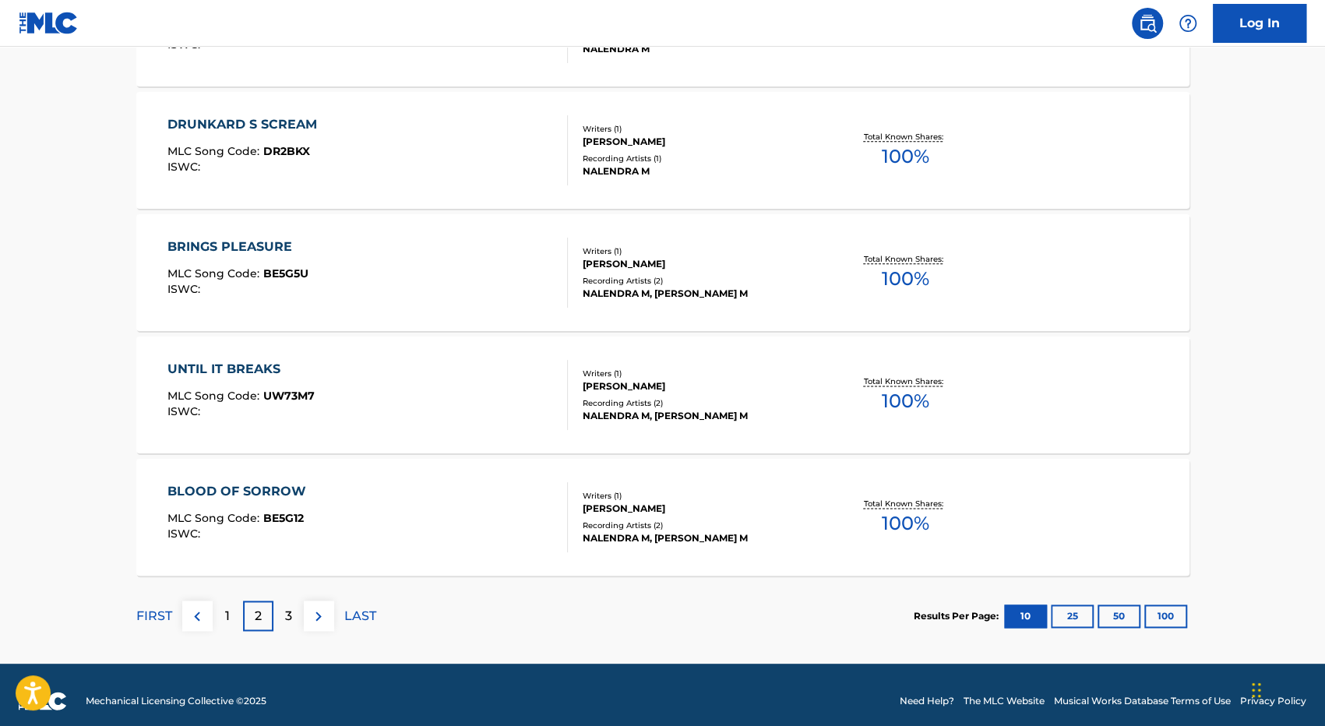
click at [290, 619] on p "3" at bounding box center [288, 616] width 7 height 19
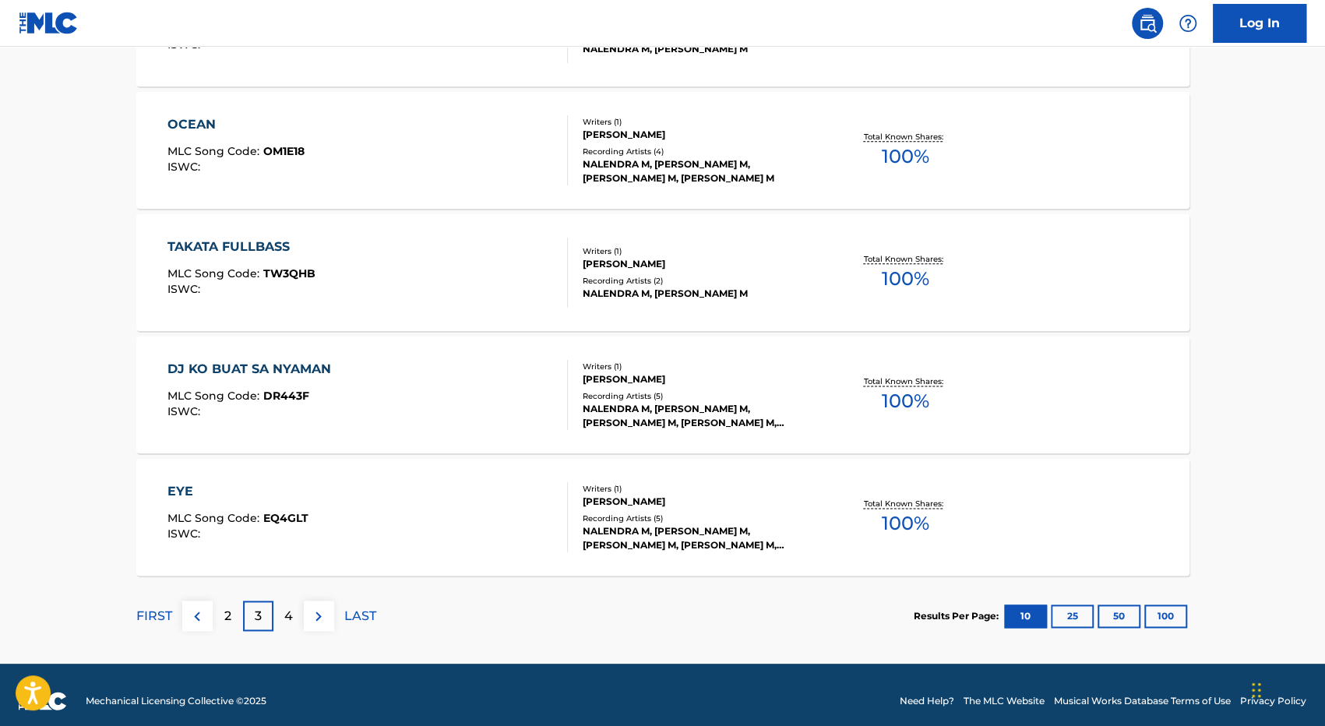
click at [668, 523] on div "Recording Artists ( 5 )" at bounding box center [700, 519] width 235 height 12
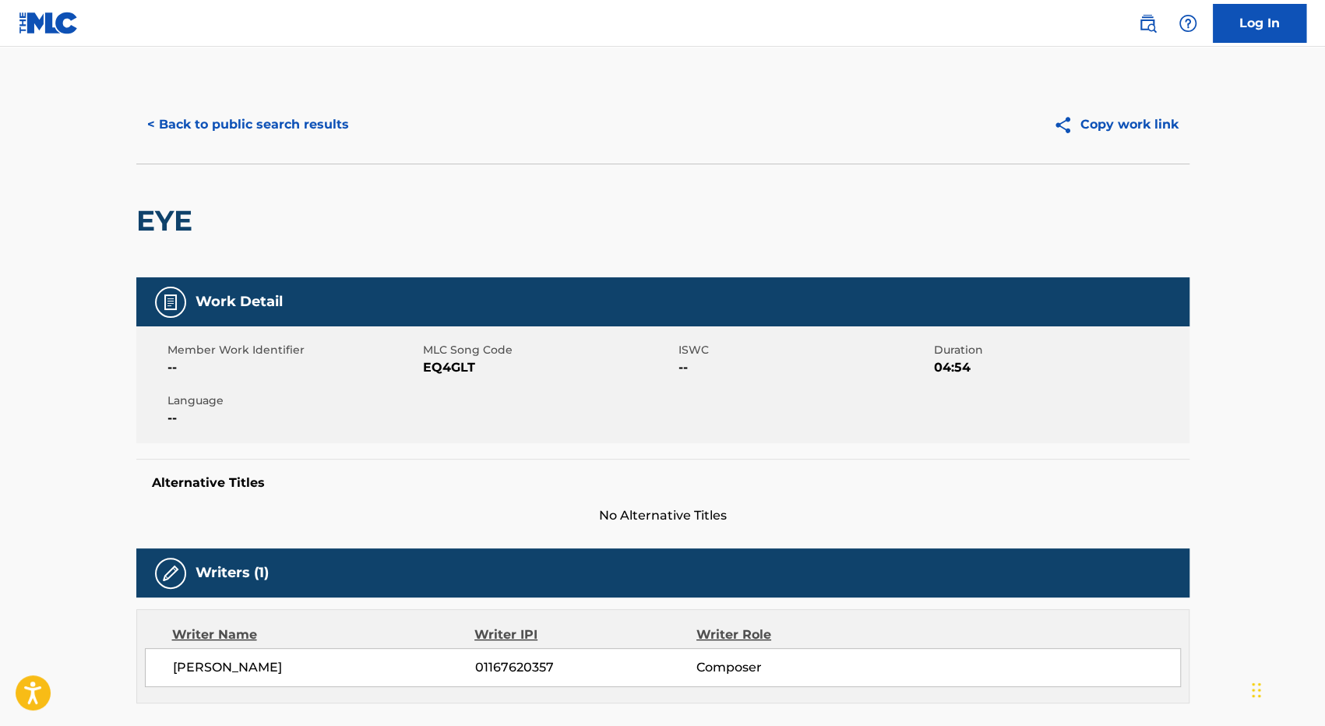
click at [229, 135] on button "< Back to public search results" at bounding box center [248, 124] width 224 height 39
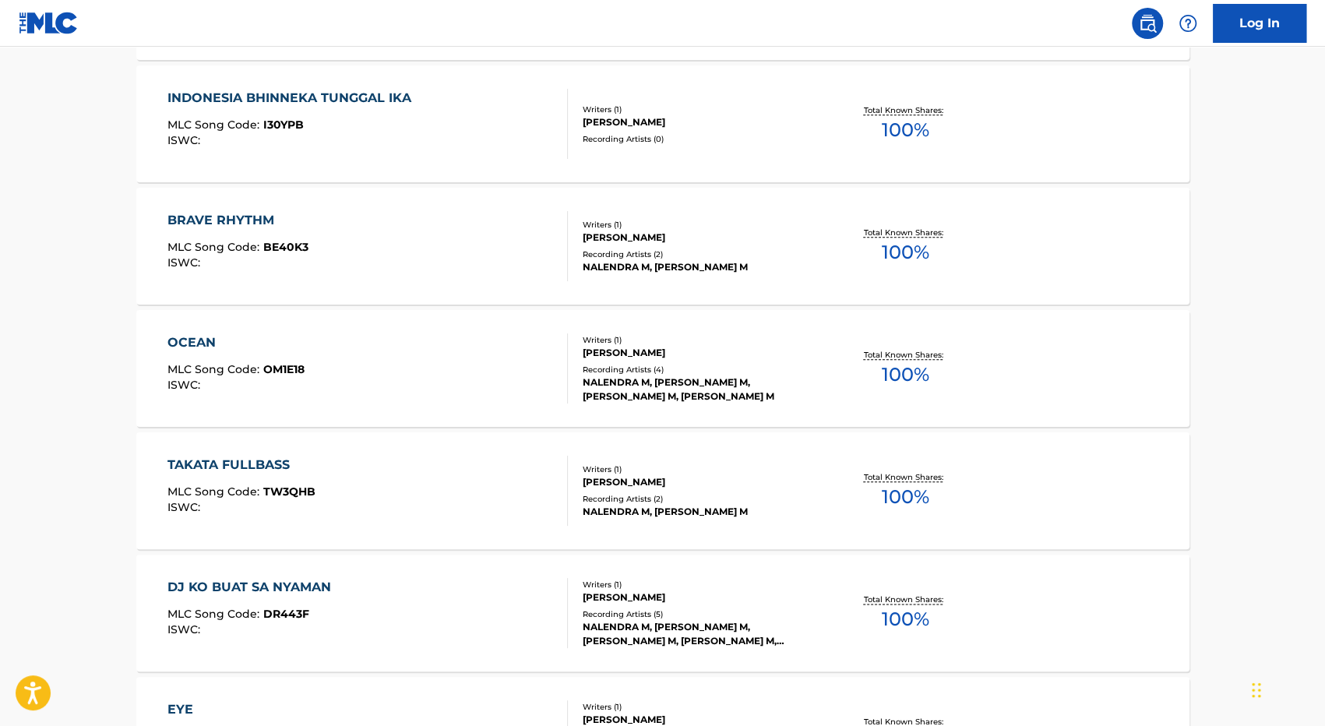
scroll to position [1169, 0]
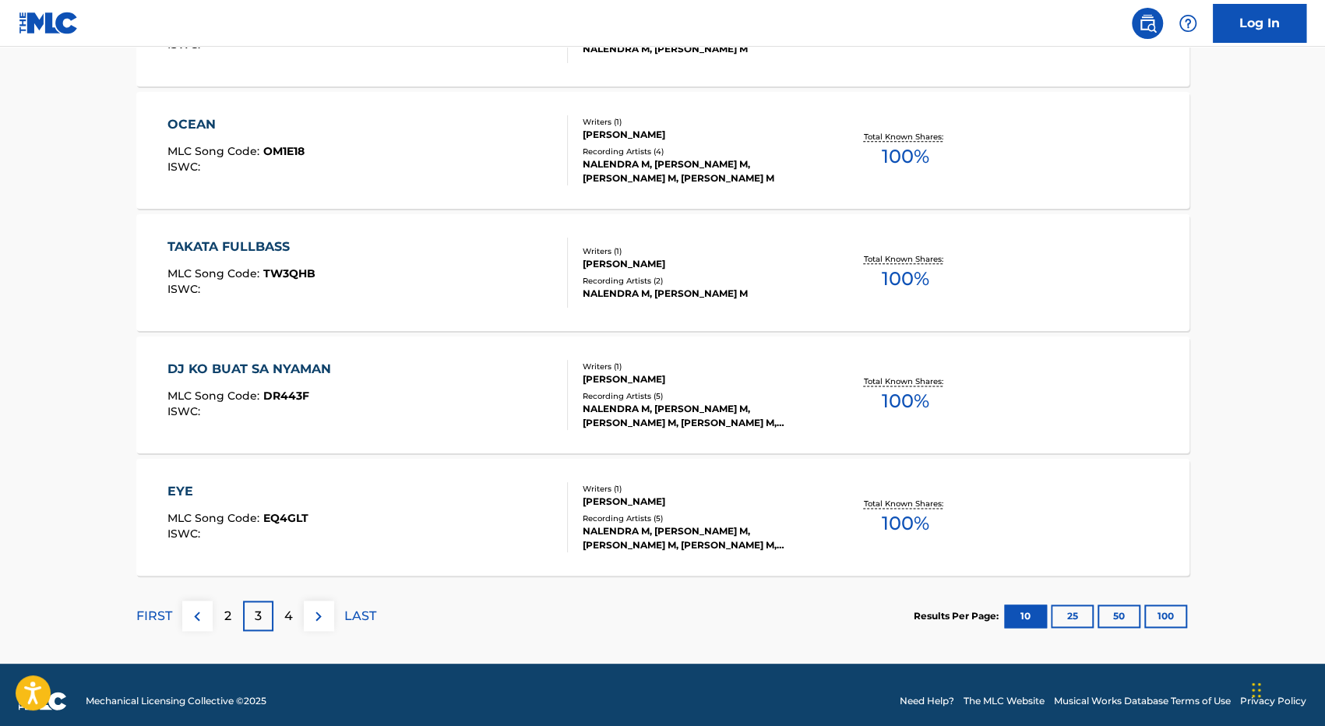
click at [676, 403] on div "NALENDRA M, NALENDRA M, NALENDRA M, NALENDRA M, NALENDRA M" at bounding box center [700, 416] width 235 height 28
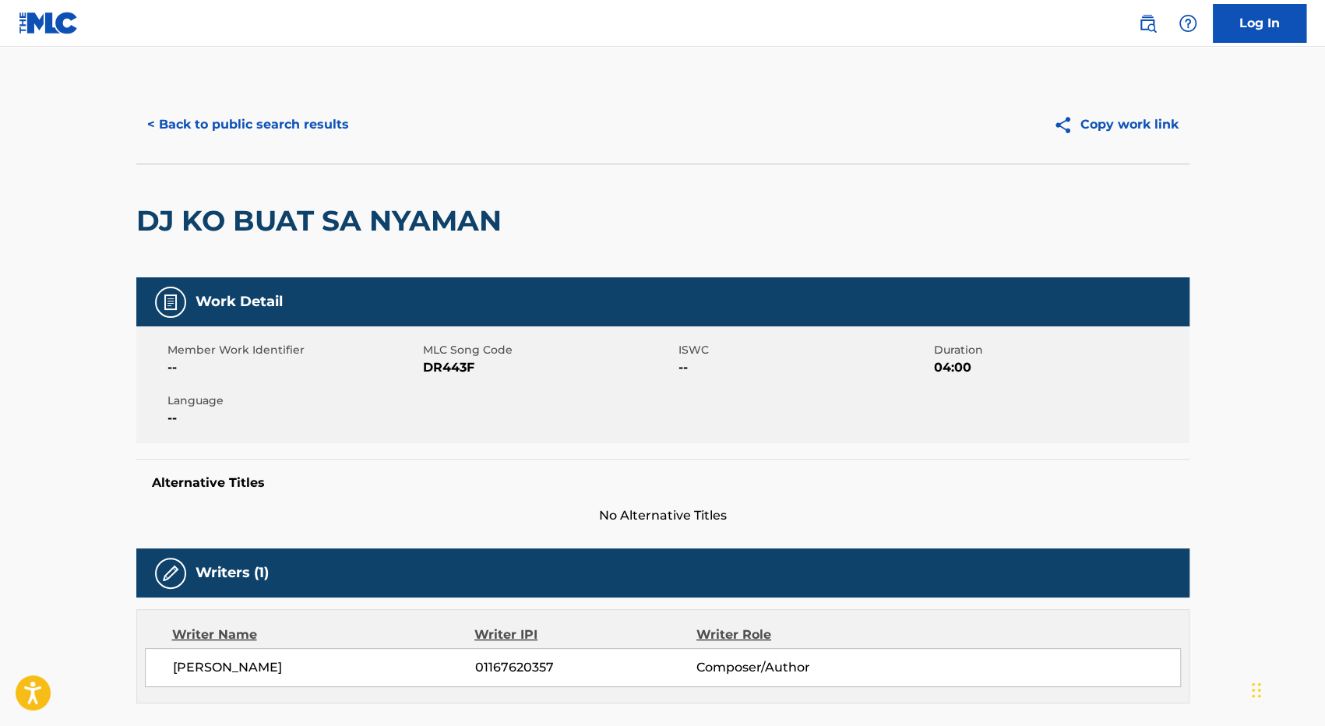
click at [210, 123] on button "< Back to public search results" at bounding box center [248, 124] width 224 height 39
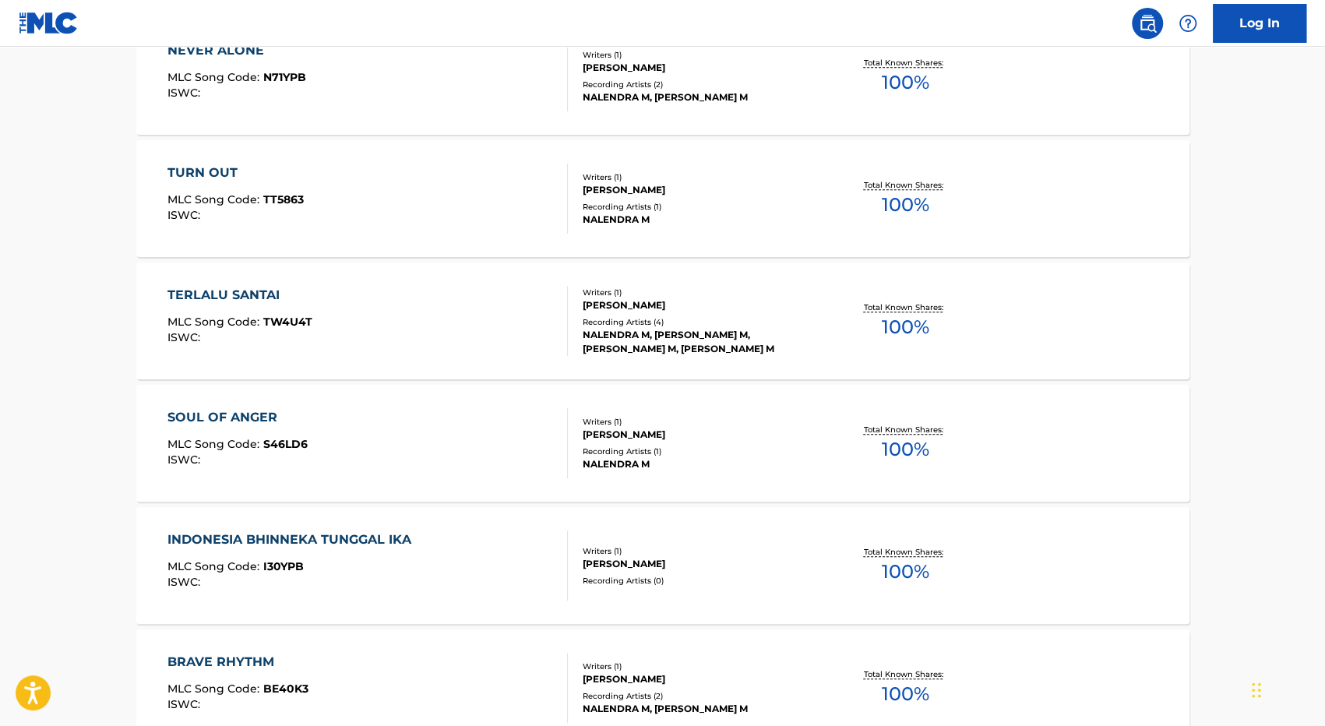
scroll to position [312, 0]
